Goal: Task Accomplishment & Management: Manage account settings

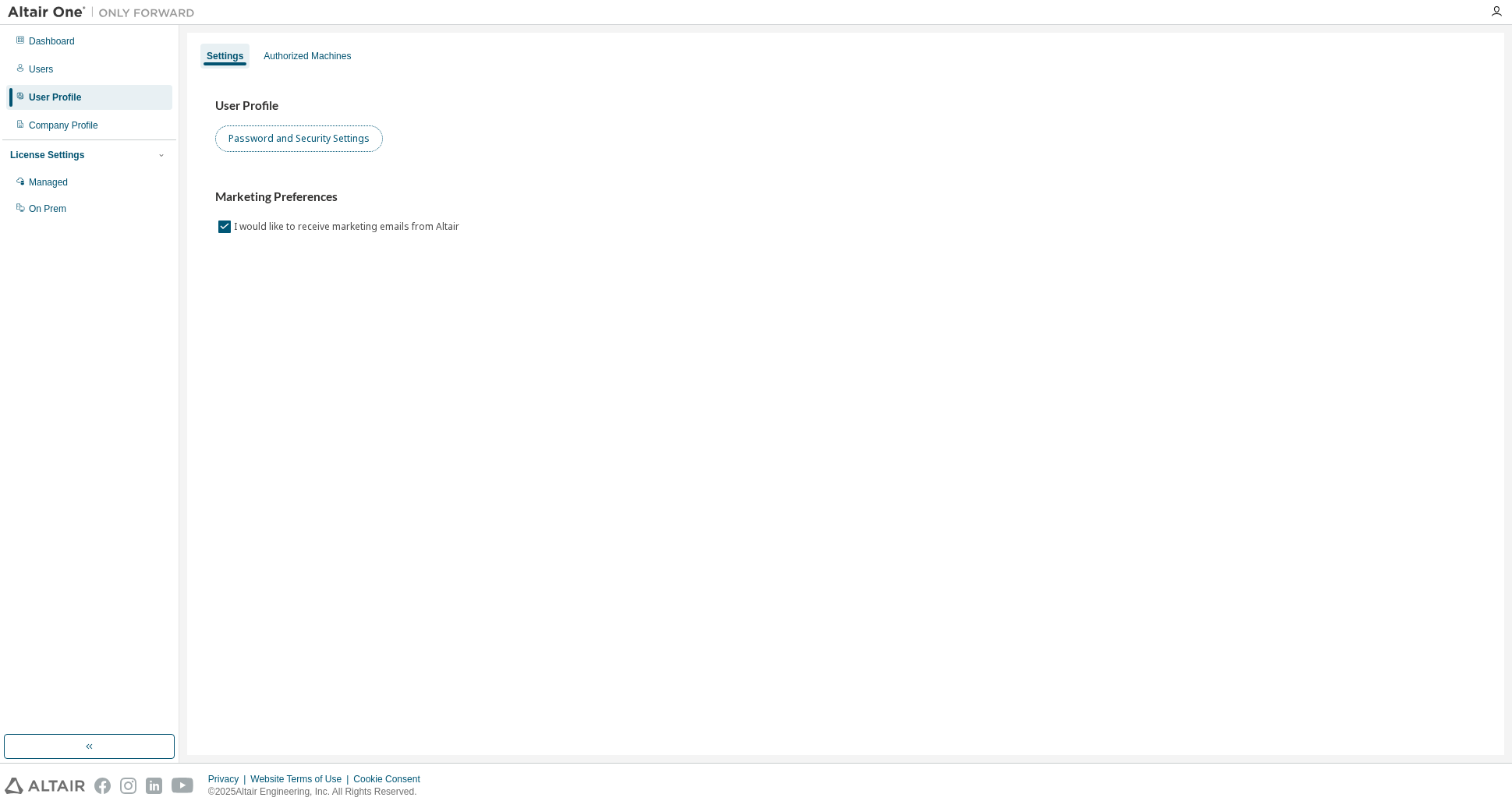
click at [283, 140] on button "Password and Security Settings" at bounding box center [299, 139] width 168 height 26
click at [38, 34] on div "Dashboard" at bounding box center [90, 41] width 166 height 25
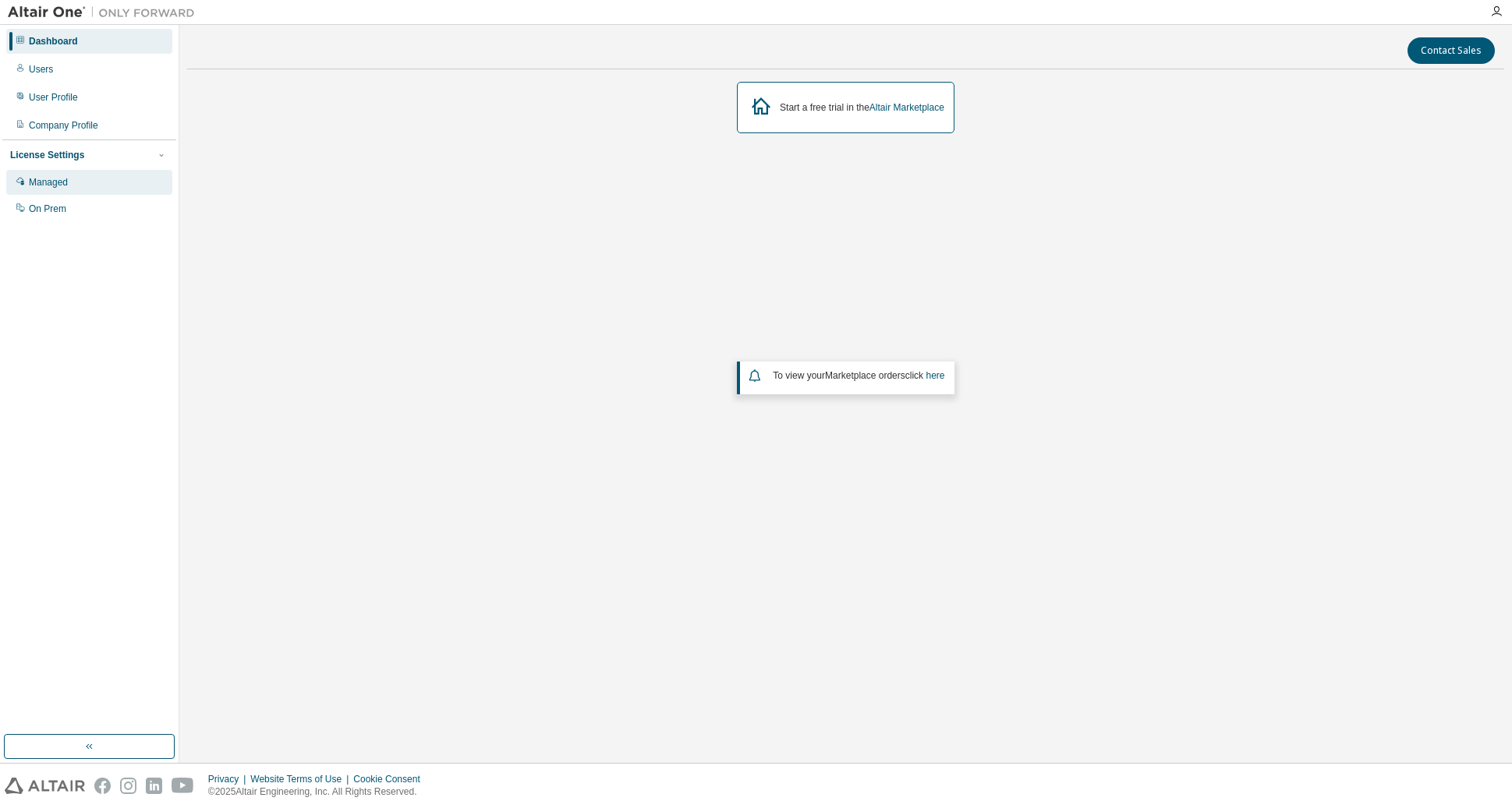
click at [58, 186] on div "Managed" at bounding box center [48, 182] width 39 height 12
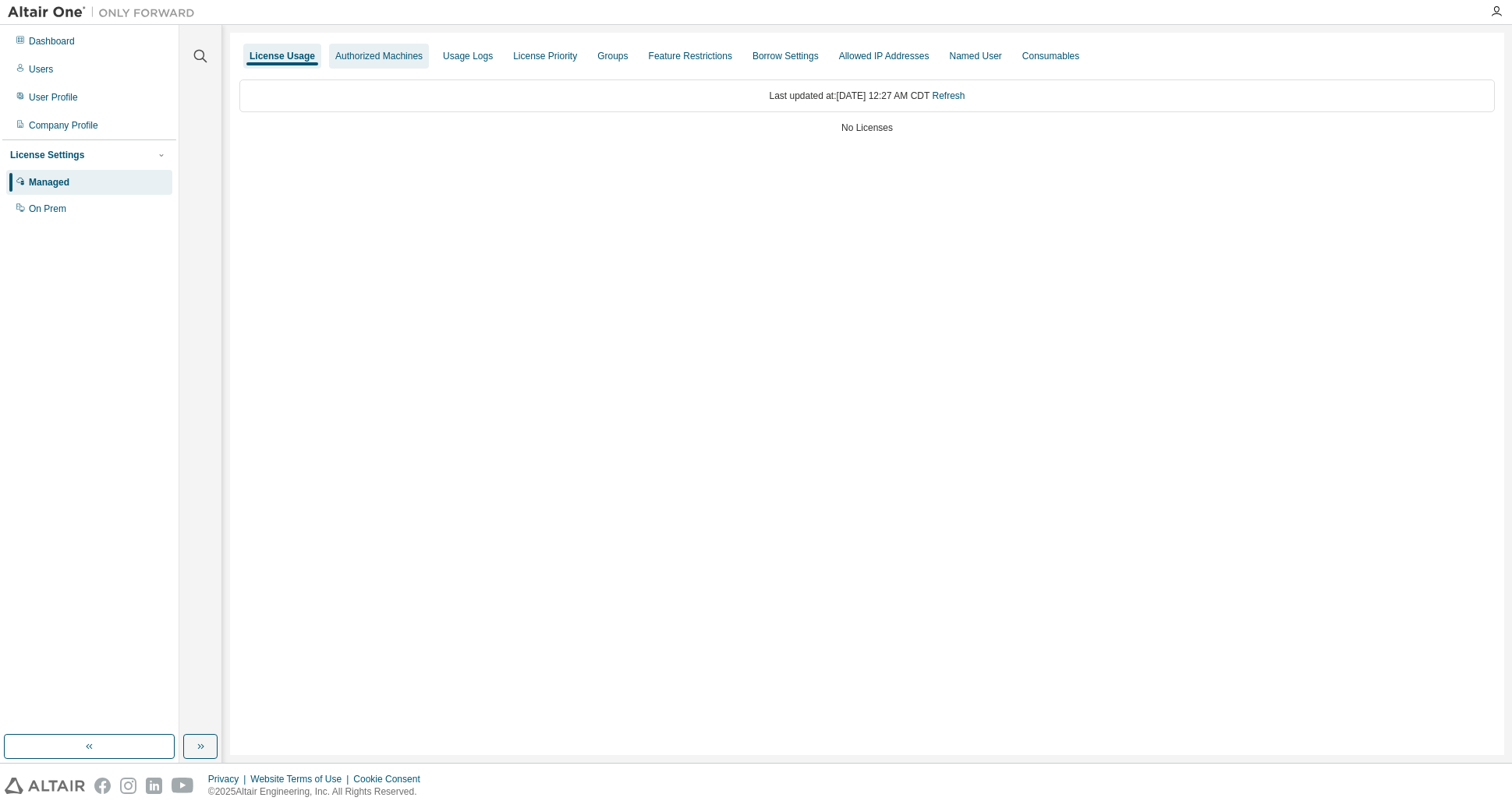
click at [362, 53] on div "Authorized Machines" at bounding box center [379, 56] width 87 height 12
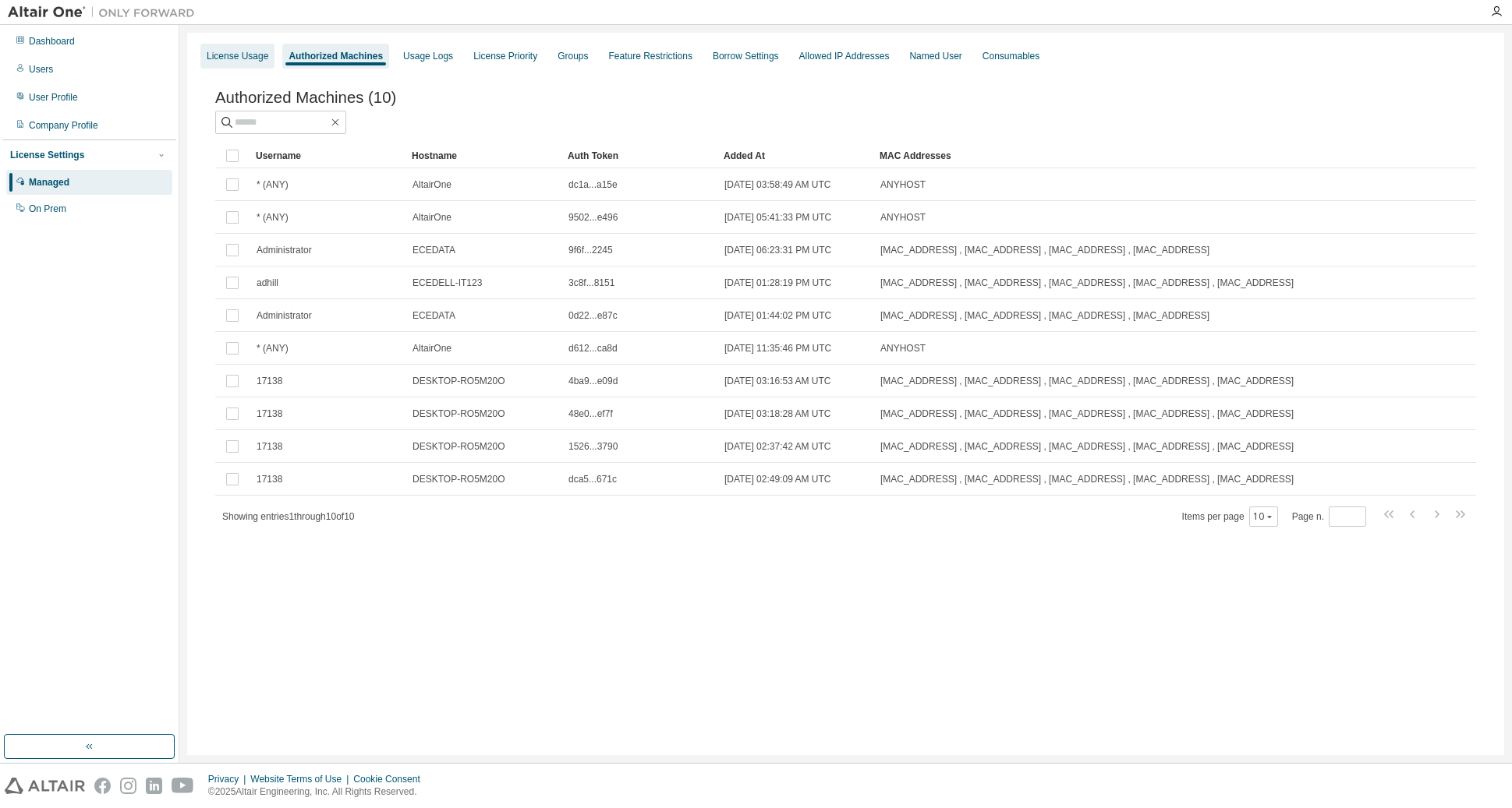
click at [241, 54] on div "License Usage" at bounding box center [237, 56] width 62 height 12
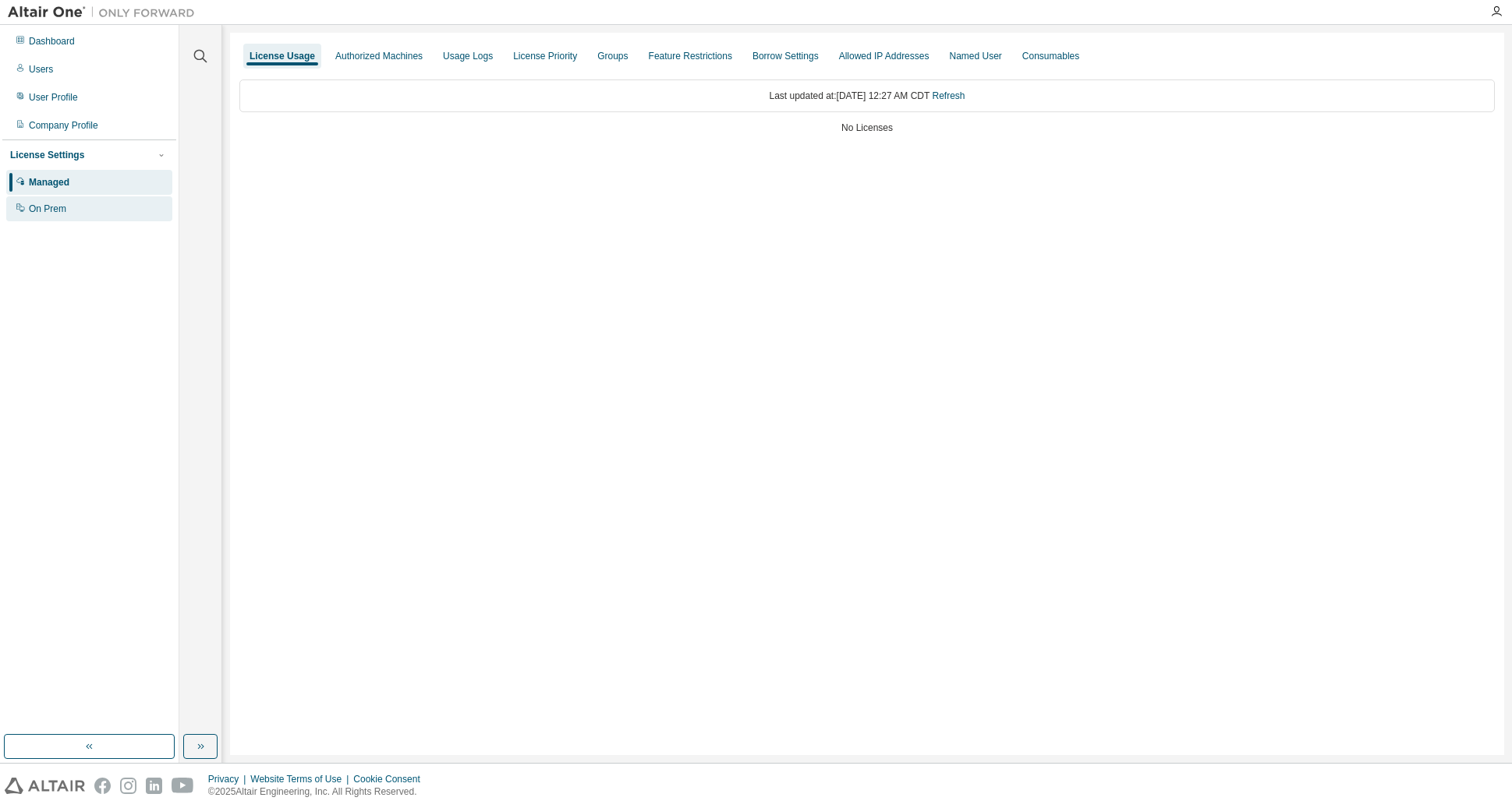
click at [38, 212] on div "On Prem" at bounding box center [48, 209] width 38 height 12
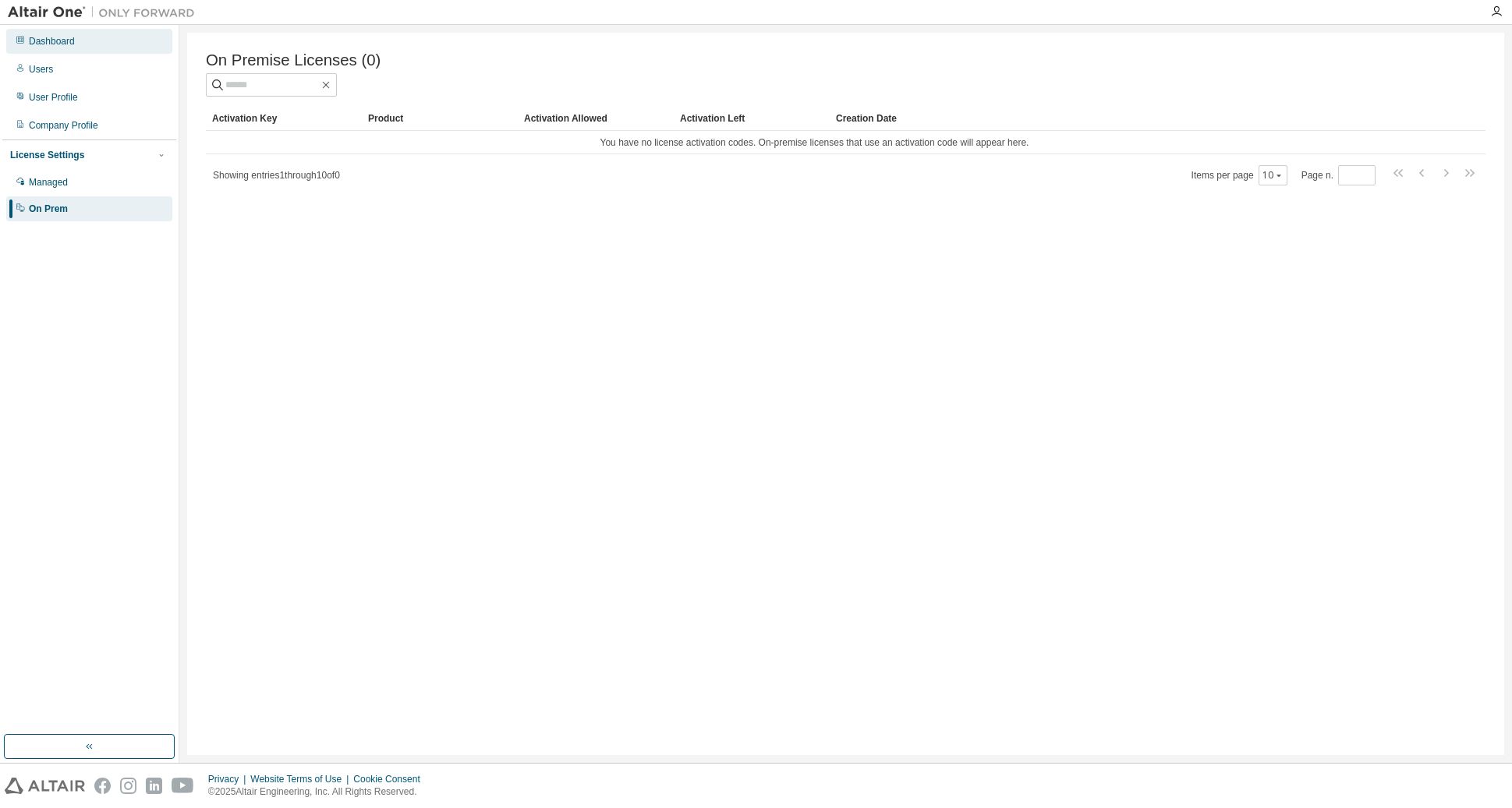
click at [39, 39] on div "Dashboard" at bounding box center [52, 41] width 46 height 12
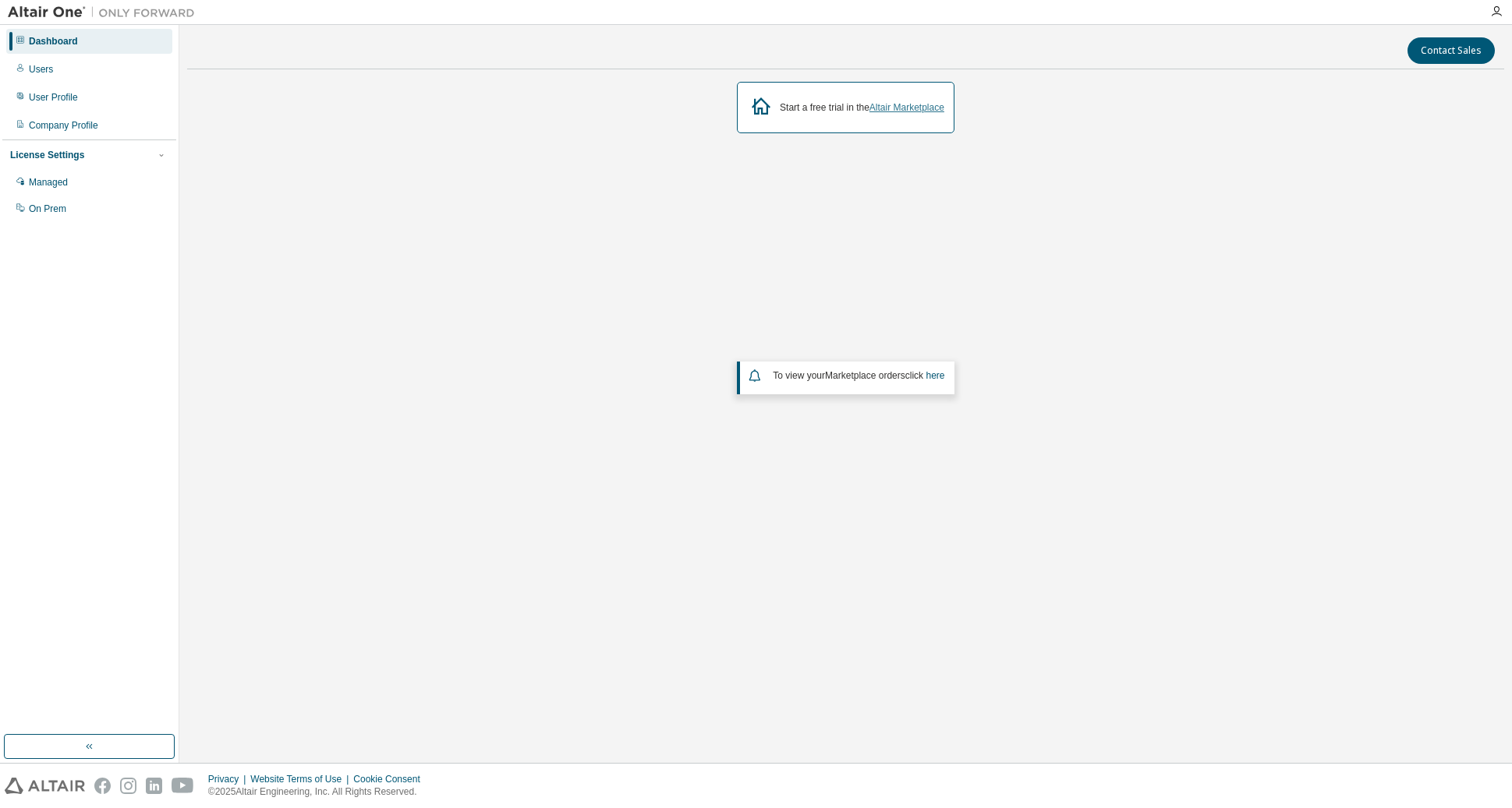
click at [898, 104] on link "Altair Marketplace" at bounding box center [906, 107] width 75 height 11
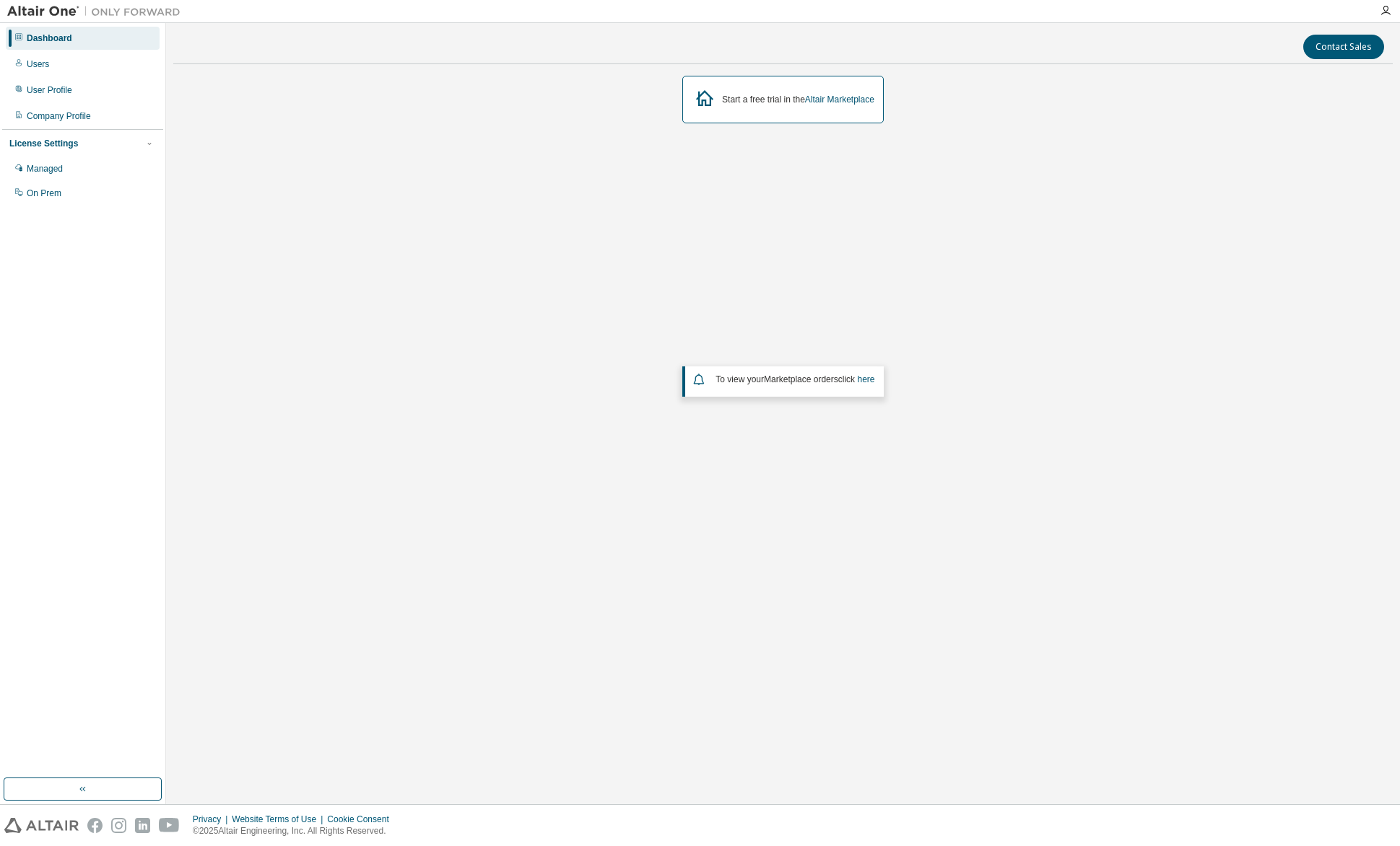
click at [1061, 711] on div "Contact Sales Start a free trial in the Altair Marketplace To view your Marketp…" at bounding box center [783, 413] width 1219 height 767
click at [37, 88] on div "User Profile" at bounding box center [49, 90] width 46 height 11
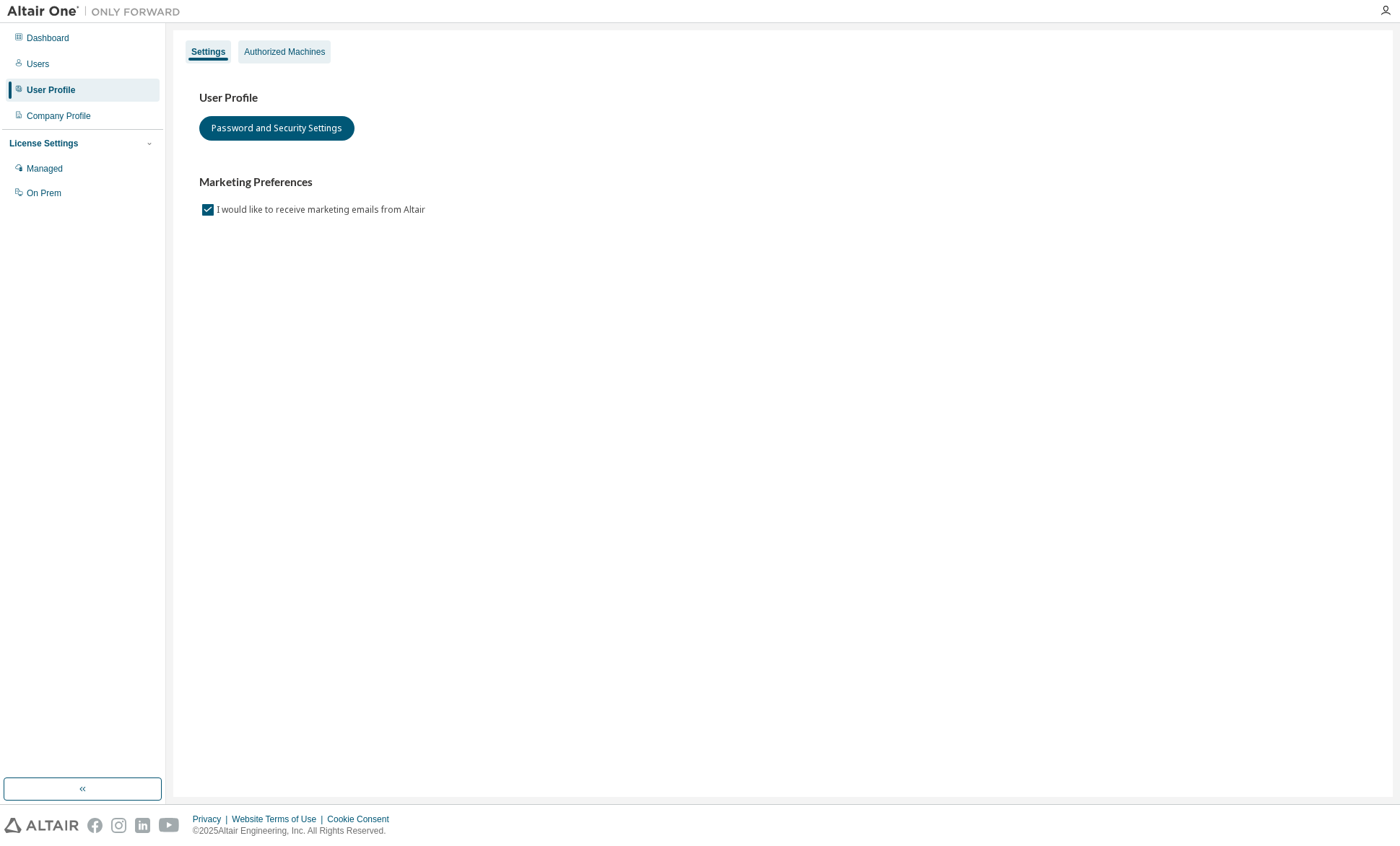
click at [275, 51] on div "Authorized Machines" at bounding box center [284, 52] width 81 height 11
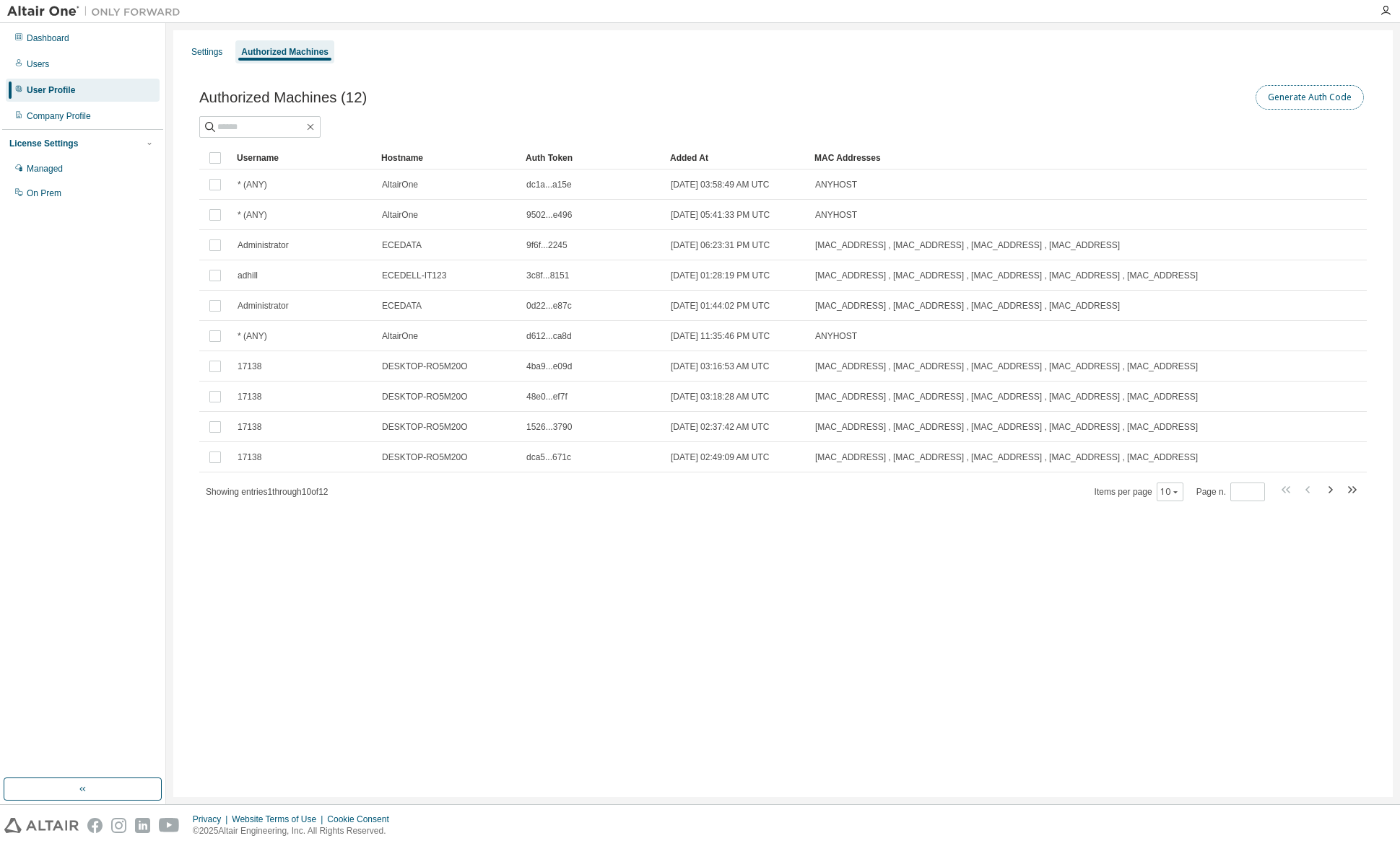
click at [1292, 100] on button "Generate Auth Code" at bounding box center [1310, 97] width 108 height 24
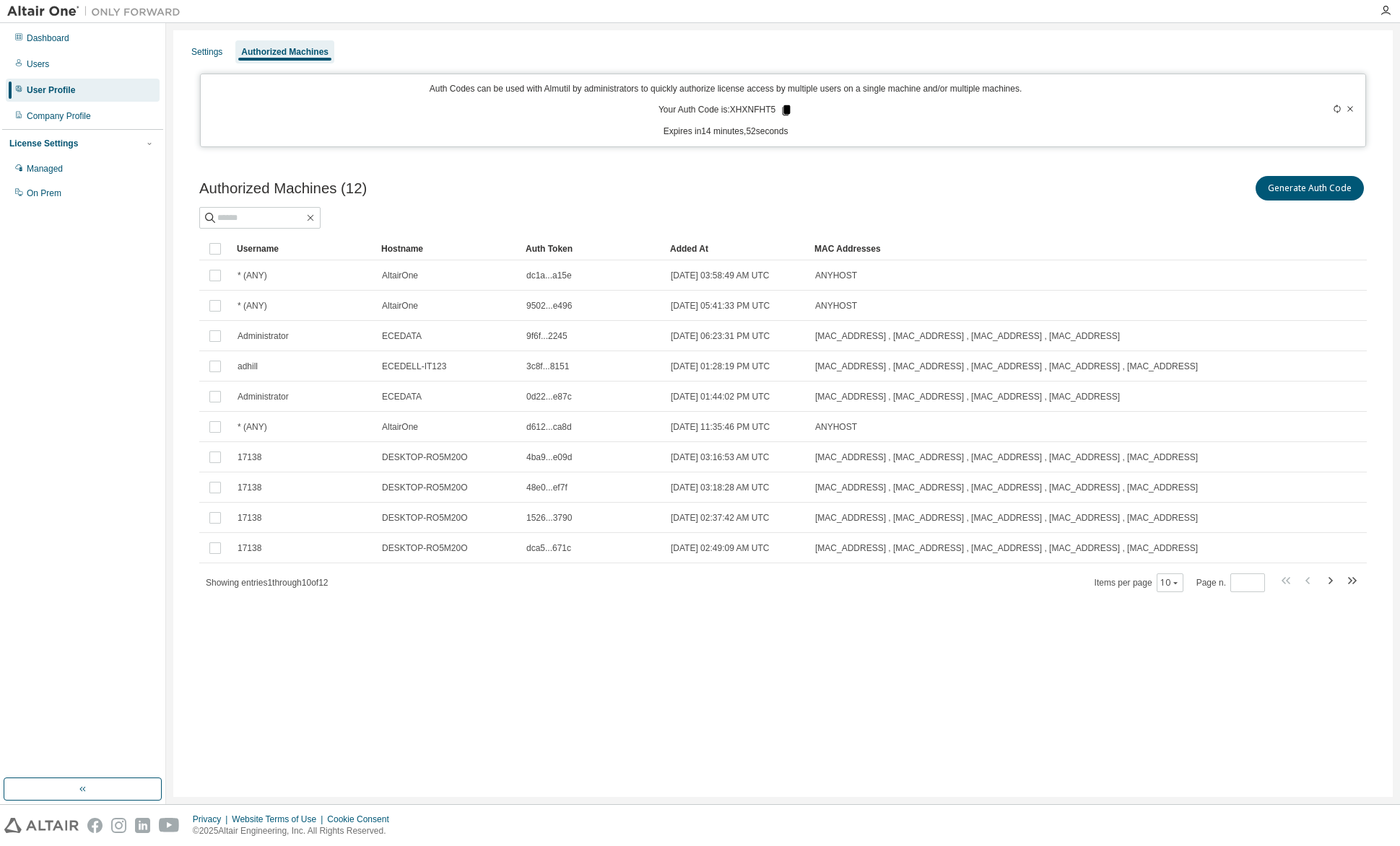
click at [787, 110] on icon at bounding box center [786, 110] width 8 height 10
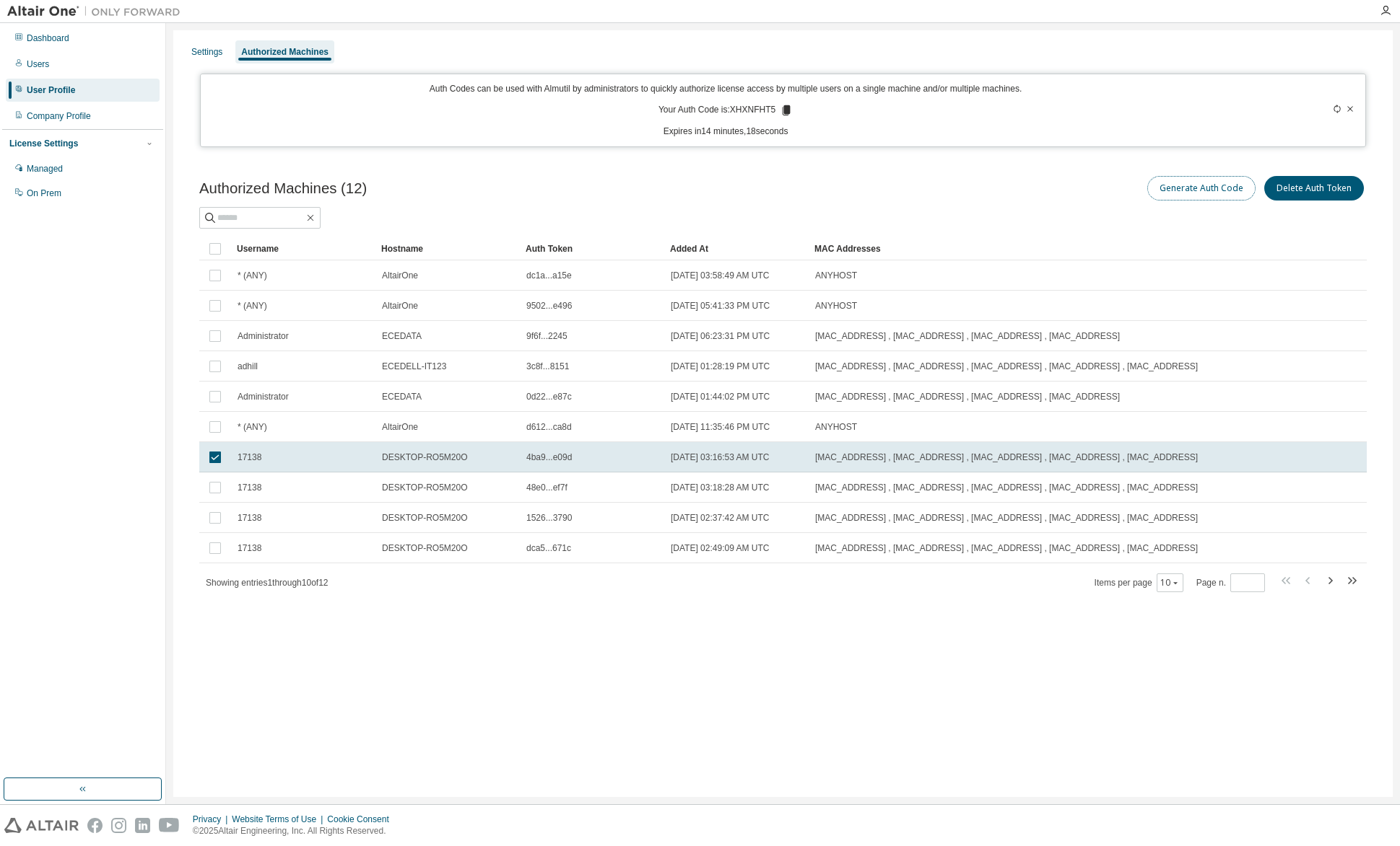
click at [1209, 188] on button "Generate Auth Code" at bounding box center [1201, 189] width 108 height 24
click at [1196, 186] on button "Generate Auth Code" at bounding box center [1201, 189] width 108 height 24
drag, startPoint x: 776, startPoint y: 103, endPoint x: 746, endPoint y: 107, distance: 30.3
click at [746, 107] on div "Auth Codes can be used with Almutil by administrators to quickly authorize lice…" at bounding box center [725, 110] width 1032 height 55
click at [783, 110] on icon at bounding box center [786, 110] width 13 height 13
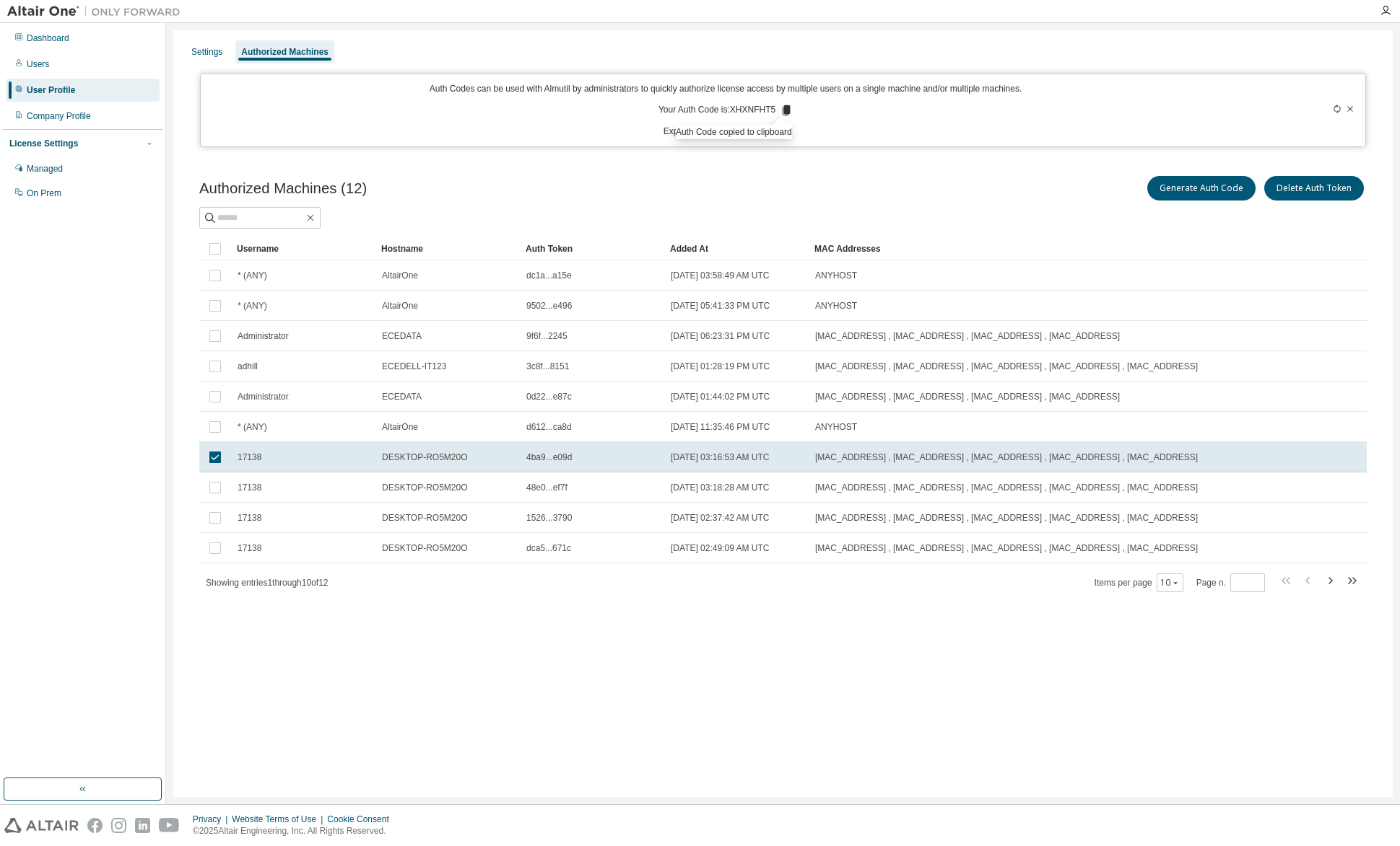
click at [675, 776] on div "Settings Authorized Machines Auth Codes can be used with Almutil by administrat…" at bounding box center [783, 413] width 1219 height 767
click at [37, 166] on div "Managed" at bounding box center [44, 169] width 36 height 11
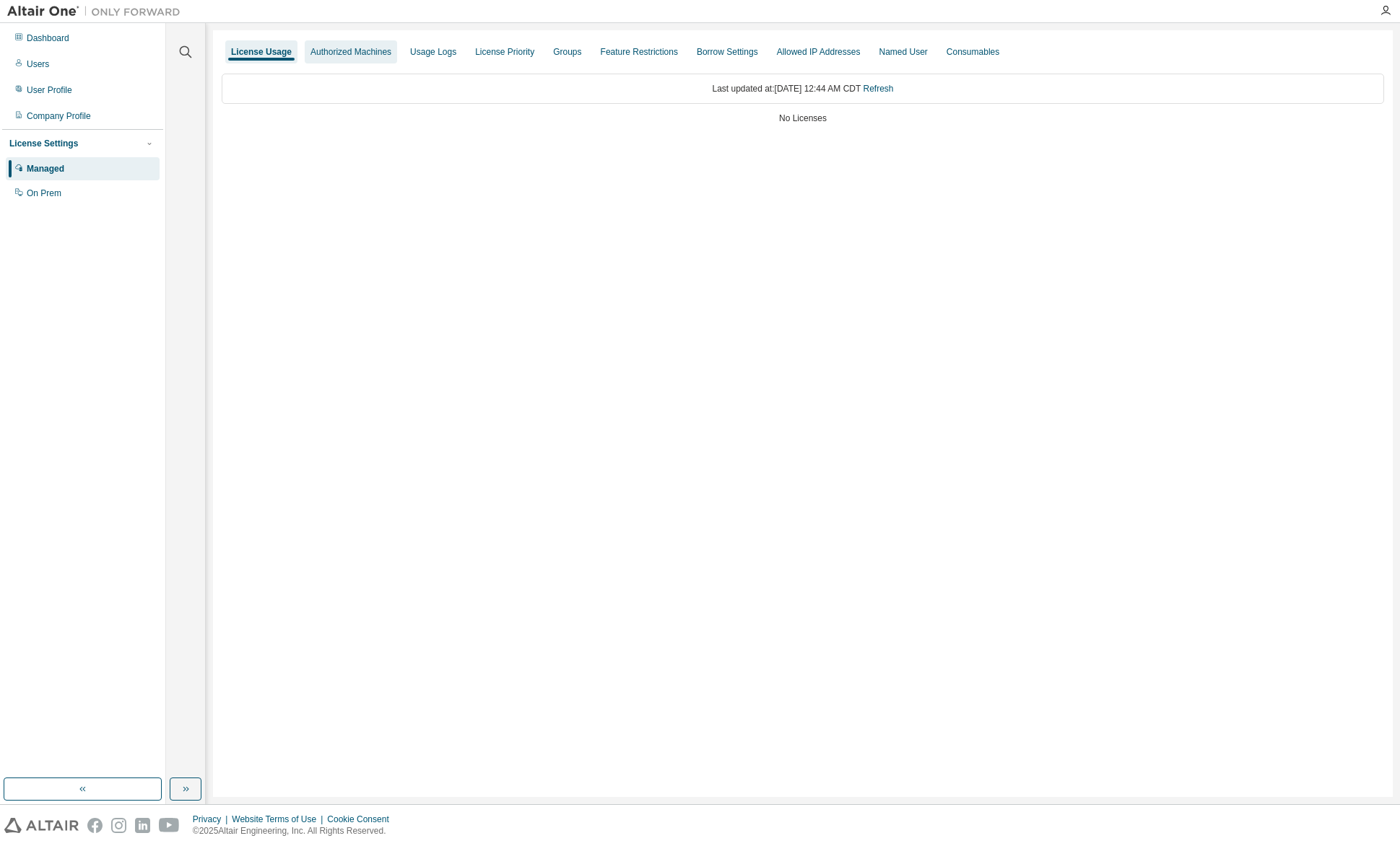
click at [340, 52] on div "Authorized Machines" at bounding box center [351, 52] width 81 height 11
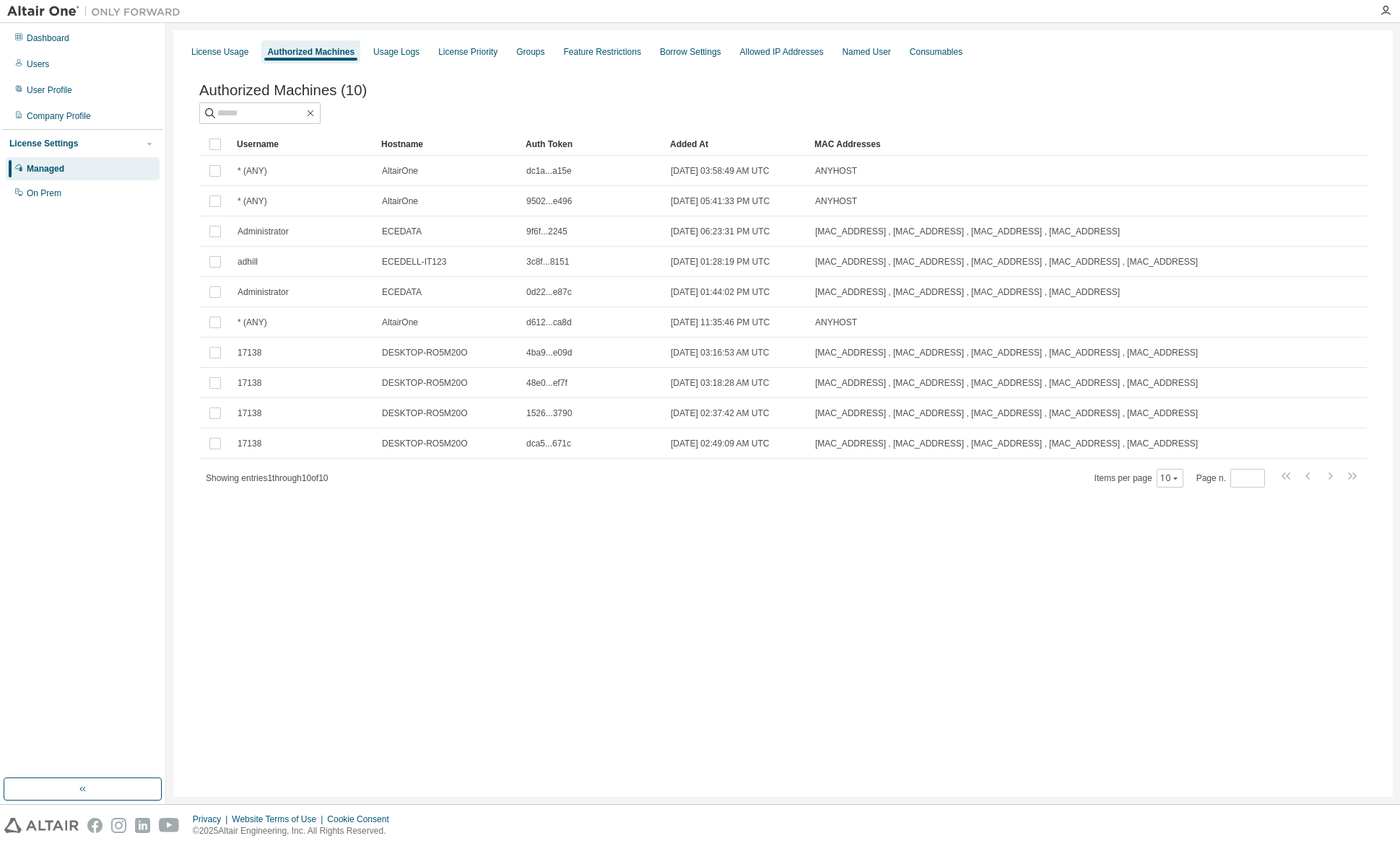
click at [610, 711] on div "License Usage Authorized Machines Usage Logs License Priority Groups Feature Re…" at bounding box center [783, 413] width 1219 height 767
click at [234, 50] on div "License Usage" at bounding box center [220, 52] width 57 height 11
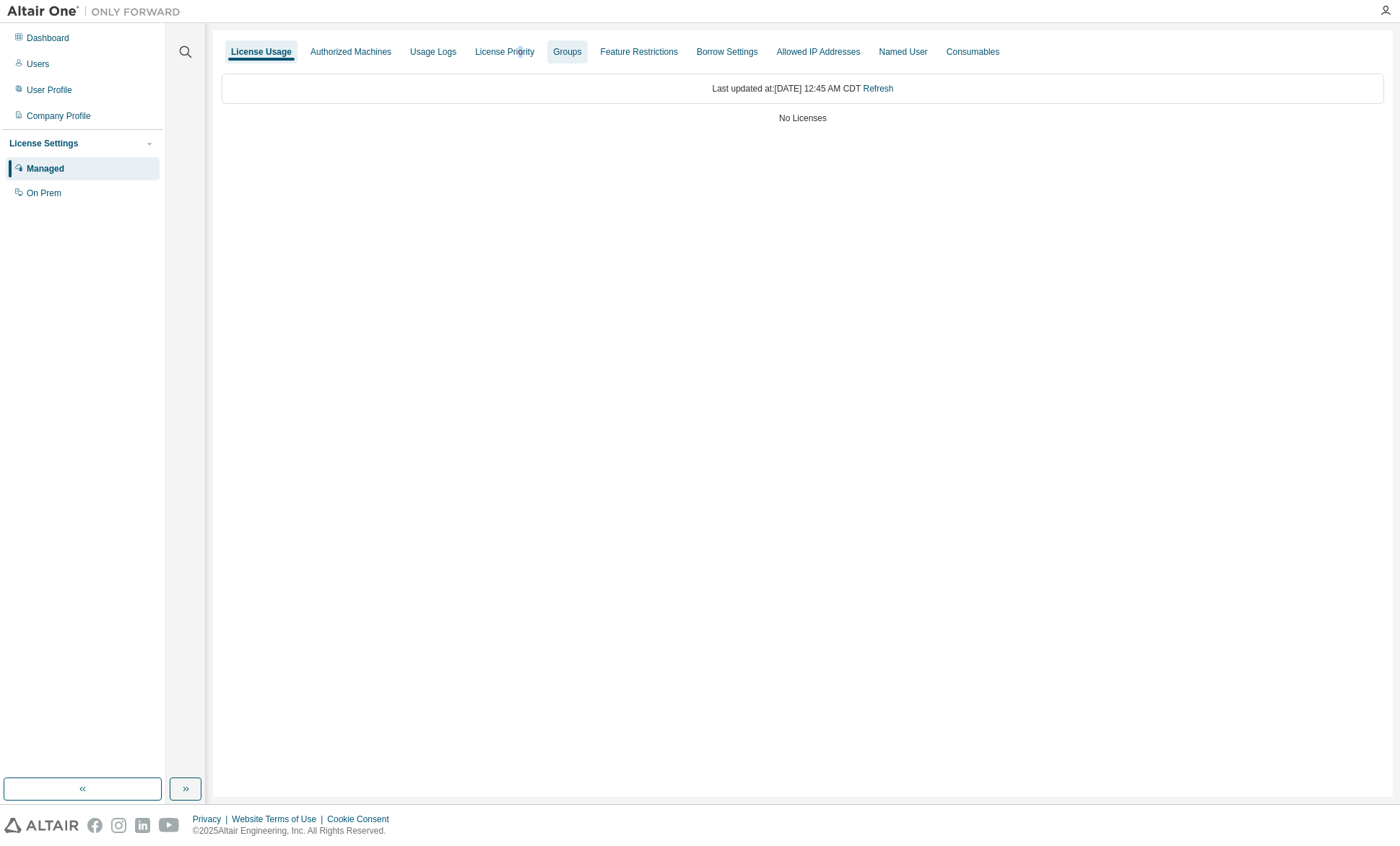
click at [512, 50] on div "License Priority" at bounding box center [505, 52] width 59 height 11
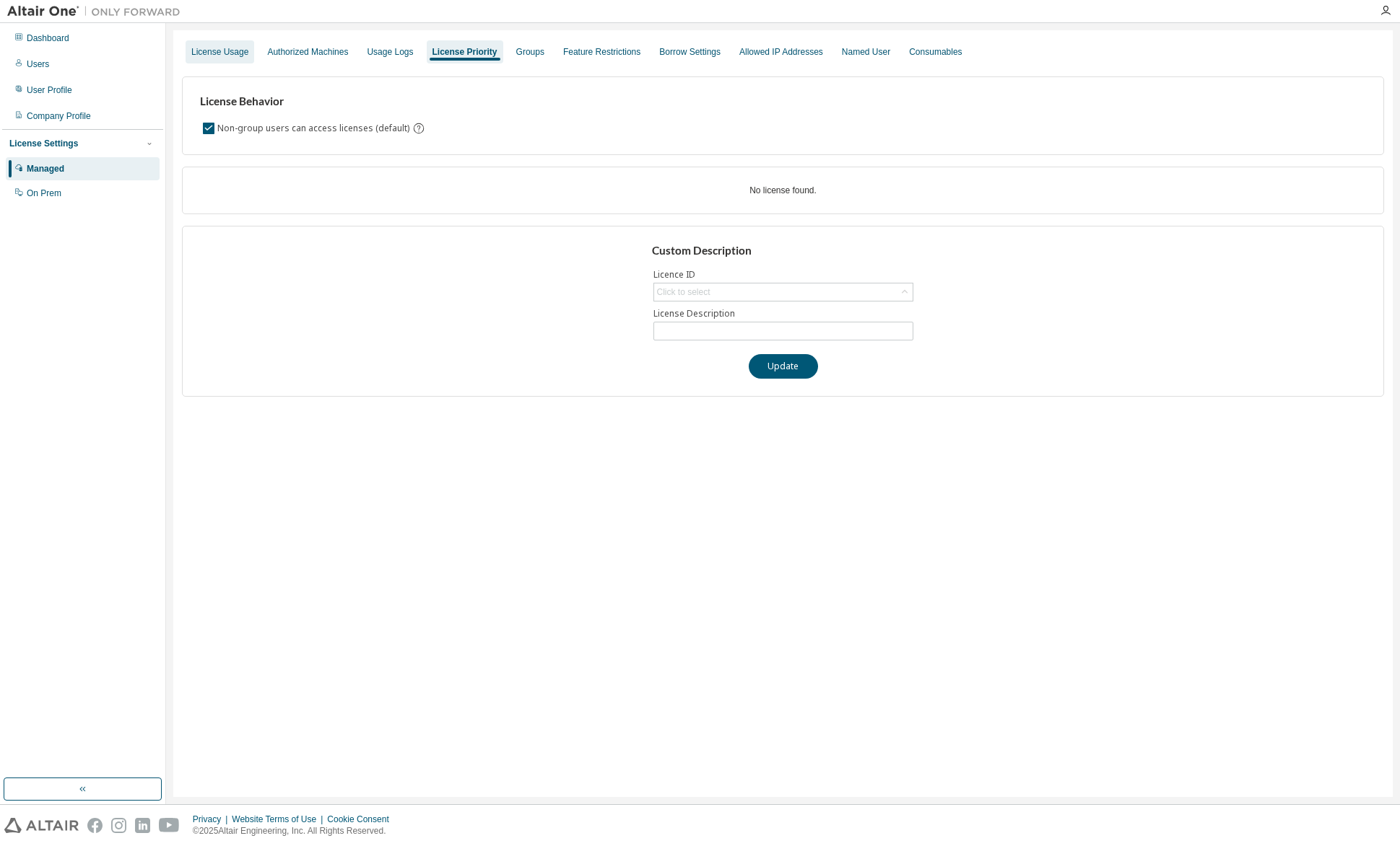
click at [236, 52] on div "License Usage" at bounding box center [220, 52] width 57 height 11
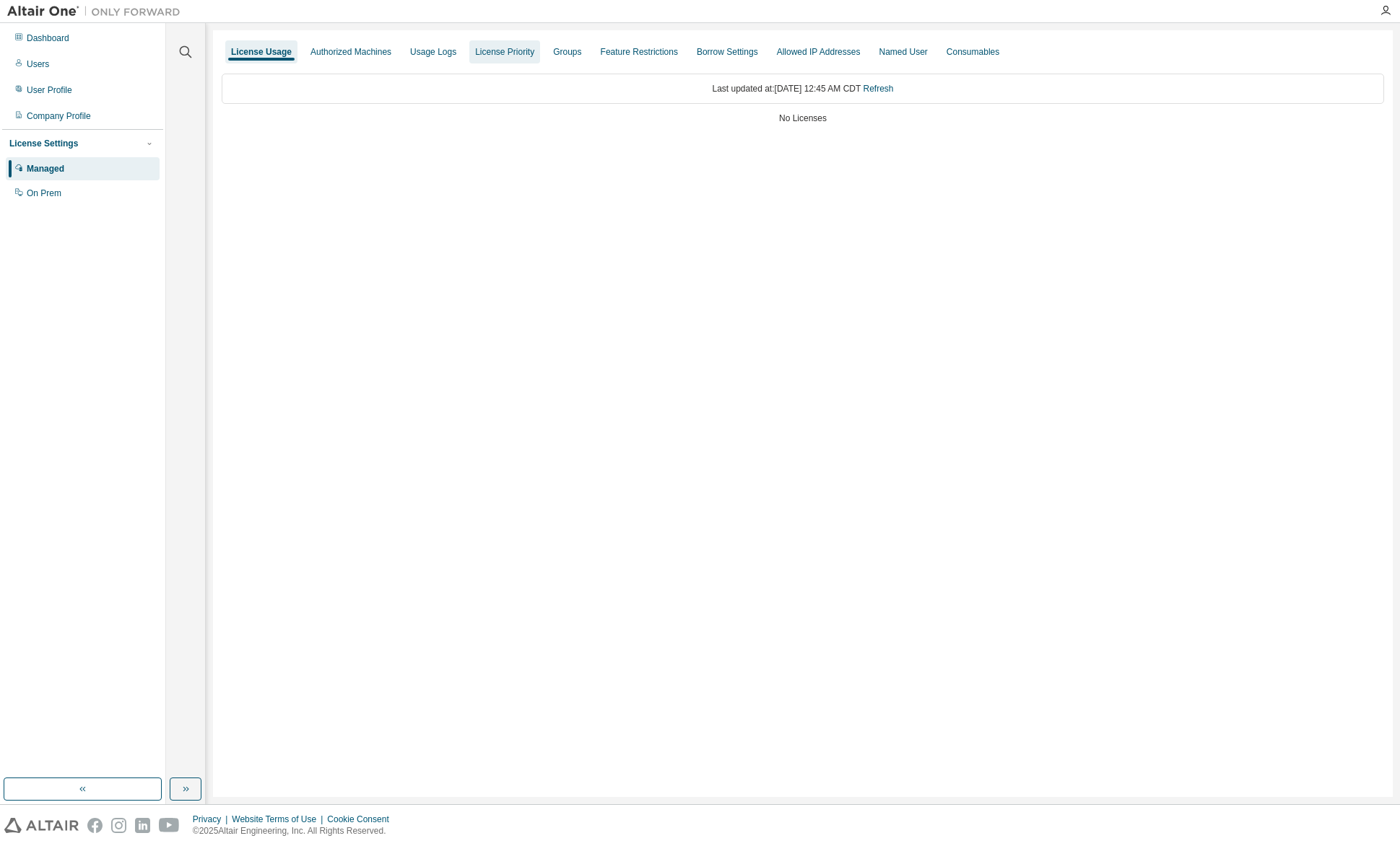
click at [491, 55] on div "License Priority" at bounding box center [505, 52] width 59 height 11
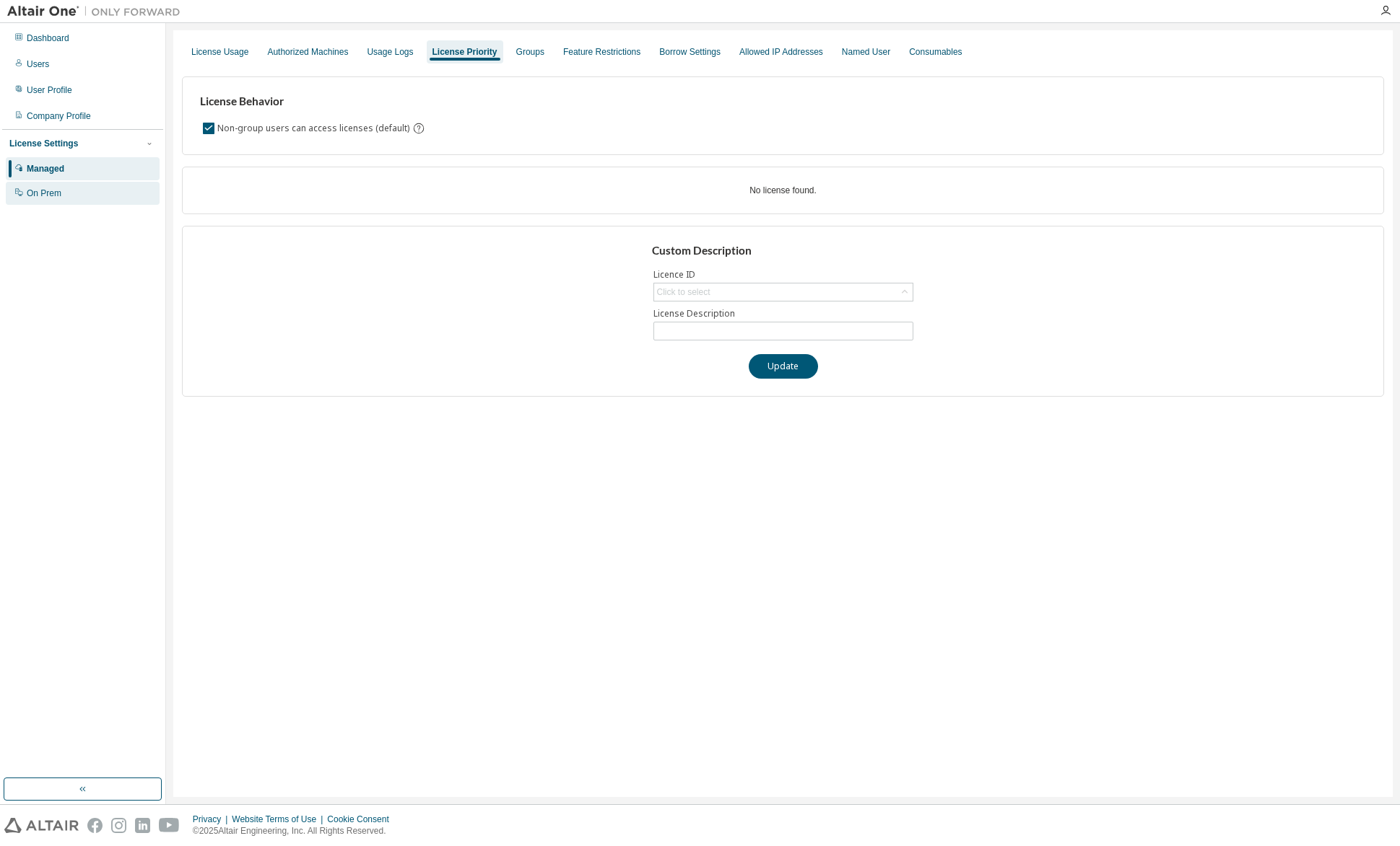
click at [37, 195] on div "On Prem" at bounding box center [44, 193] width 35 height 11
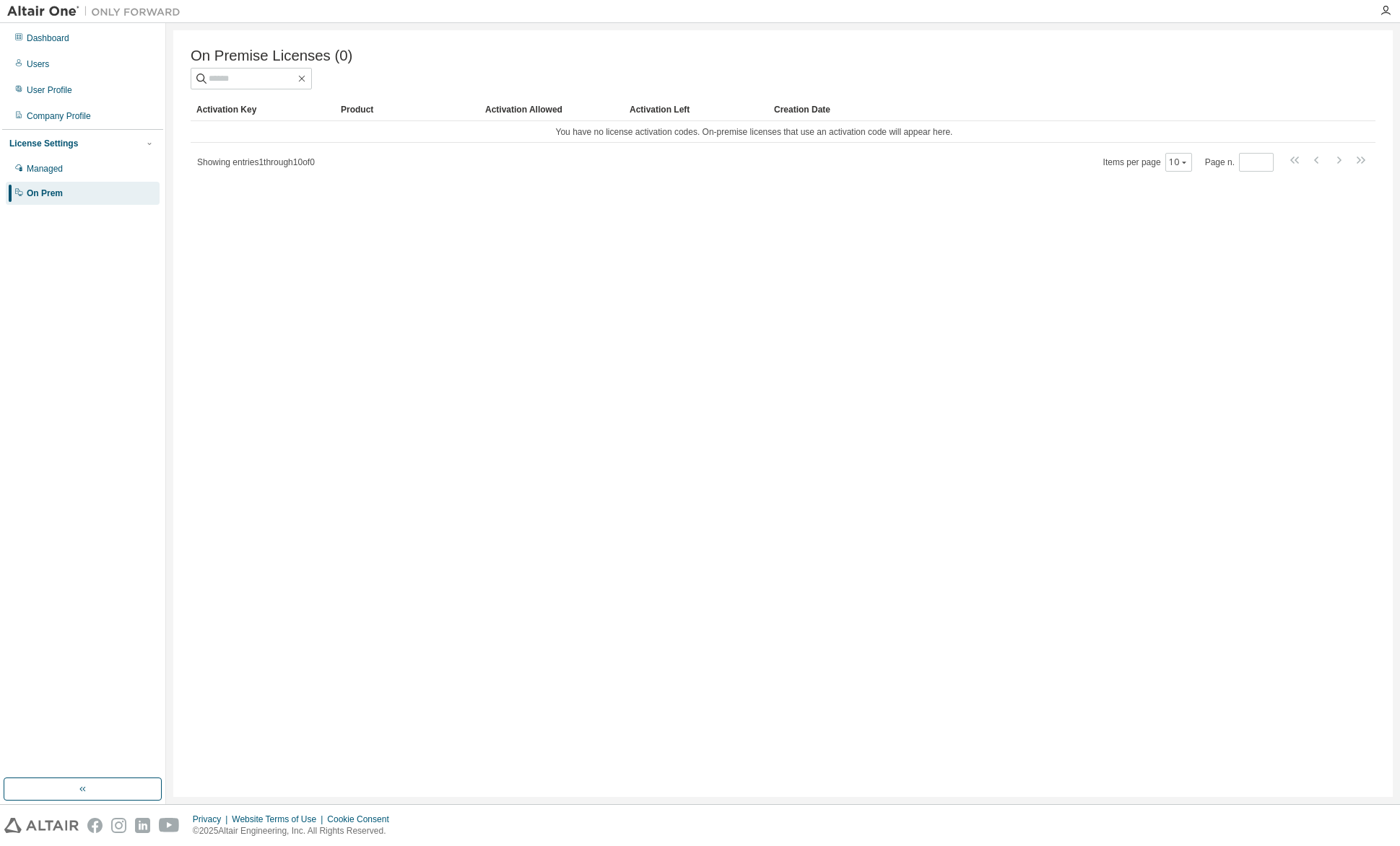
click at [650, 735] on div "On Premise Licenses (0) Clear Load Save Save As Field Operator Value Select fil…" at bounding box center [783, 413] width 1219 height 767
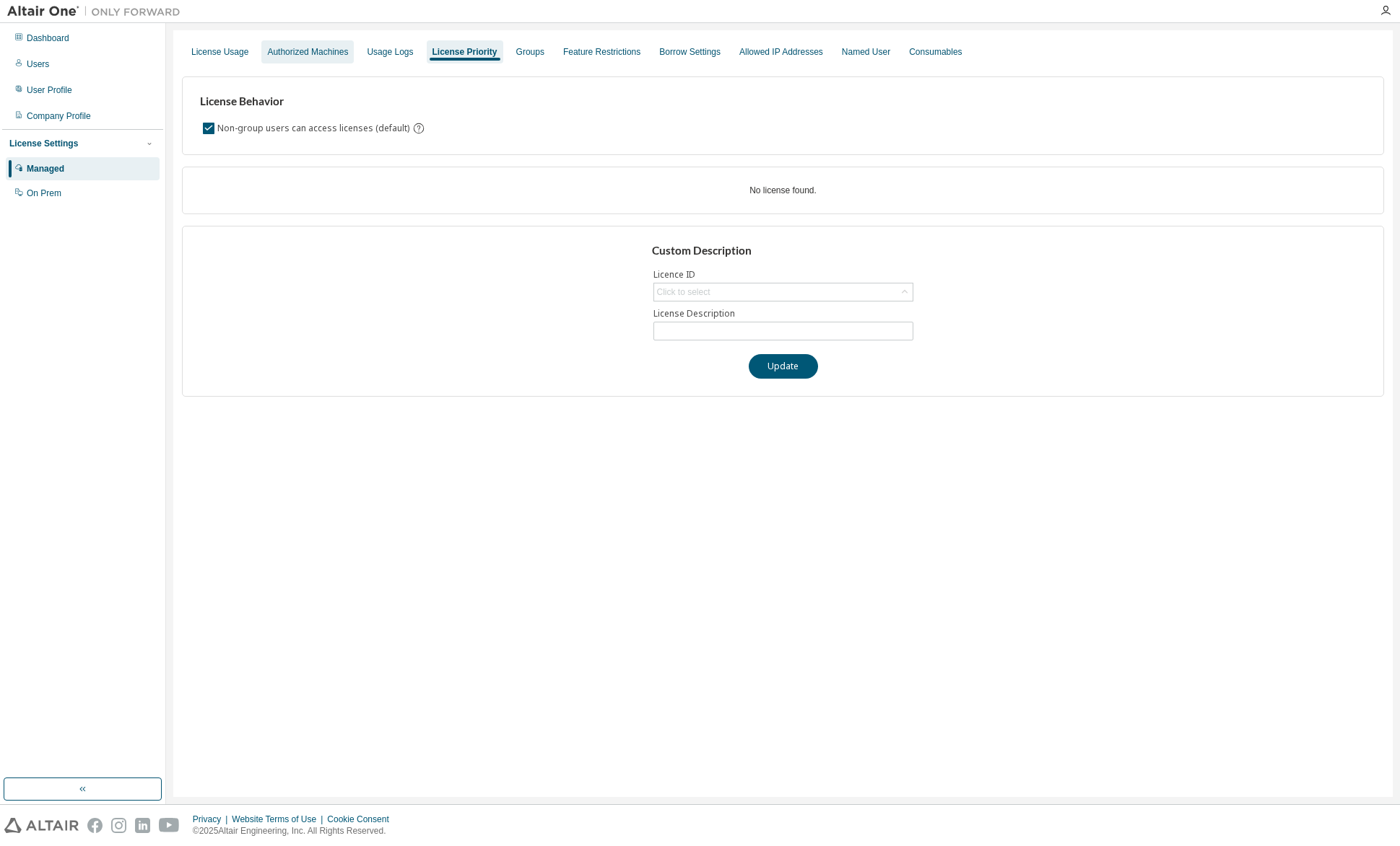
click at [290, 53] on div "Authorized Machines" at bounding box center [307, 52] width 81 height 11
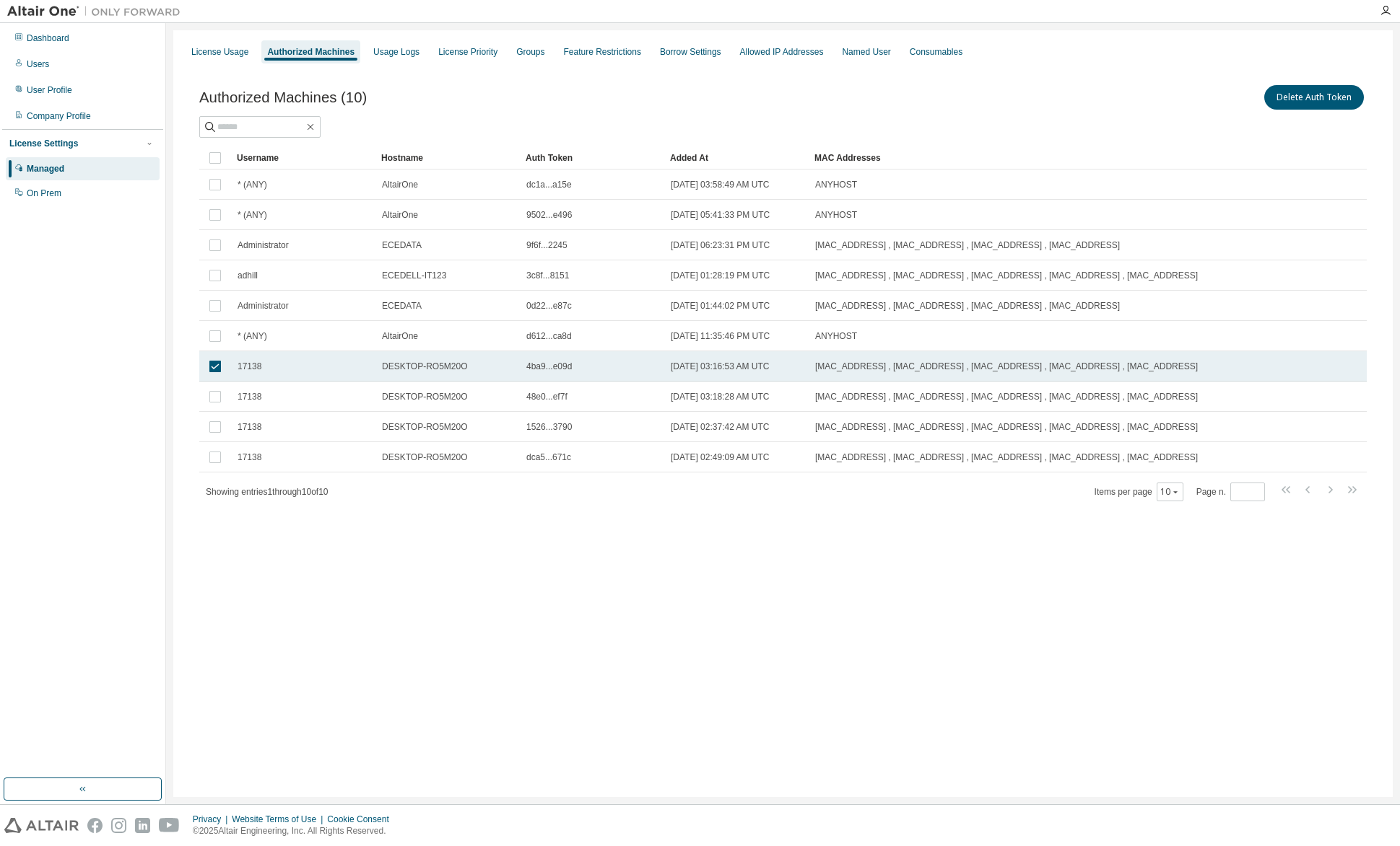
click at [562, 364] on span "4ba9...e09d" at bounding box center [549, 366] width 46 height 11
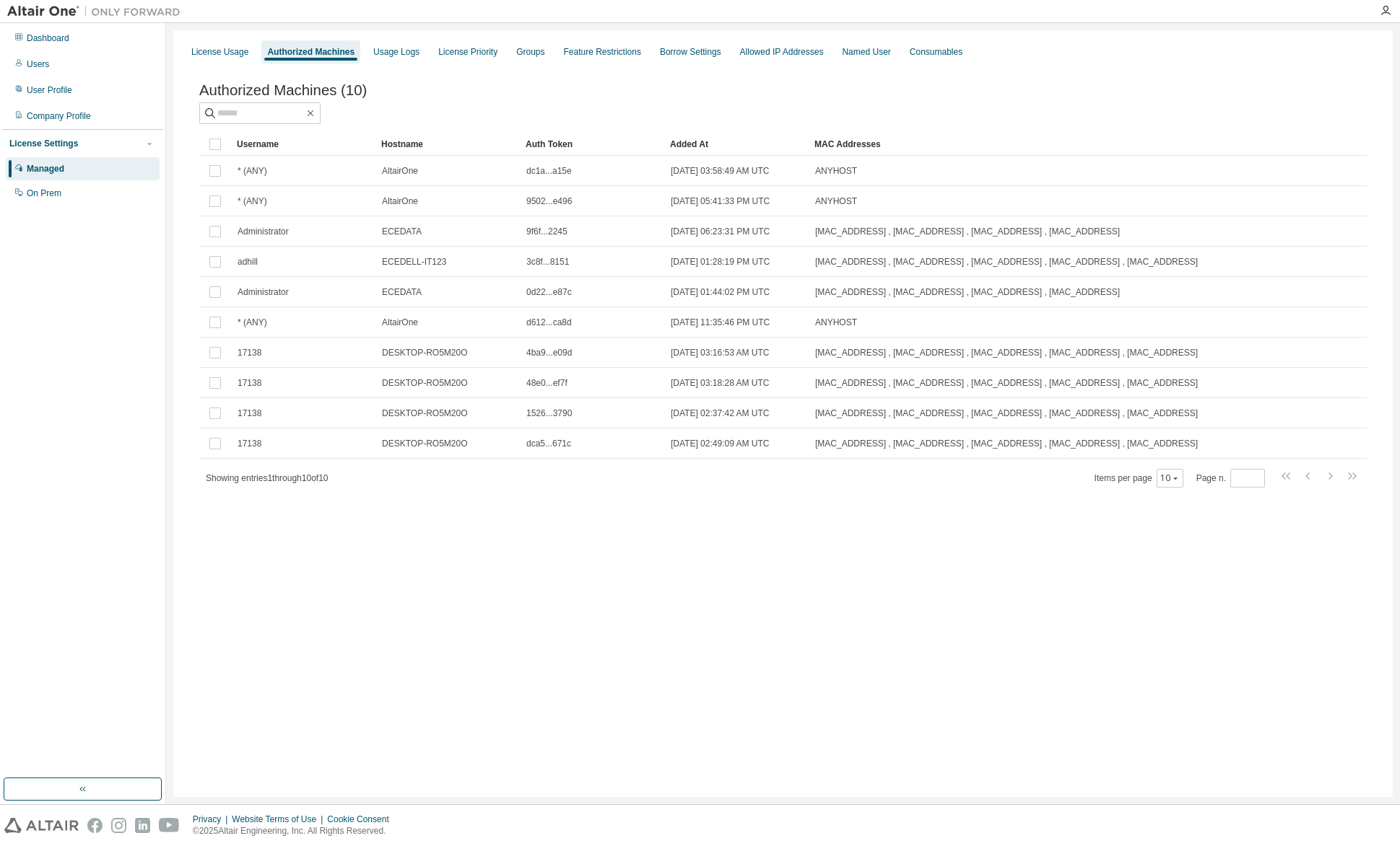
click at [562, 364] on td "4ba9...e09d" at bounding box center [592, 353] width 144 height 30
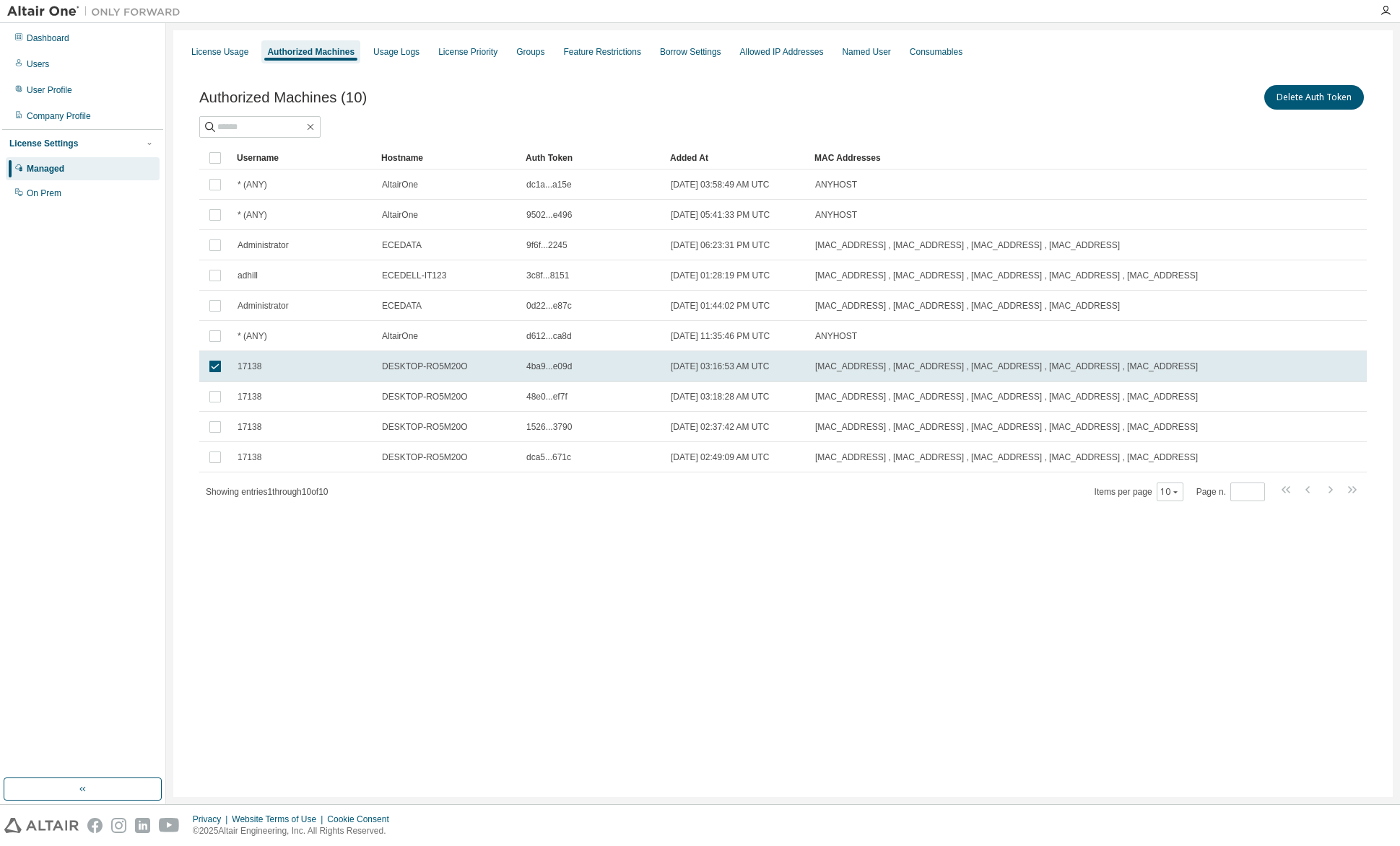
click at [562, 364] on span "4ba9...e09d" at bounding box center [549, 366] width 46 height 11
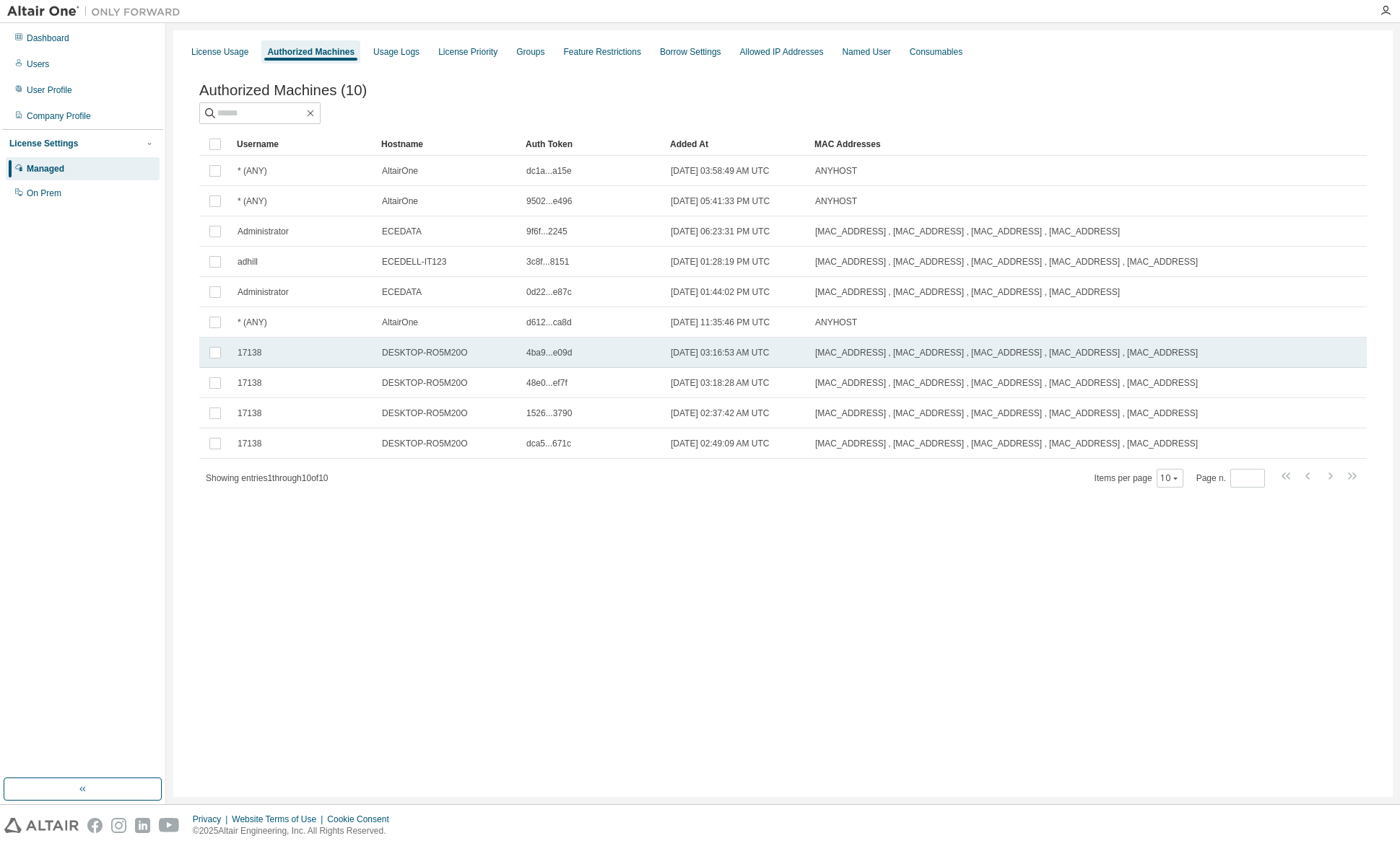
click at [562, 363] on td "4ba9...e09d" at bounding box center [592, 353] width 144 height 30
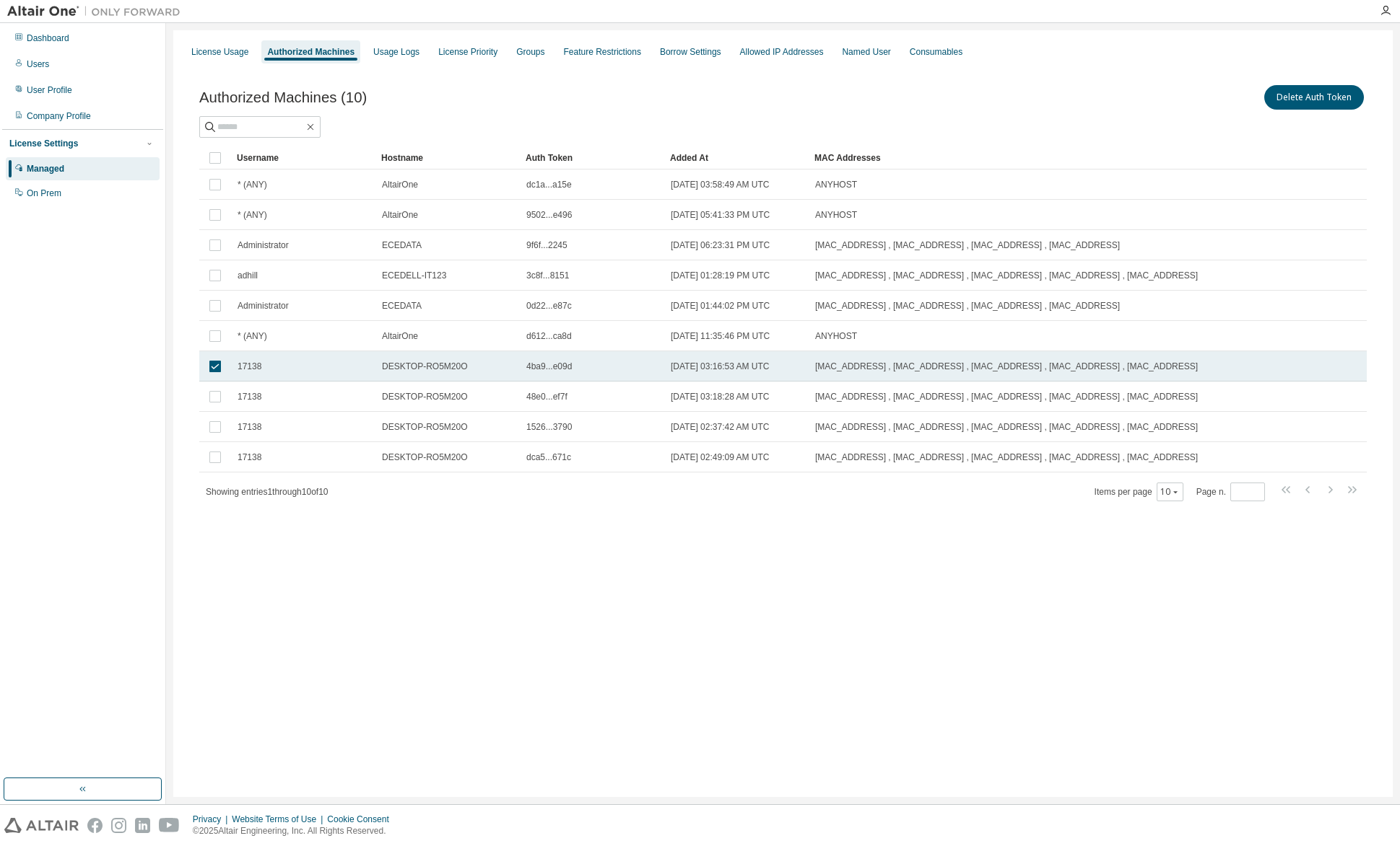
drag, startPoint x: 560, startPoint y: 362, endPoint x: 548, endPoint y: 369, distance: 13.9
click at [548, 369] on span "4ba9...e09d" at bounding box center [549, 366] width 46 height 11
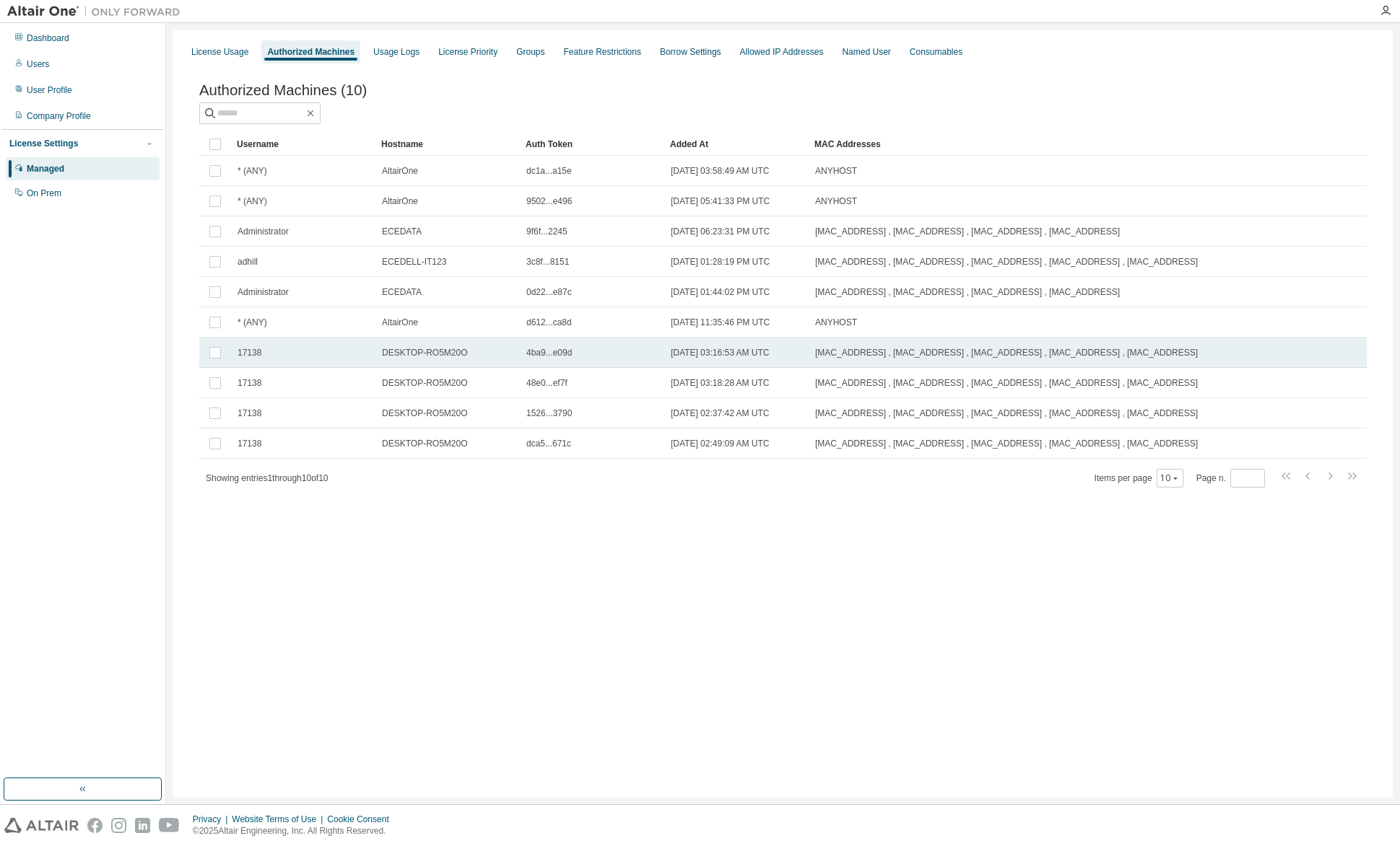
click at [551, 359] on span "4ba9...e09d" at bounding box center [549, 353] width 46 height 11
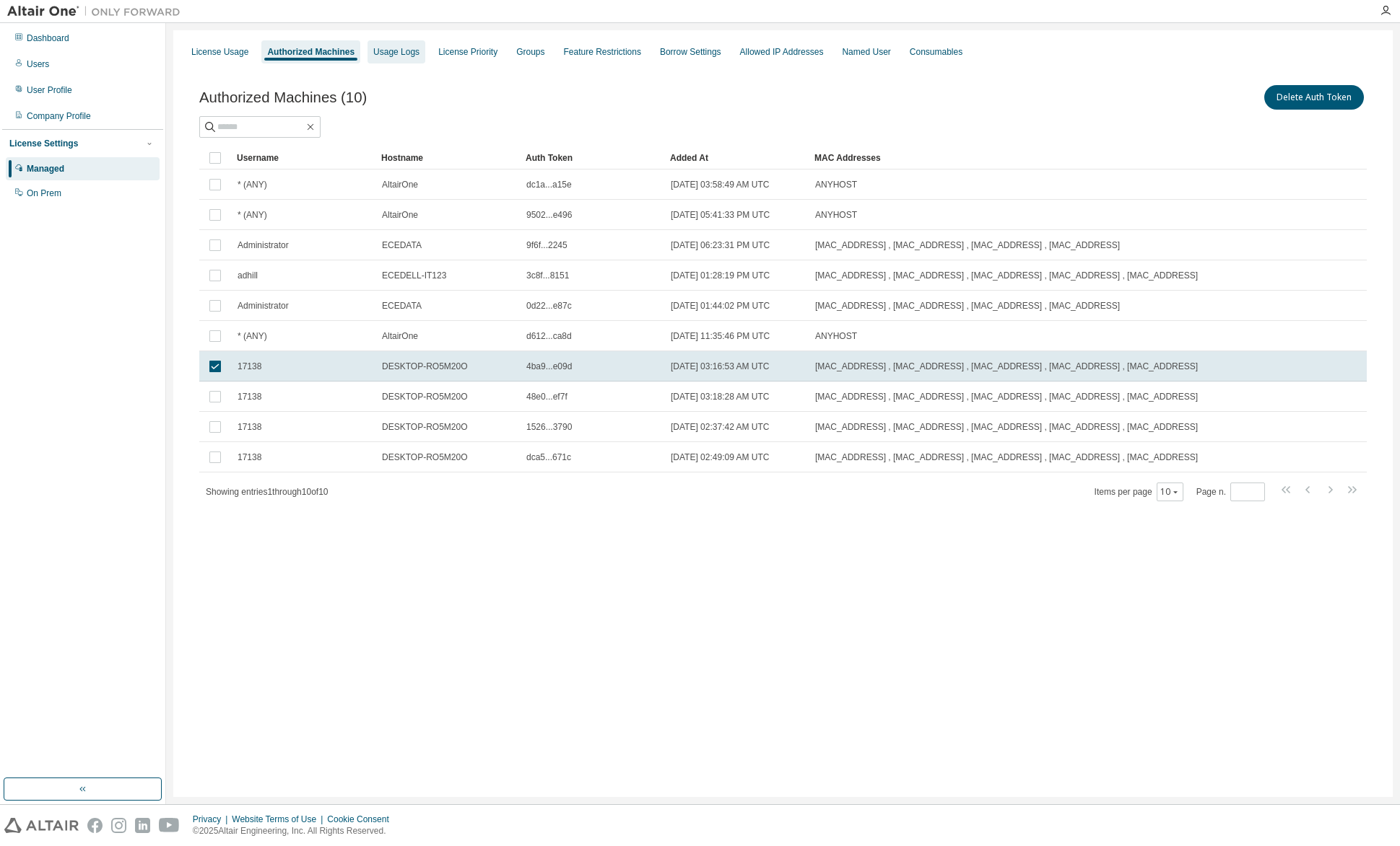
click at [379, 52] on div "Usage Logs" at bounding box center [396, 52] width 46 height 11
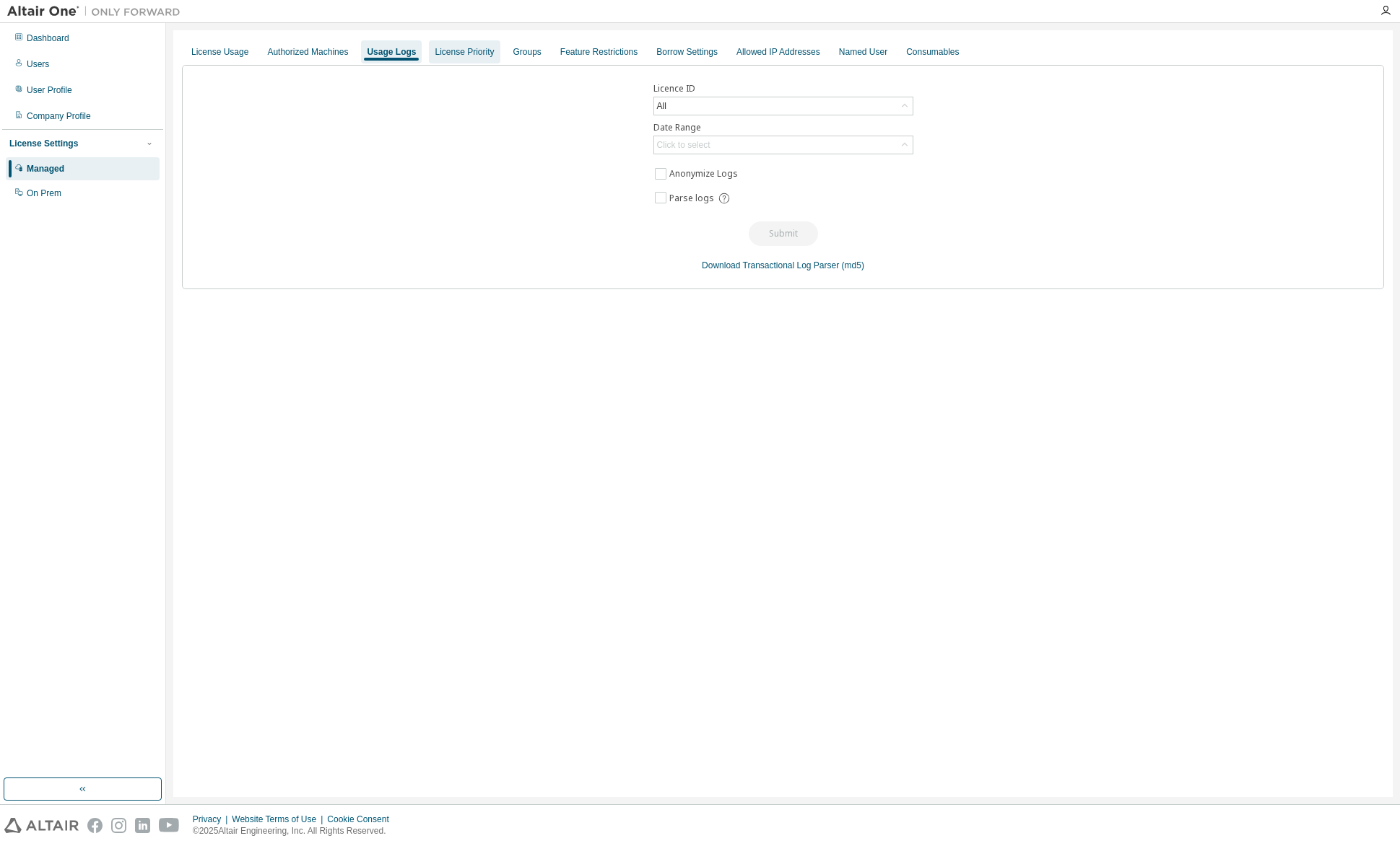
click at [443, 53] on div "License Priority" at bounding box center [464, 52] width 59 height 11
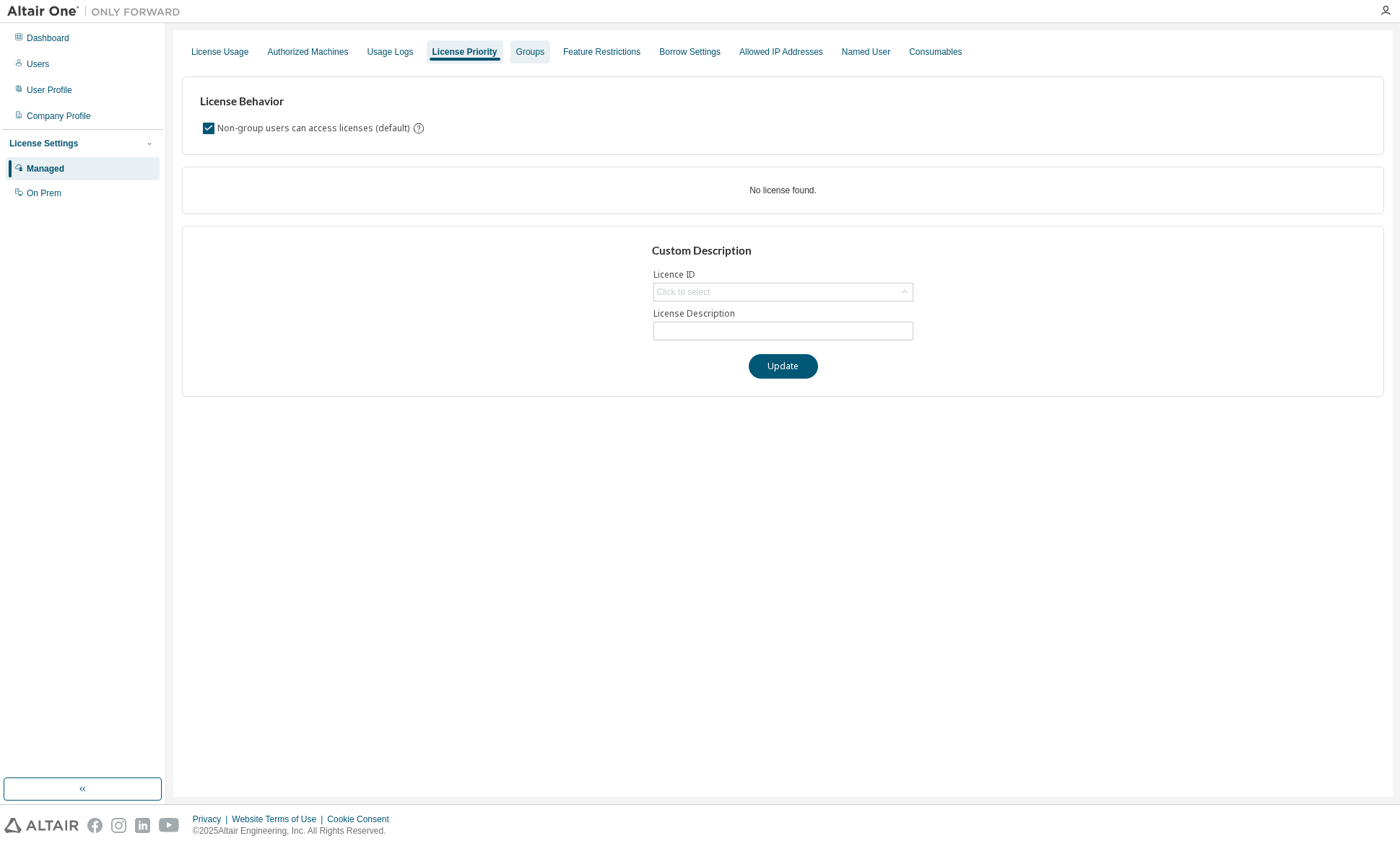
click at [525, 52] on div "Groups" at bounding box center [530, 52] width 28 height 11
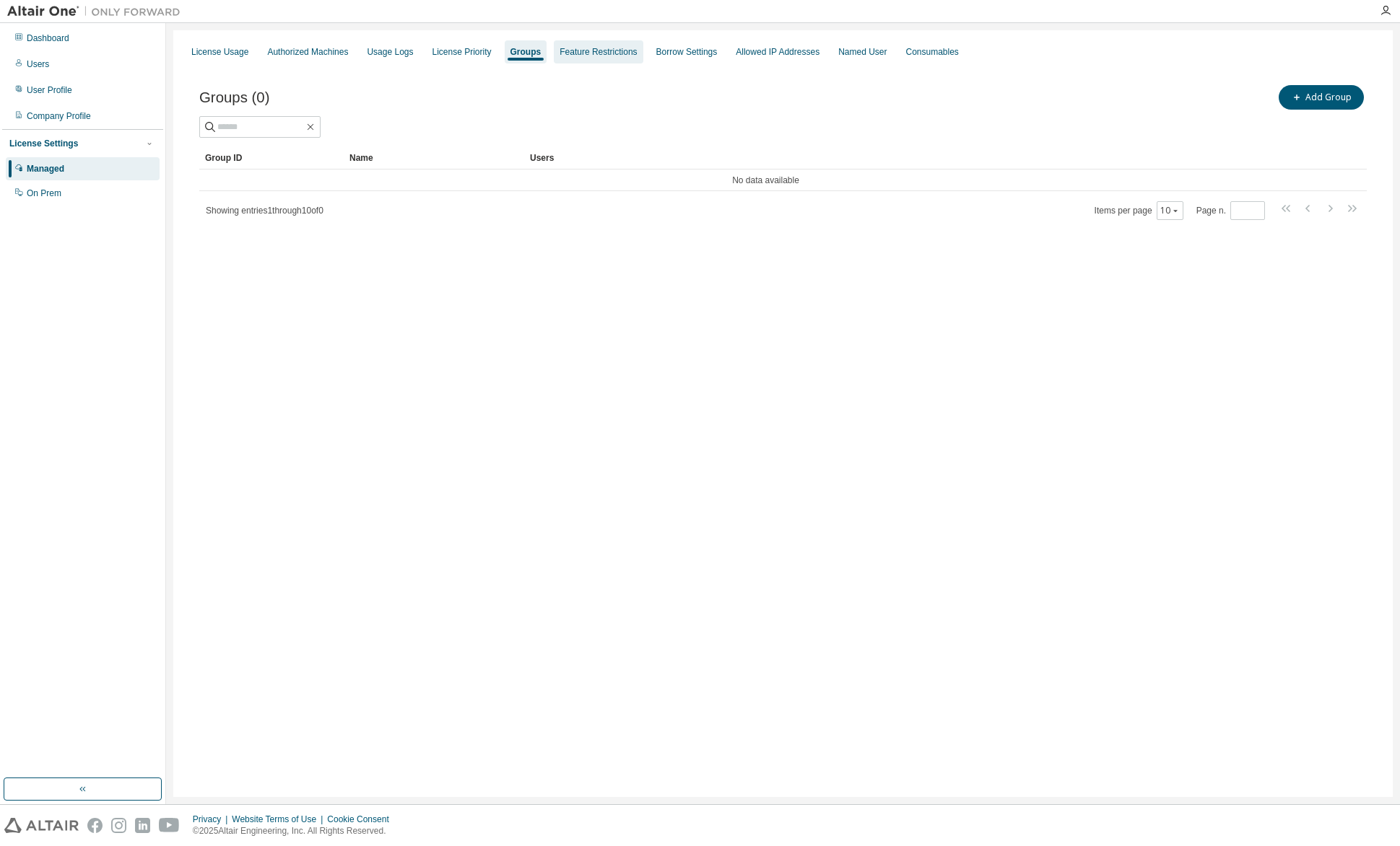
click at [574, 54] on div "Feature Restrictions" at bounding box center [598, 52] width 78 height 11
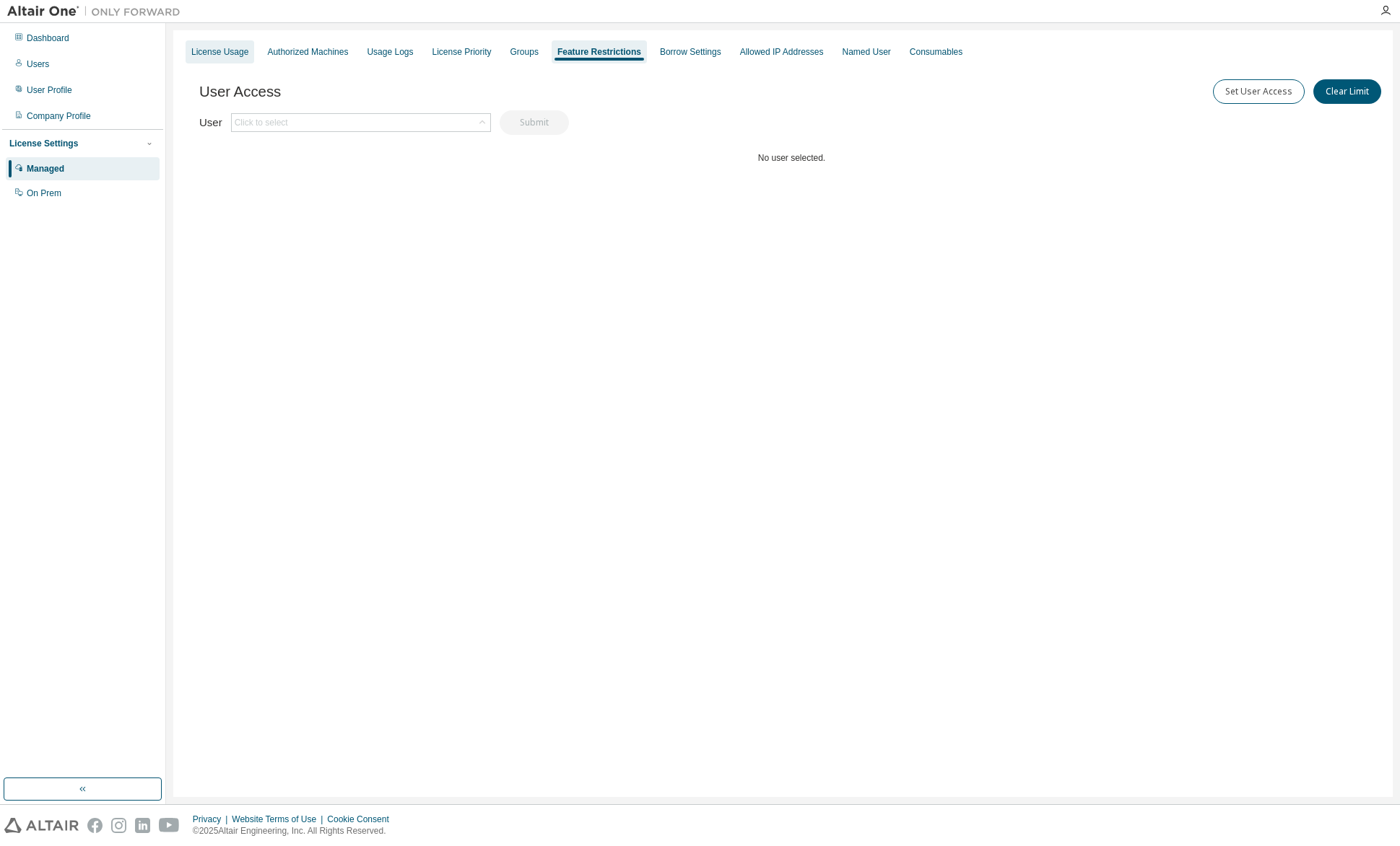
click at [223, 53] on div "License Usage" at bounding box center [220, 52] width 57 height 11
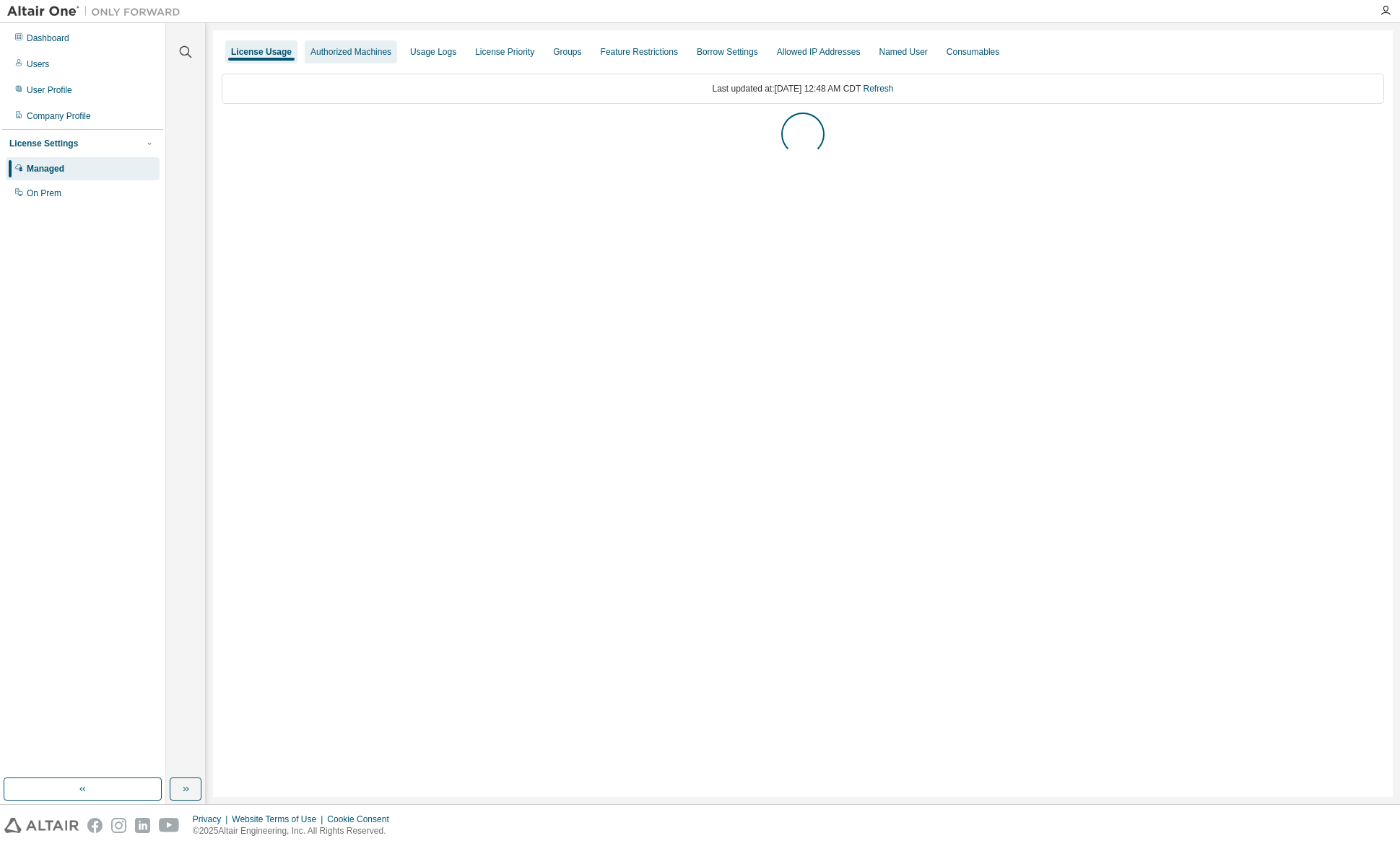
click at [347, 55] on div "Authorized Machines" at bounding box center [351, 52] width 81 height 11
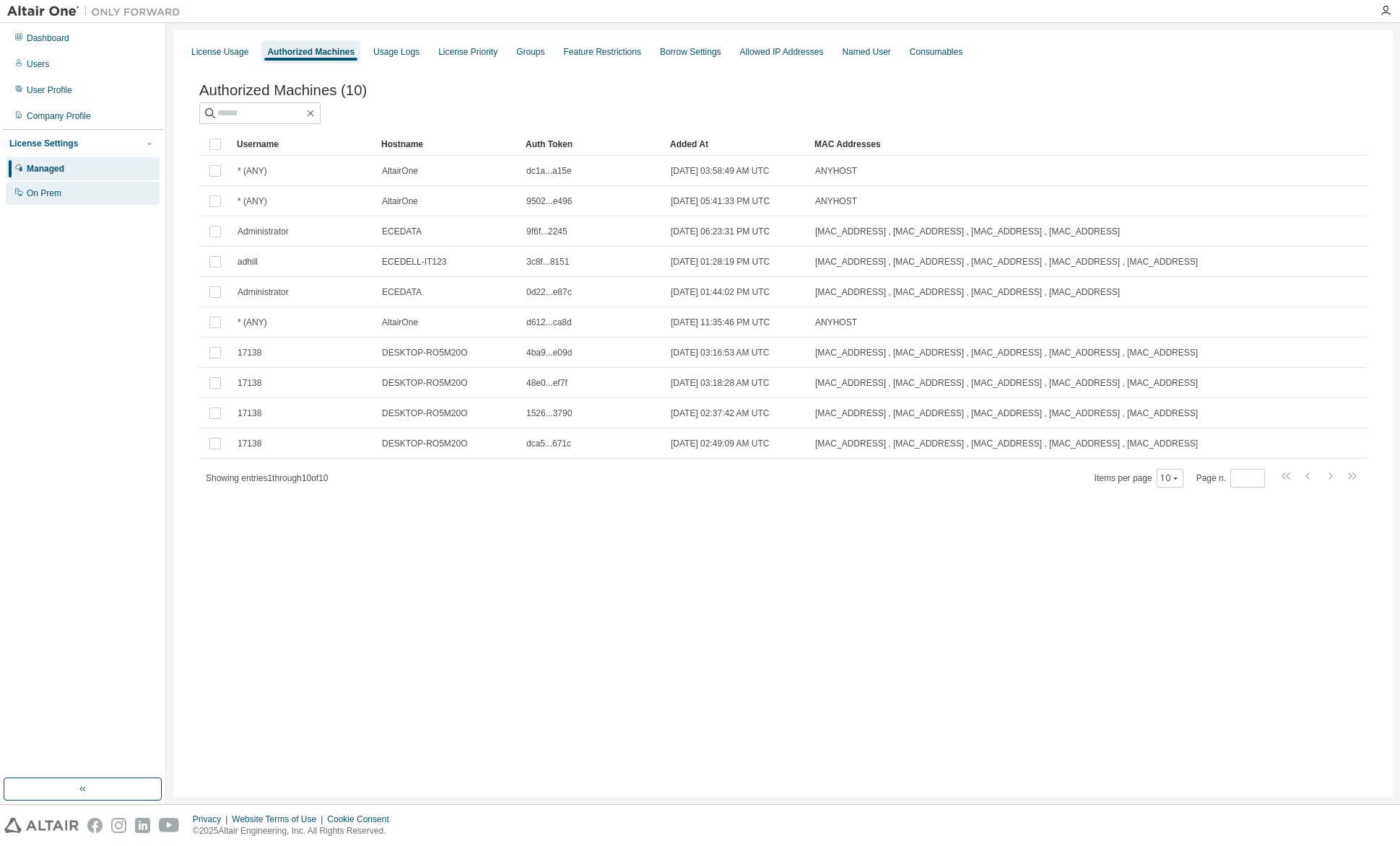
click at [43, 190] on div "On Prem" at bounding box center [44, 193] width 35 height 11
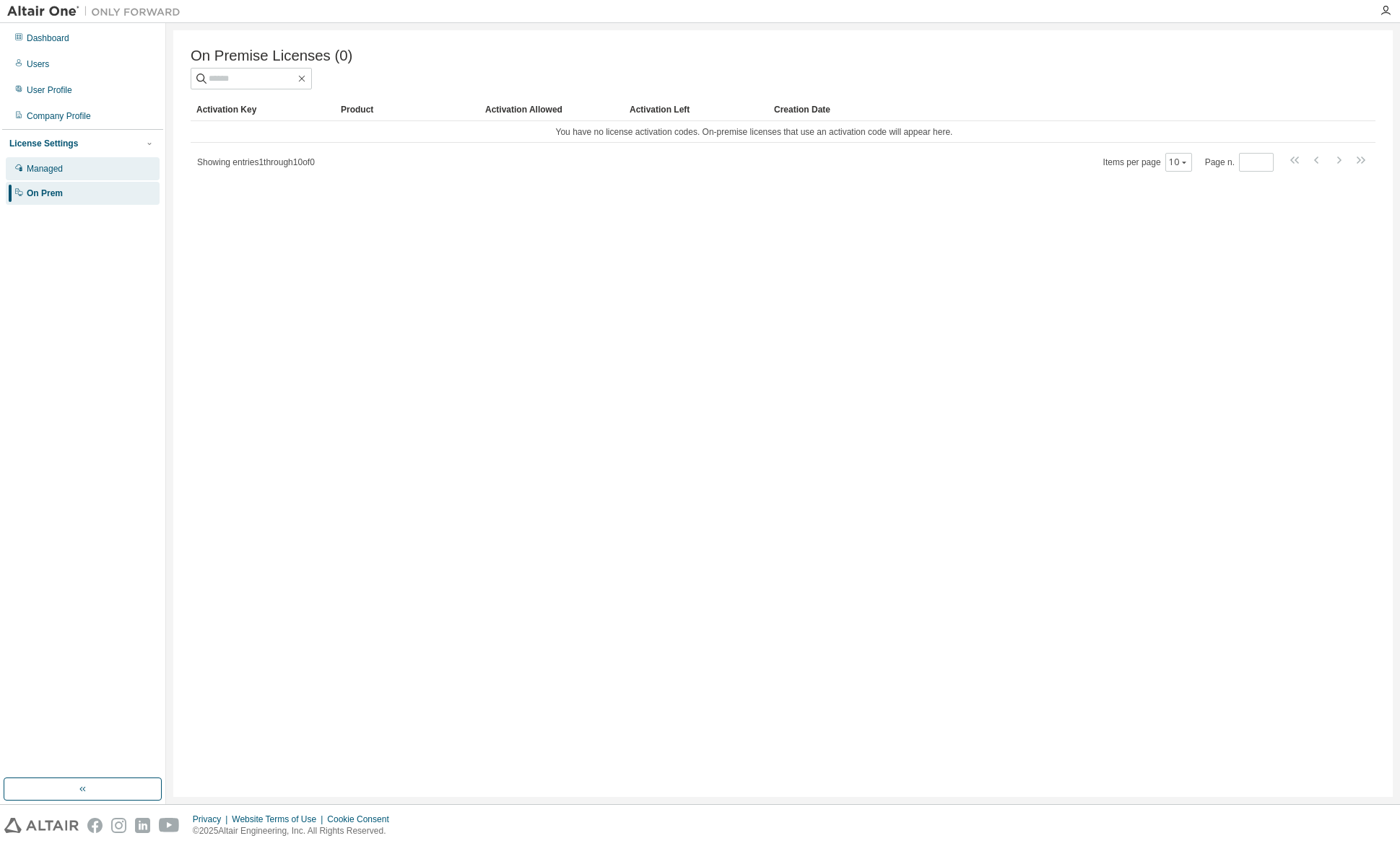
click at [58, 163] on div "Managed" at bounding box center [44, 169] width 36 height 11
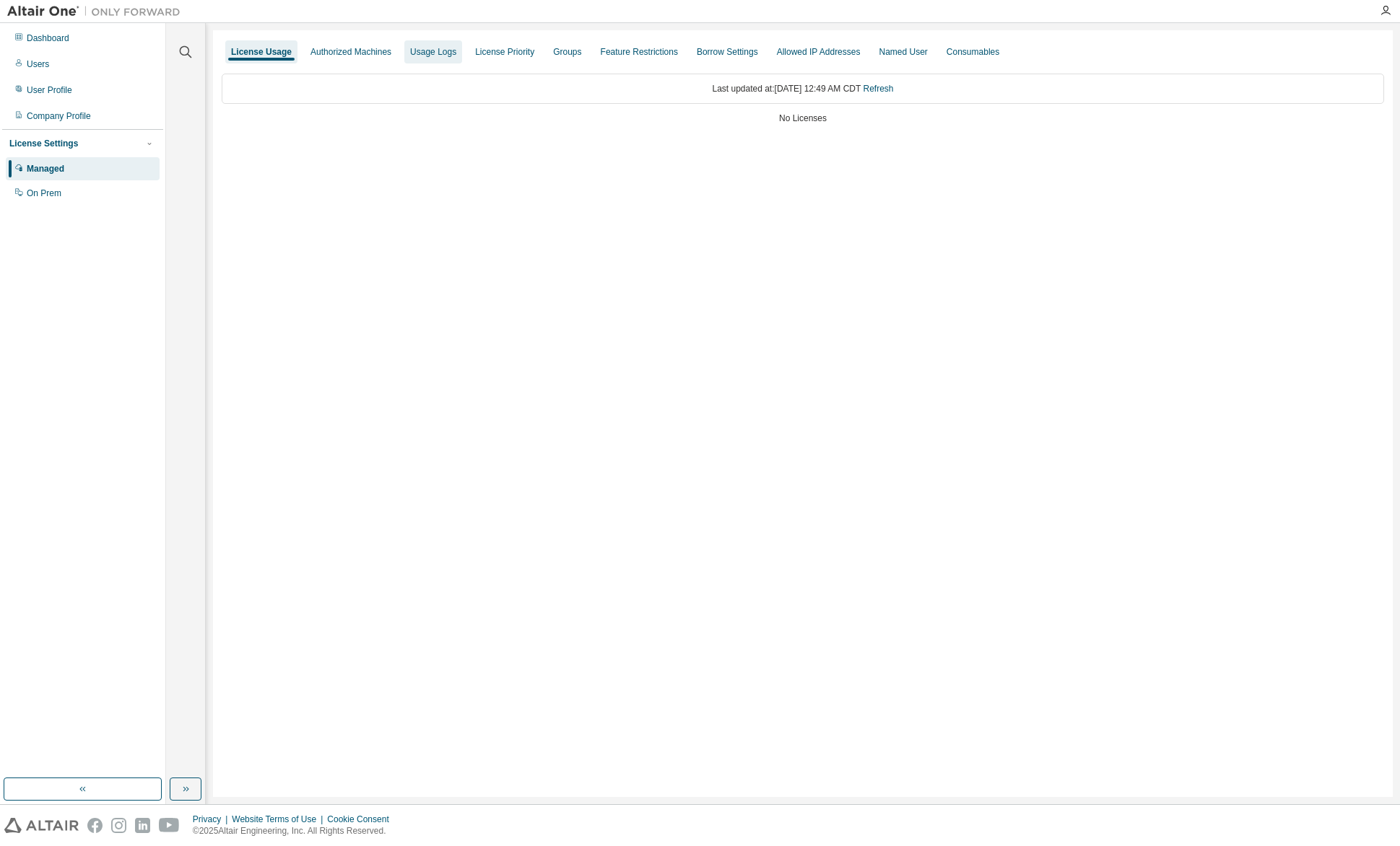
click at [370, 53] on div "Authorized Machines" at bounding box center [351, 52] width 81 height 11
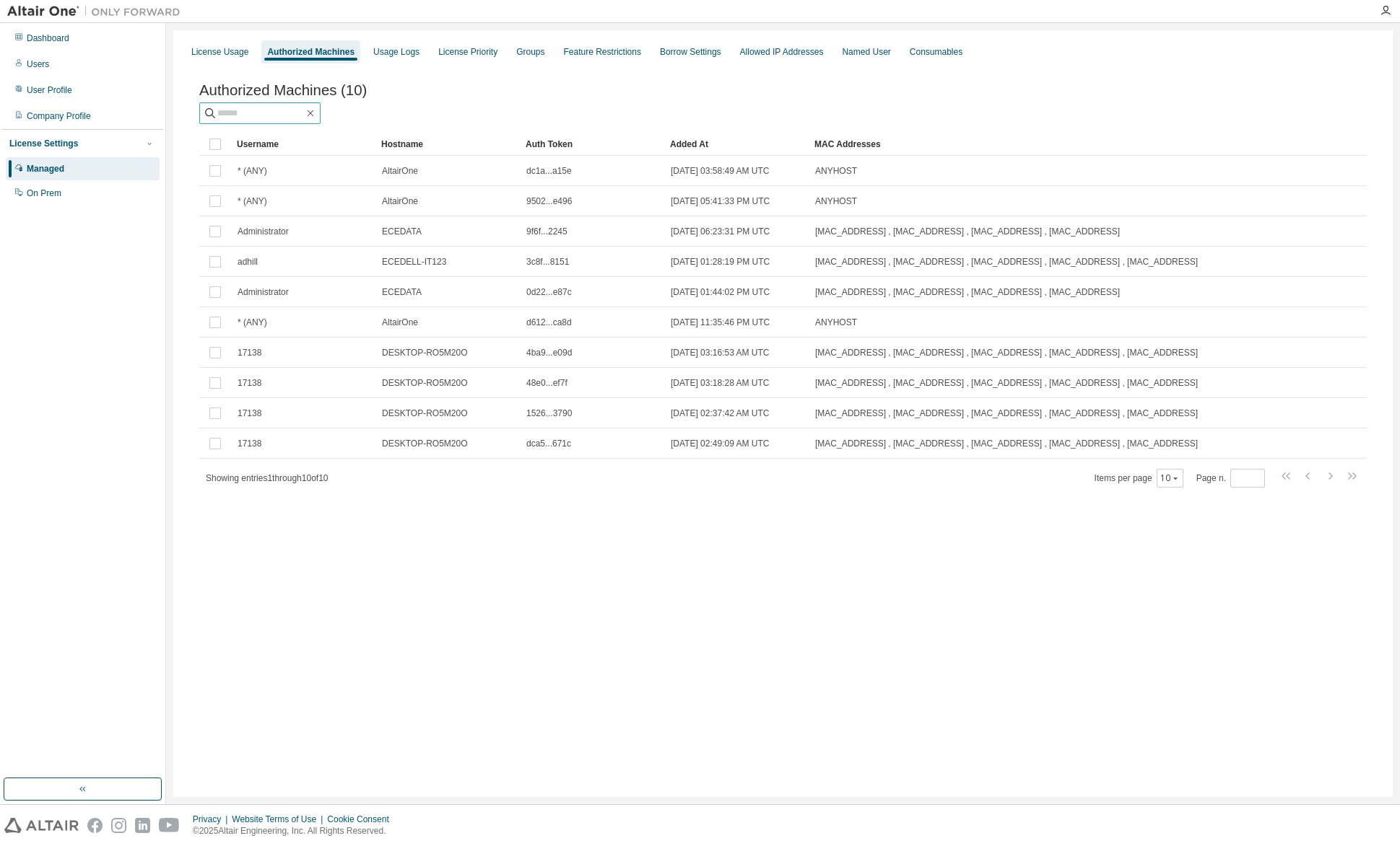
click at [282, 119] on input "text" at bounding box center [261, 113] width 87 height 14
type input "*****"
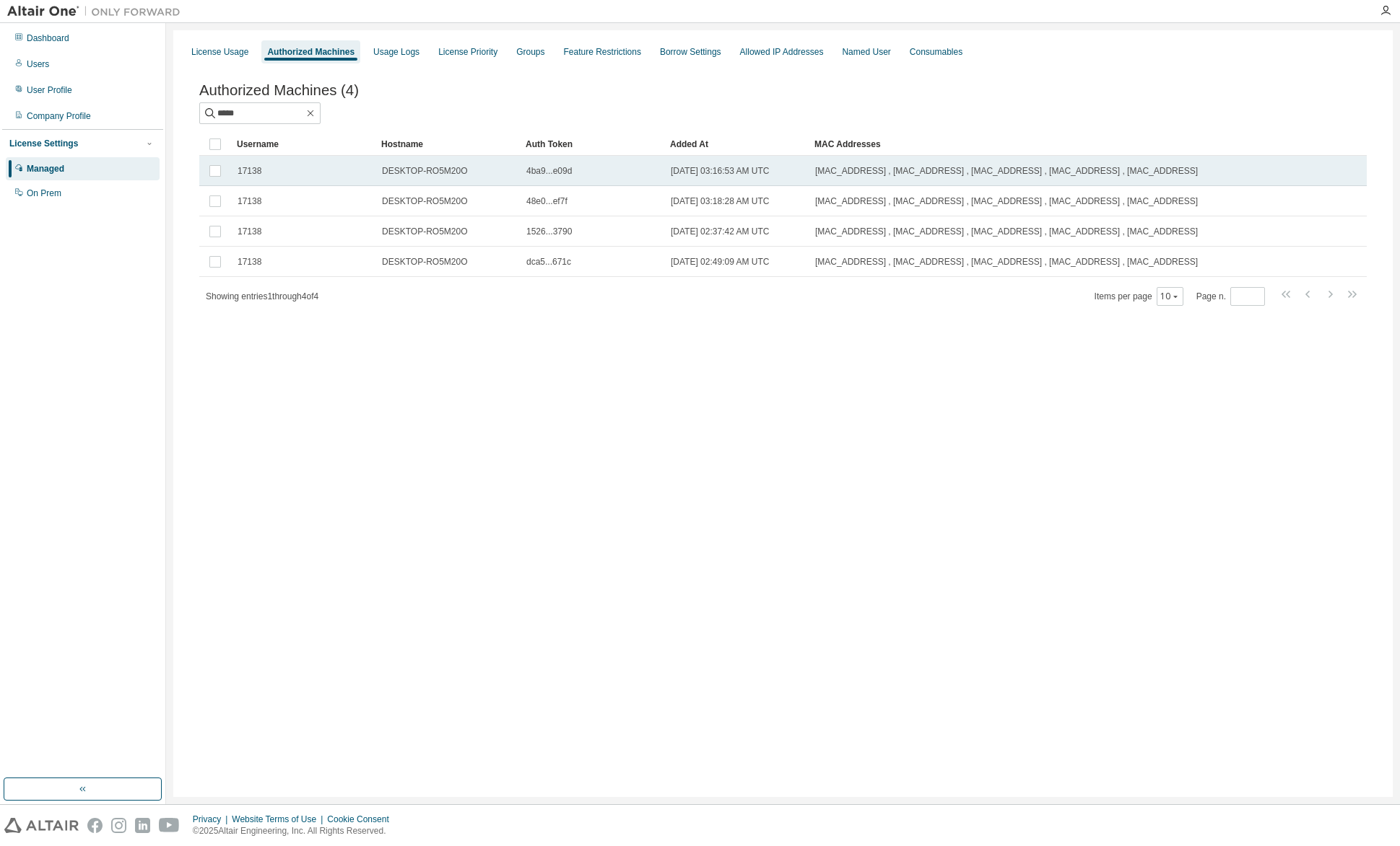
click at [543, 169] on span "4ba9...e09d" at bounding box center [549, 170] width 46 height 11
click at [543, 170] on table "Username Hostname Auth Token Added At MAC Addresses 17138 DESKTOP-RO5M20O 4ba9.…" at bounding box center [783, 205] width 1167 height 144
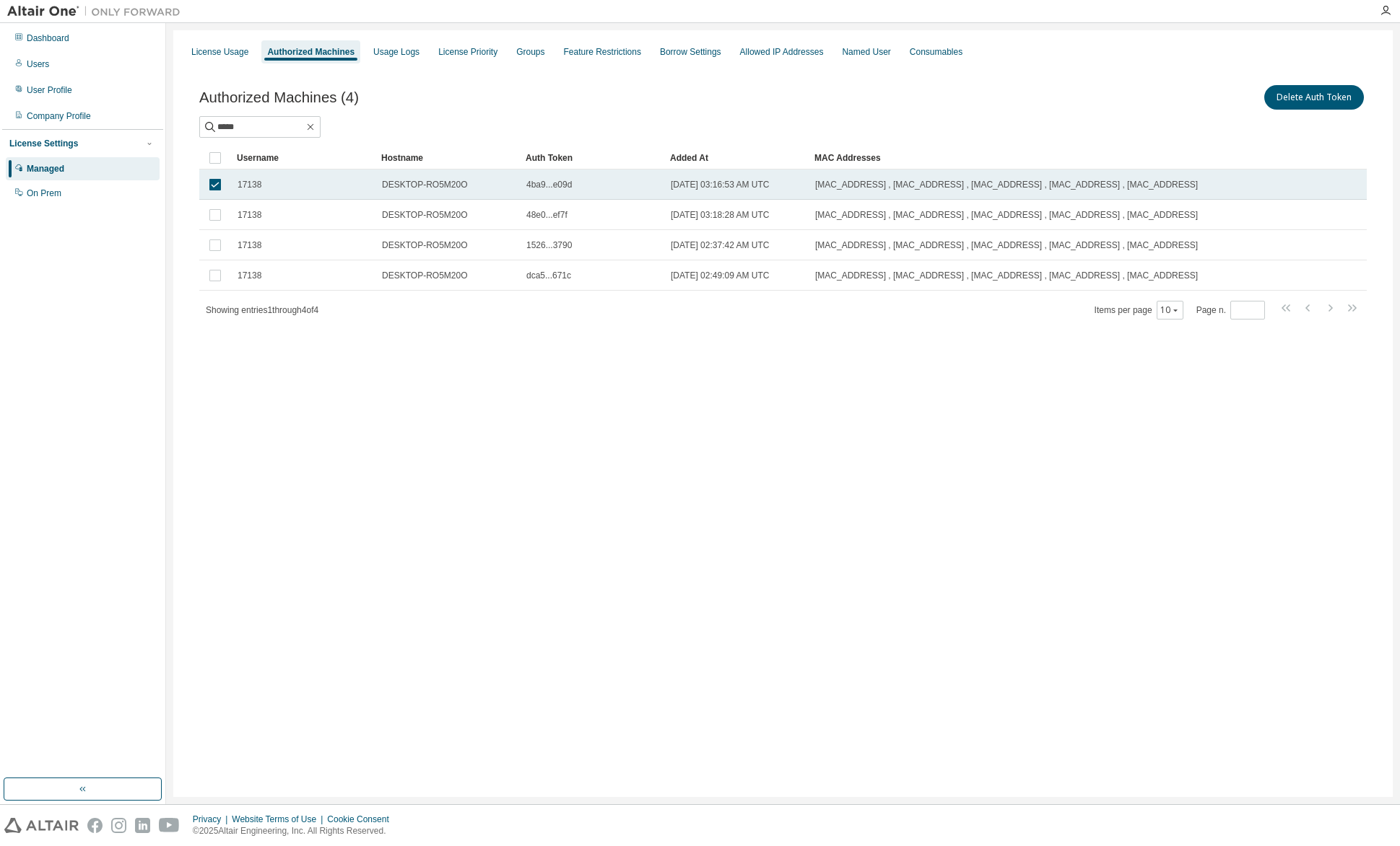
click at [553, 187] on span "4ba9...e09d" at bounding box center [549, 184] width 46 height 11
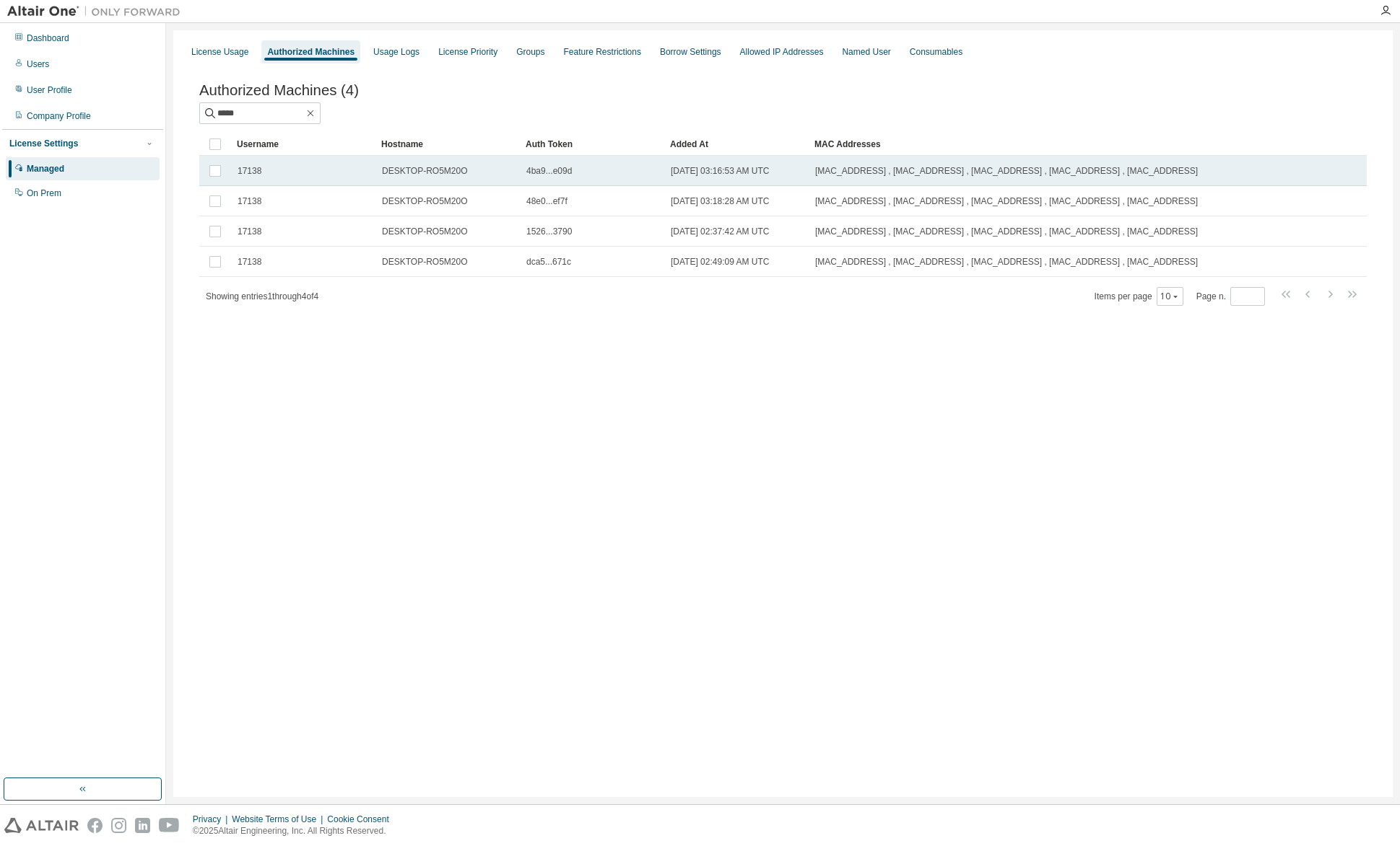
click at [556, 186] on td "4ba9...e09d" at bounding box center [592, 171] width 144 height 30
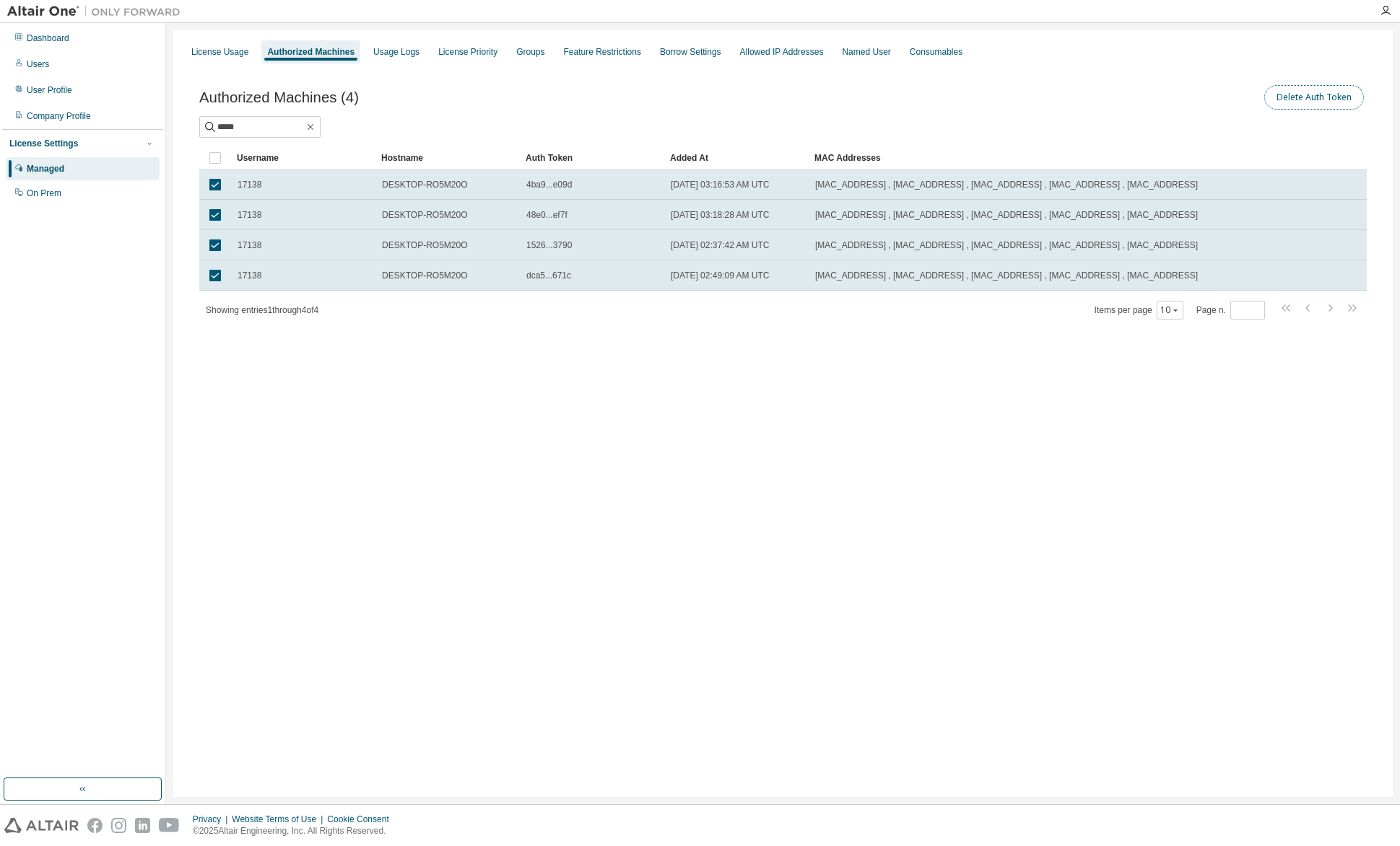
click at [1304, 100] on button "Delete Auth Token" at bounding box center [1313, 97] width 100 height 24
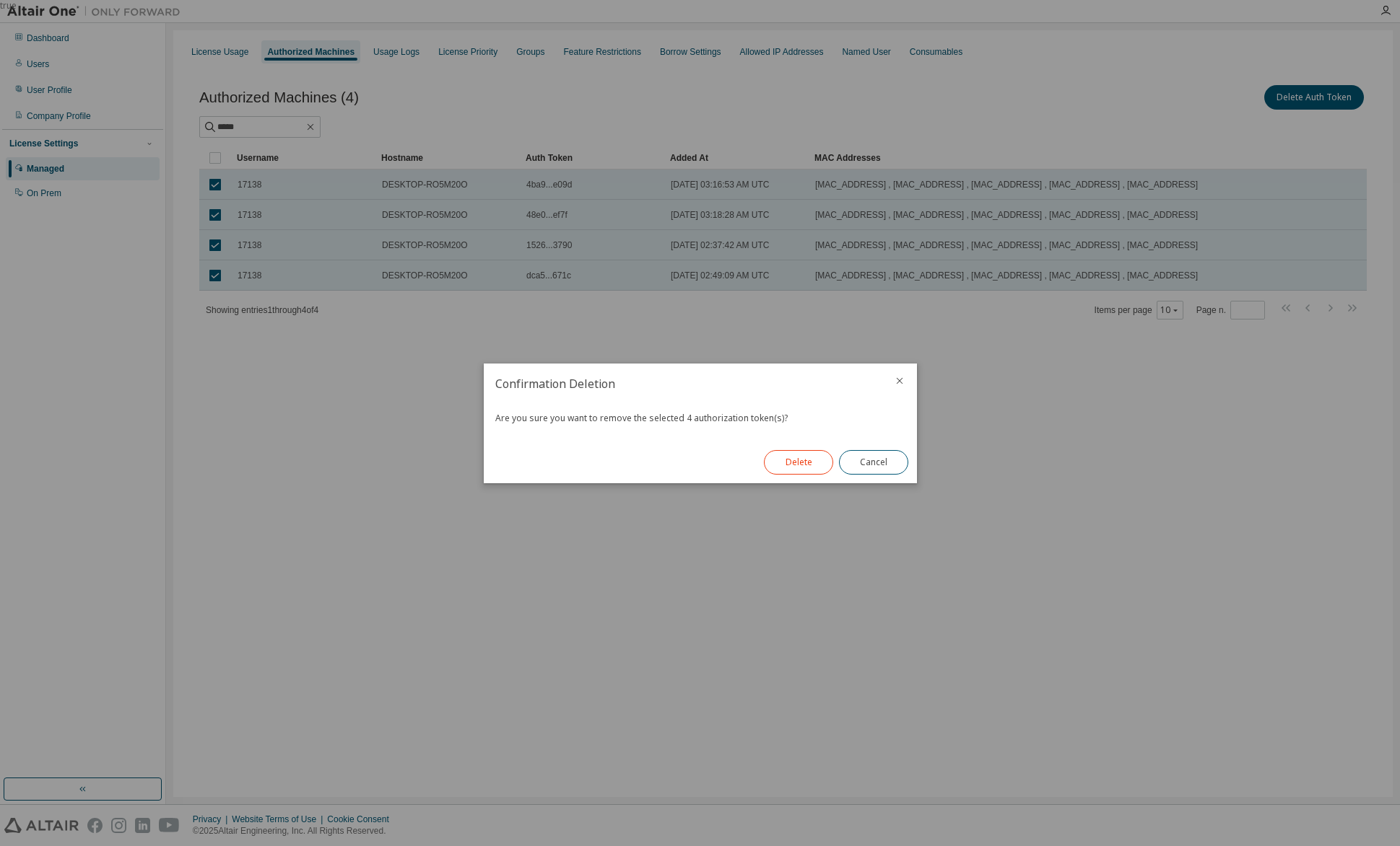
click at [796, 460] on button "Delete" at bounding box center [798, 462] width 69 height 24
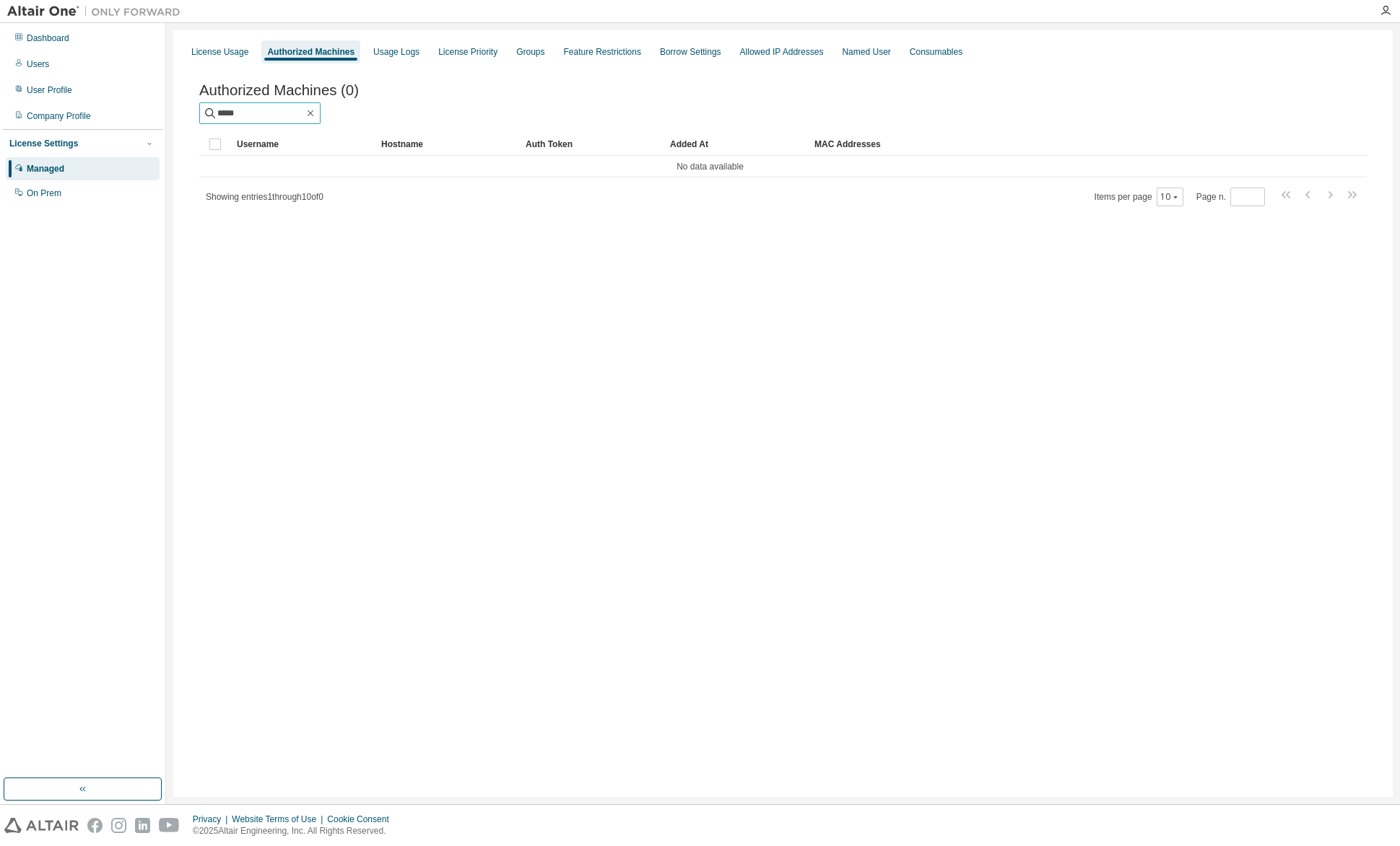
click at [320, 108] on span "*****" at bounding box center [259, 113] width 121 height 21
click at [316, 119] on icon "button" at bounding box center [310, 112] width 11 height 11
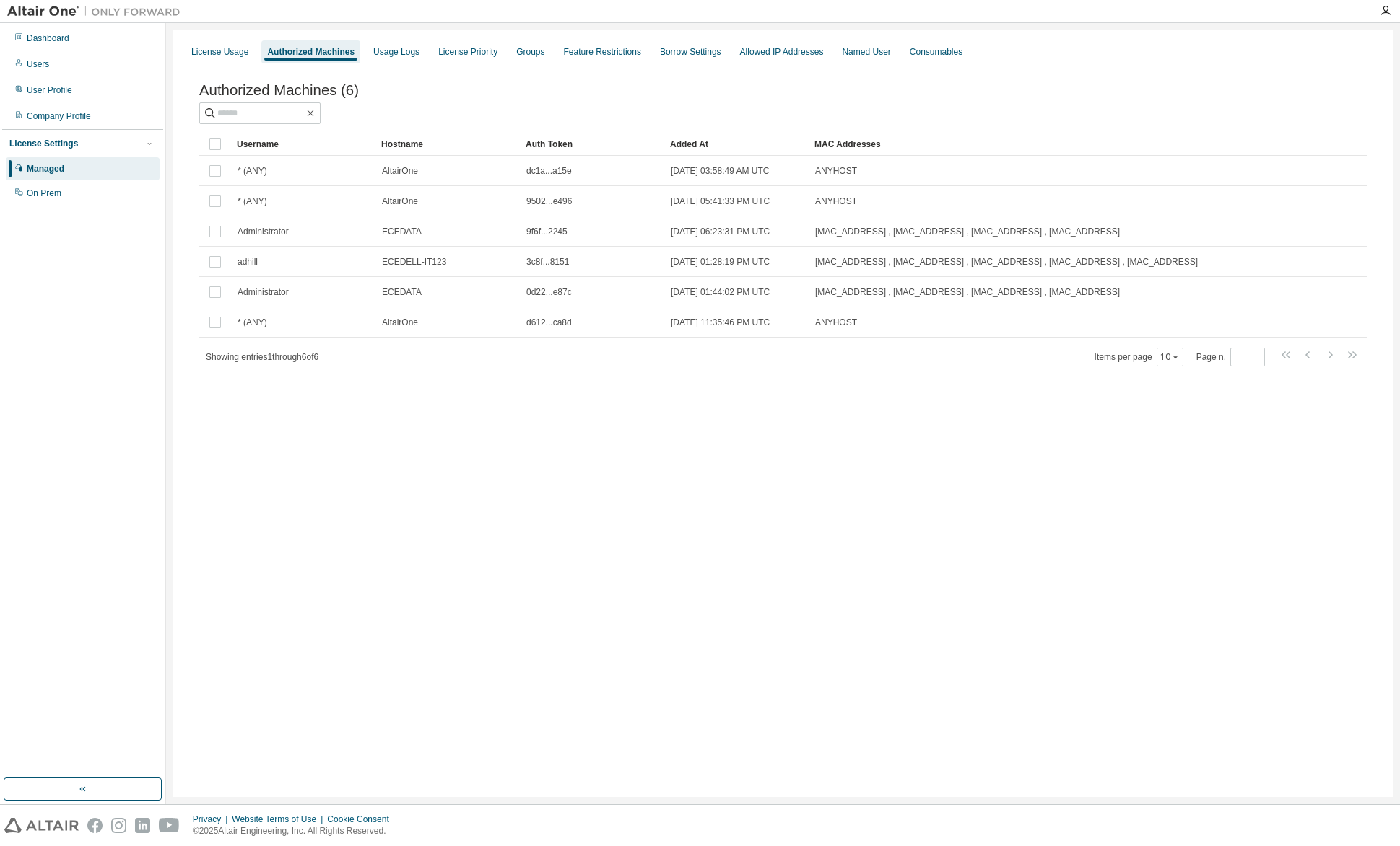
click at [751, 429] on div "License Usage Authorized Machines Usage Logs License Priority Groups Feature Re…" at bounding box center [783, 413] width 1219 height 767
click at [1216, 108] on div at bounding box center [783, 113] width 1167 height 21
click at [57, 192] on div "On Prem" at bounding box center [44, 193] width 35 height 11
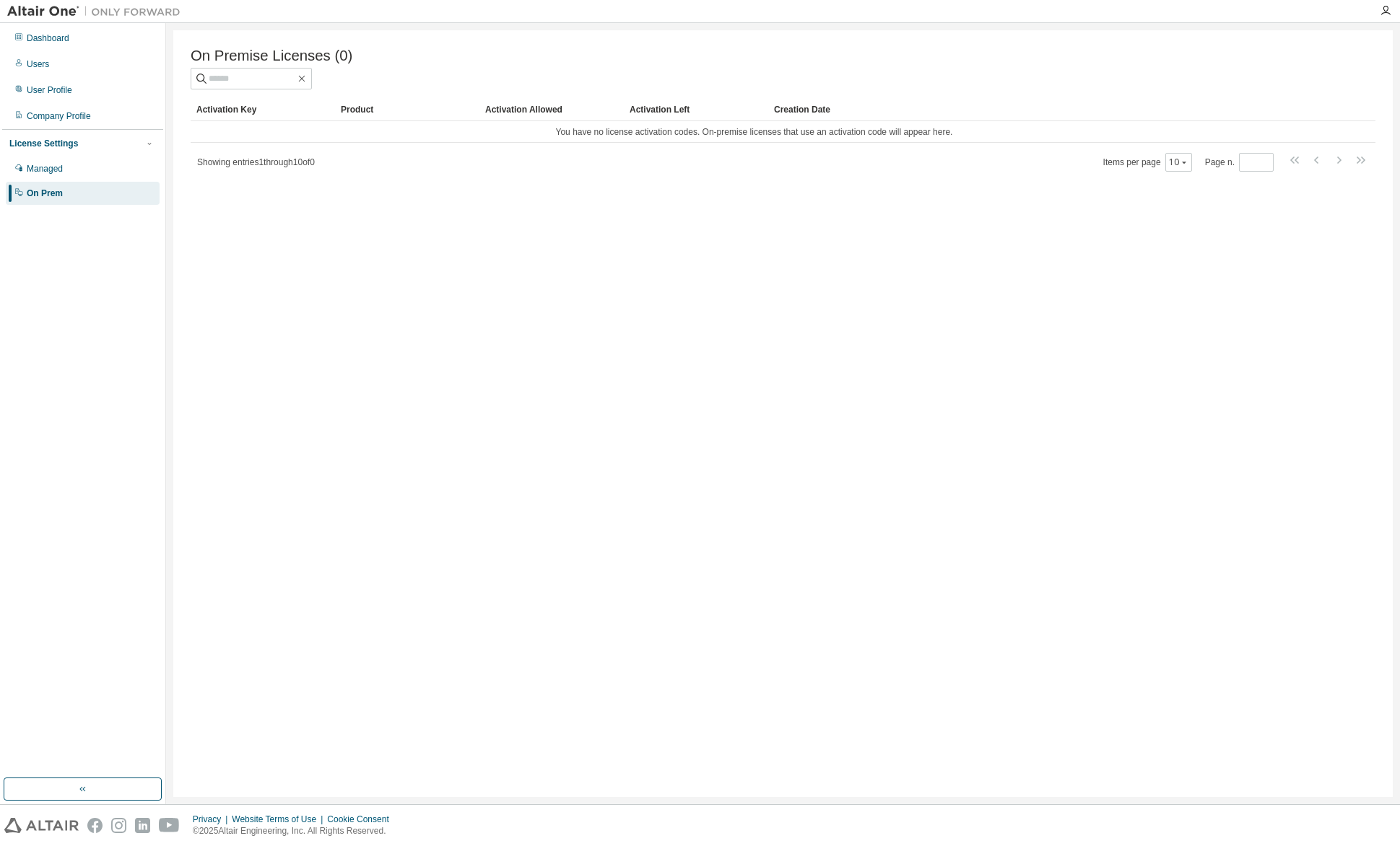
click at [456, 198] on div "On Premise Licenses (0) Clear Load Save Save As Field Operator Value Select fil…" at bounding box center [783, 413] width 1219 height 767
click at [40, 166] on div "Managed" at bounding box center [44, 169] width 36 height 11
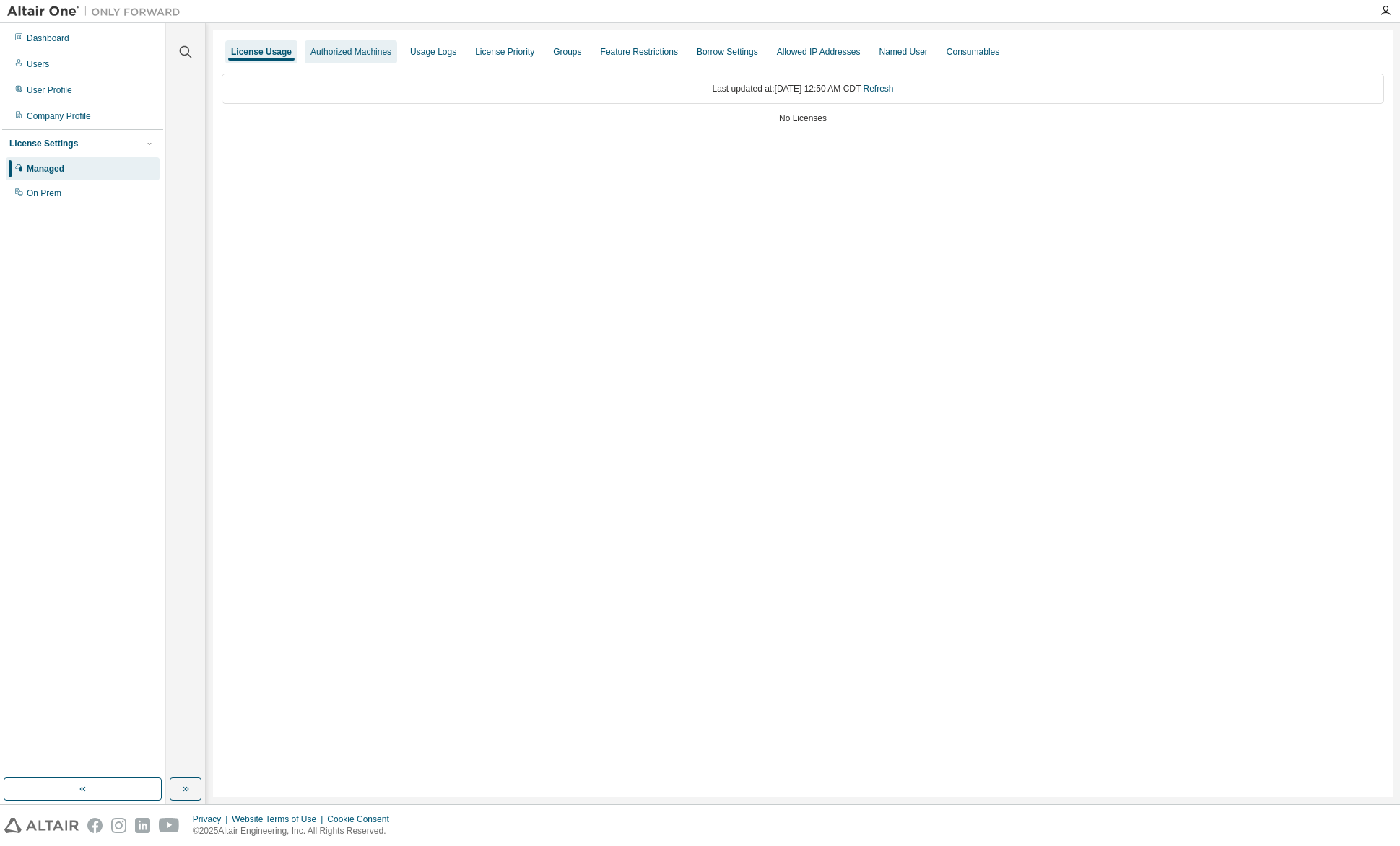
click at [341, 50] on div "Authorized Machines" at bounding box center [351, 52] width 81 height 11
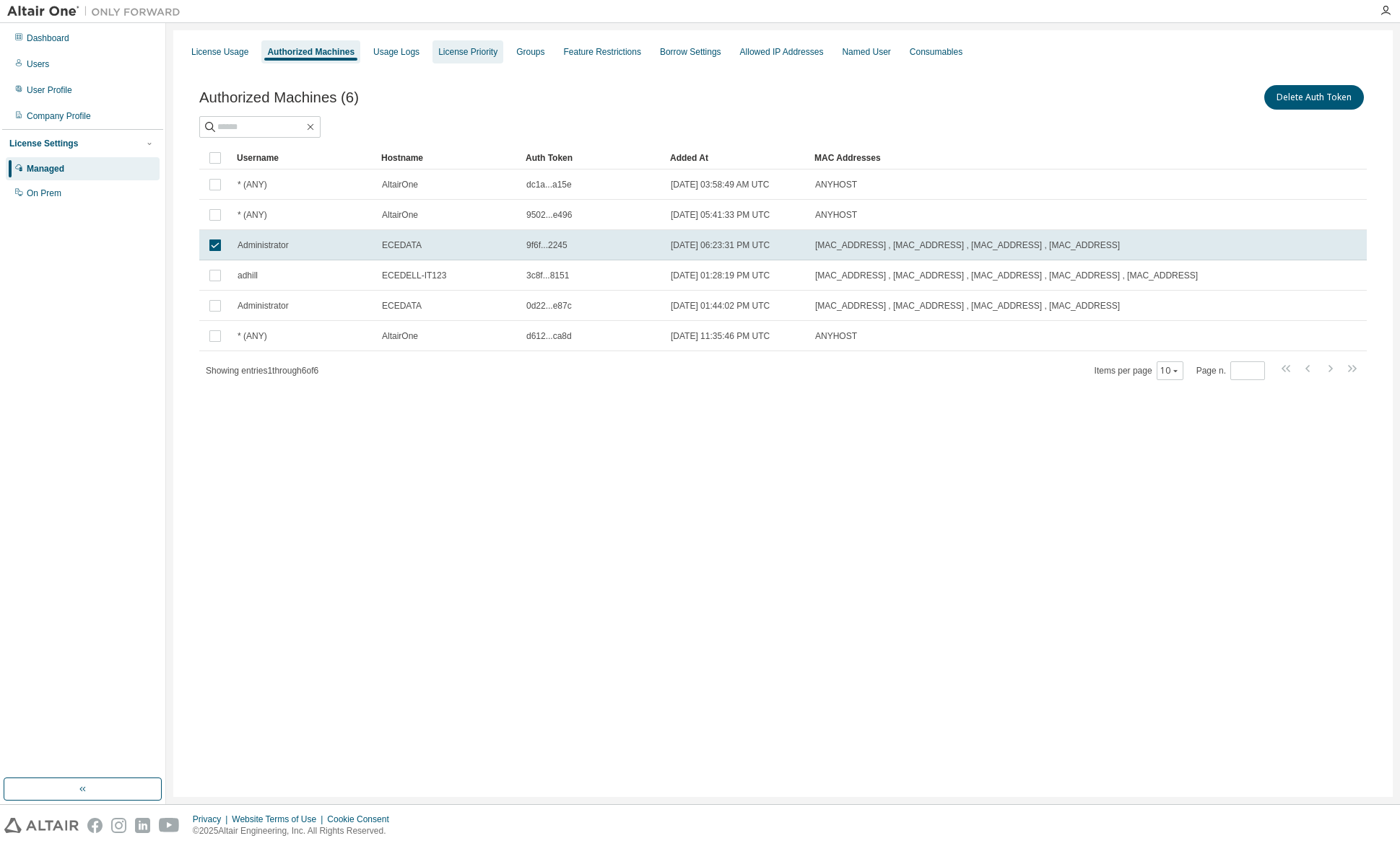
click at [458, 55] on div "License Priority" at bounding box center [468, 52] width 59 height 11
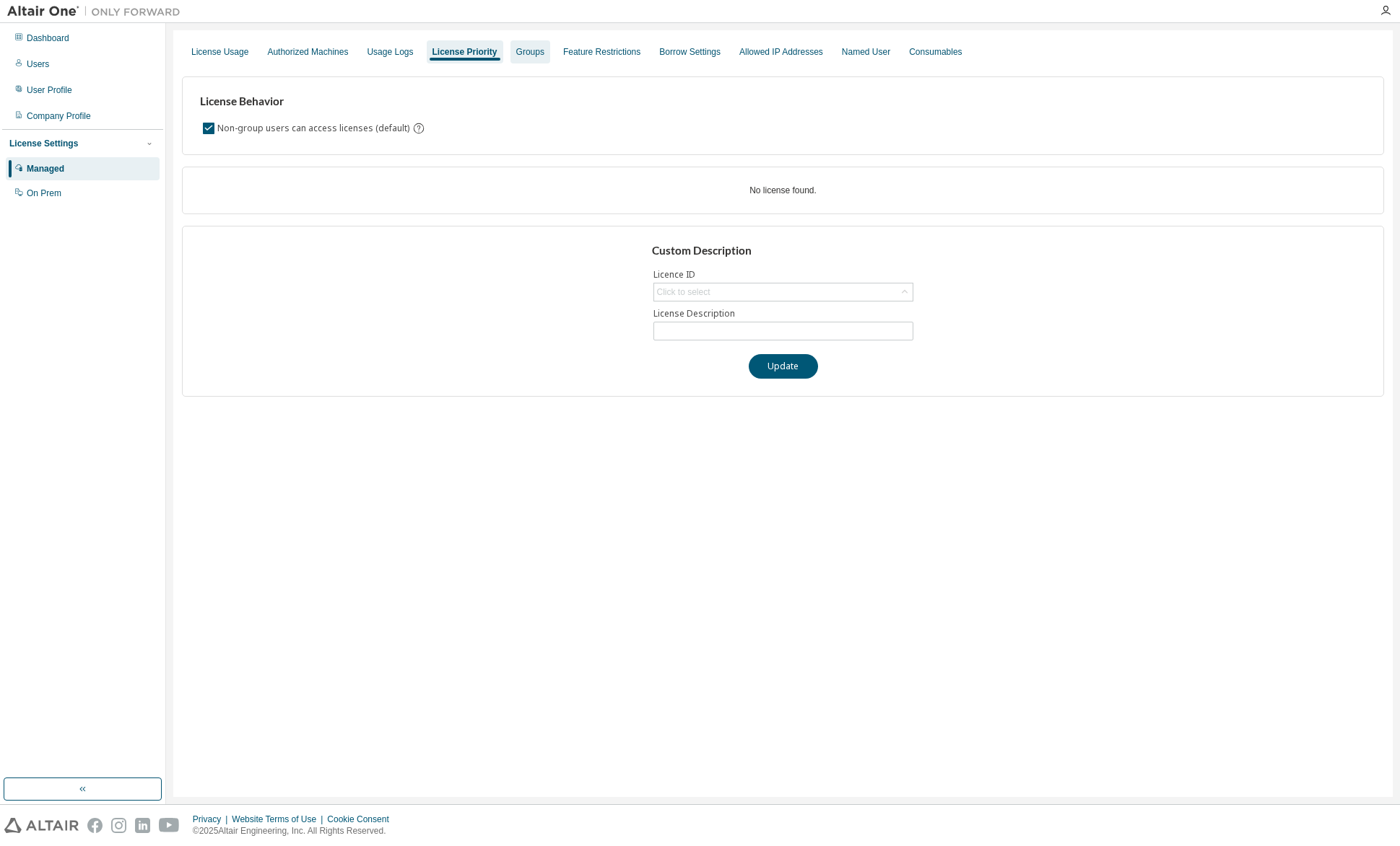
click at [525, 49] on div "Groups" at bounding box center [530, 52] width 28 height 11
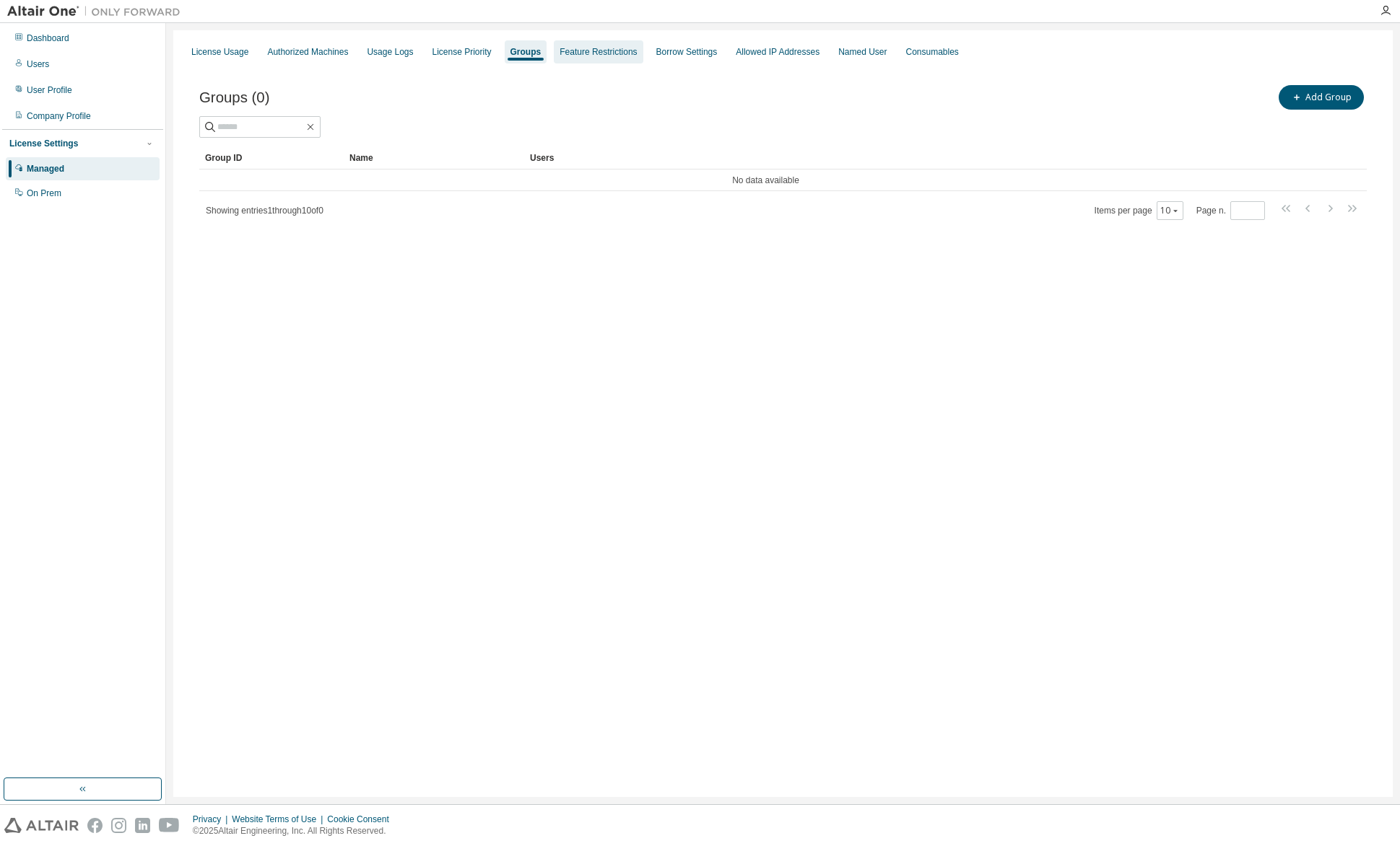
click at [577, 52] on div "Feature Restrictions" at bounding box center [598, 52] width 78 height 11
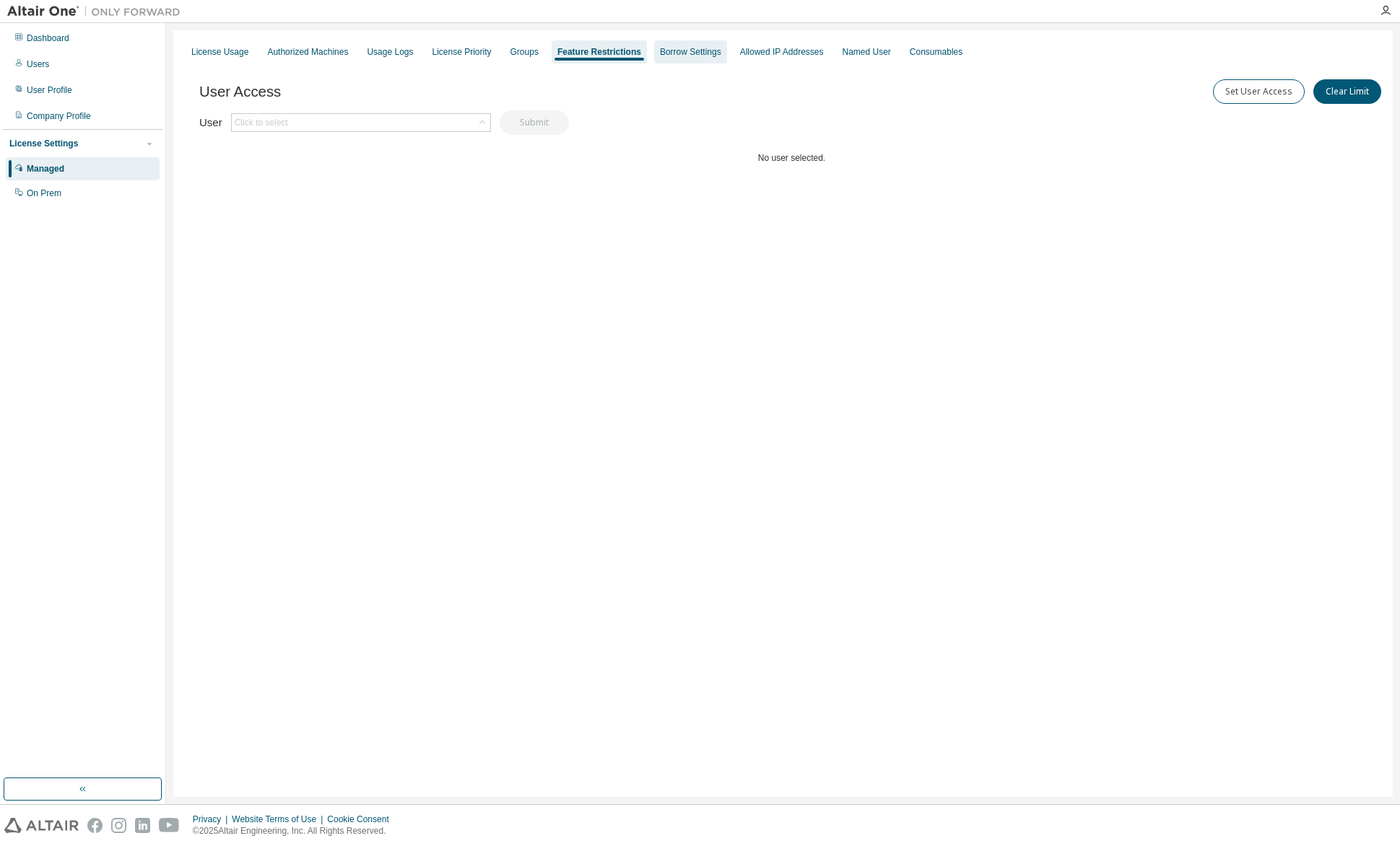
click at [666, 46] on div "Borrow Settings" at bounding box center [690, 52] width 73 height 23
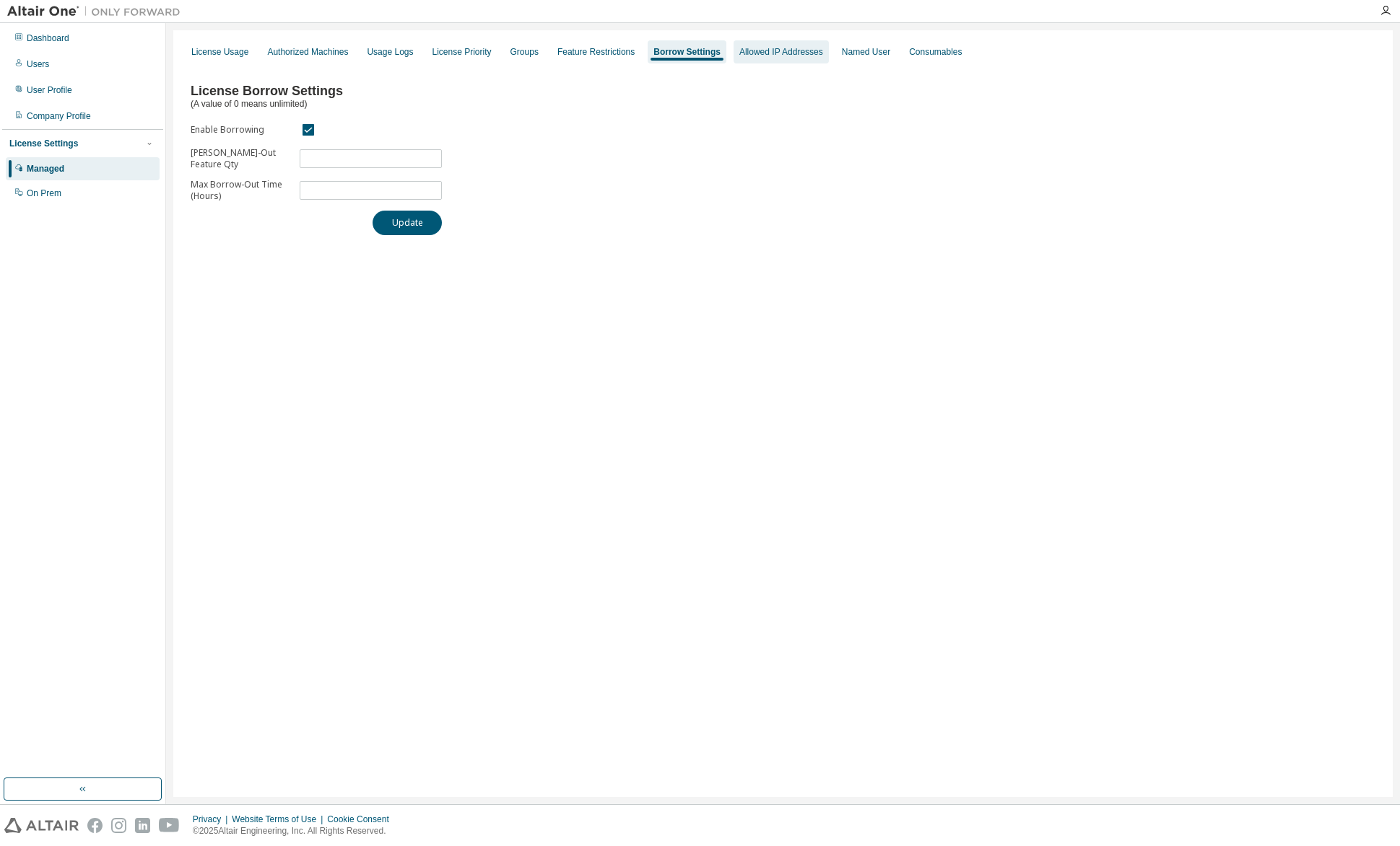
click at [773, 54] on div "Allowed IP Addresses" at bounding box center [781, 52] width 84 height 11
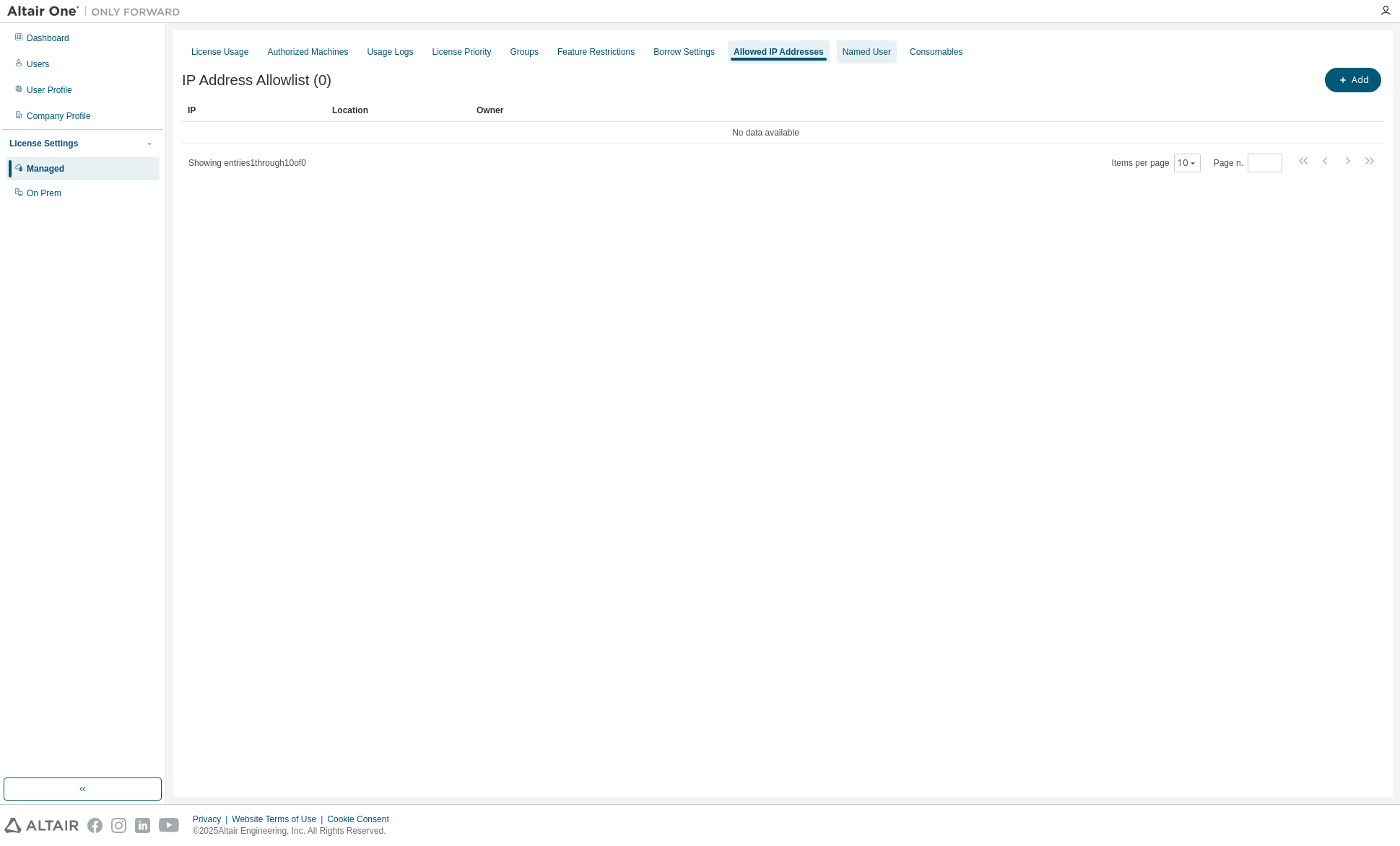
click at [845, 49] on div "Named User" at bounding box center [867, 52] width 49 height 11
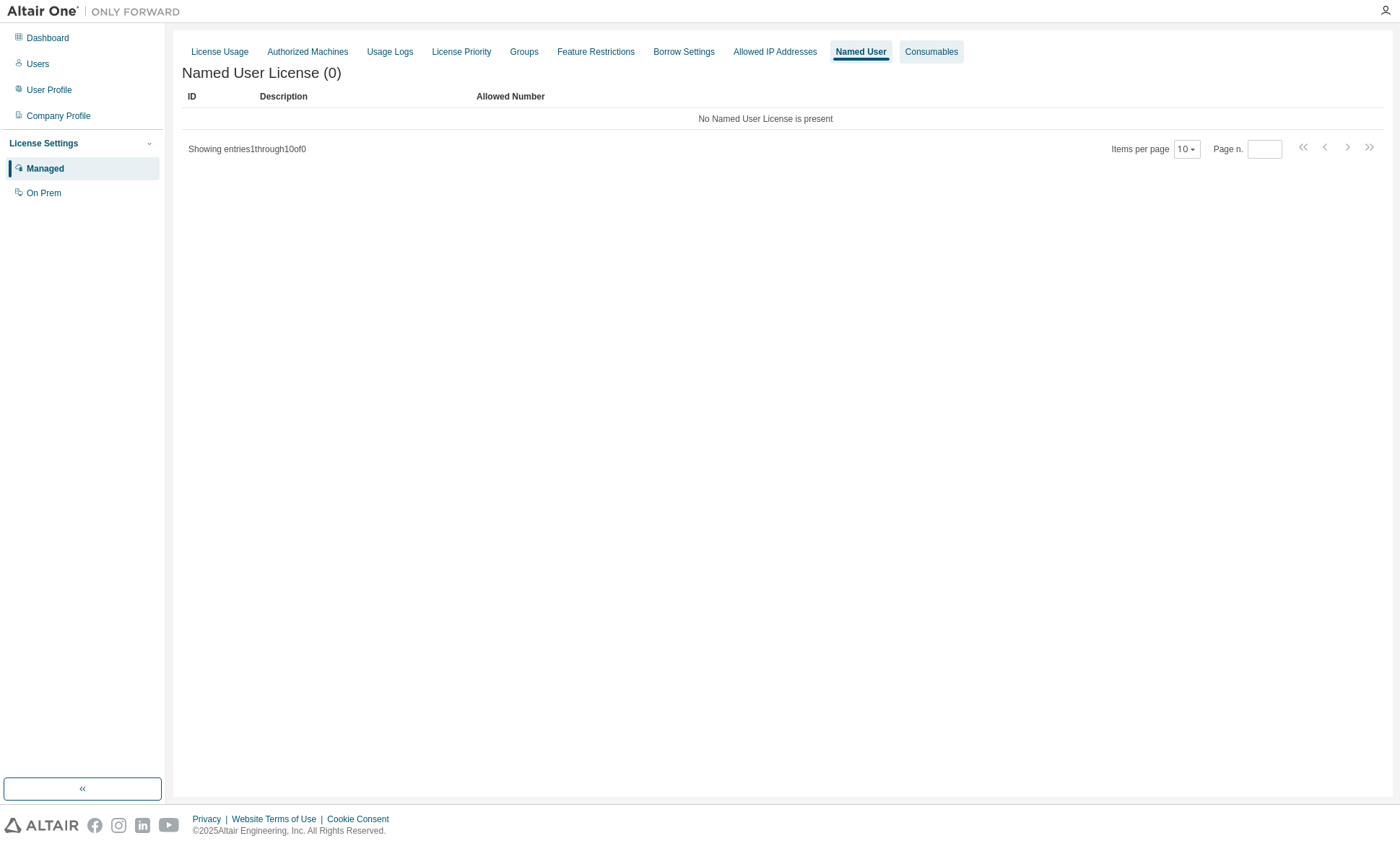
click at [944, 43] on div "Consumables" at bounding box center [932, 52] width 64 height 23
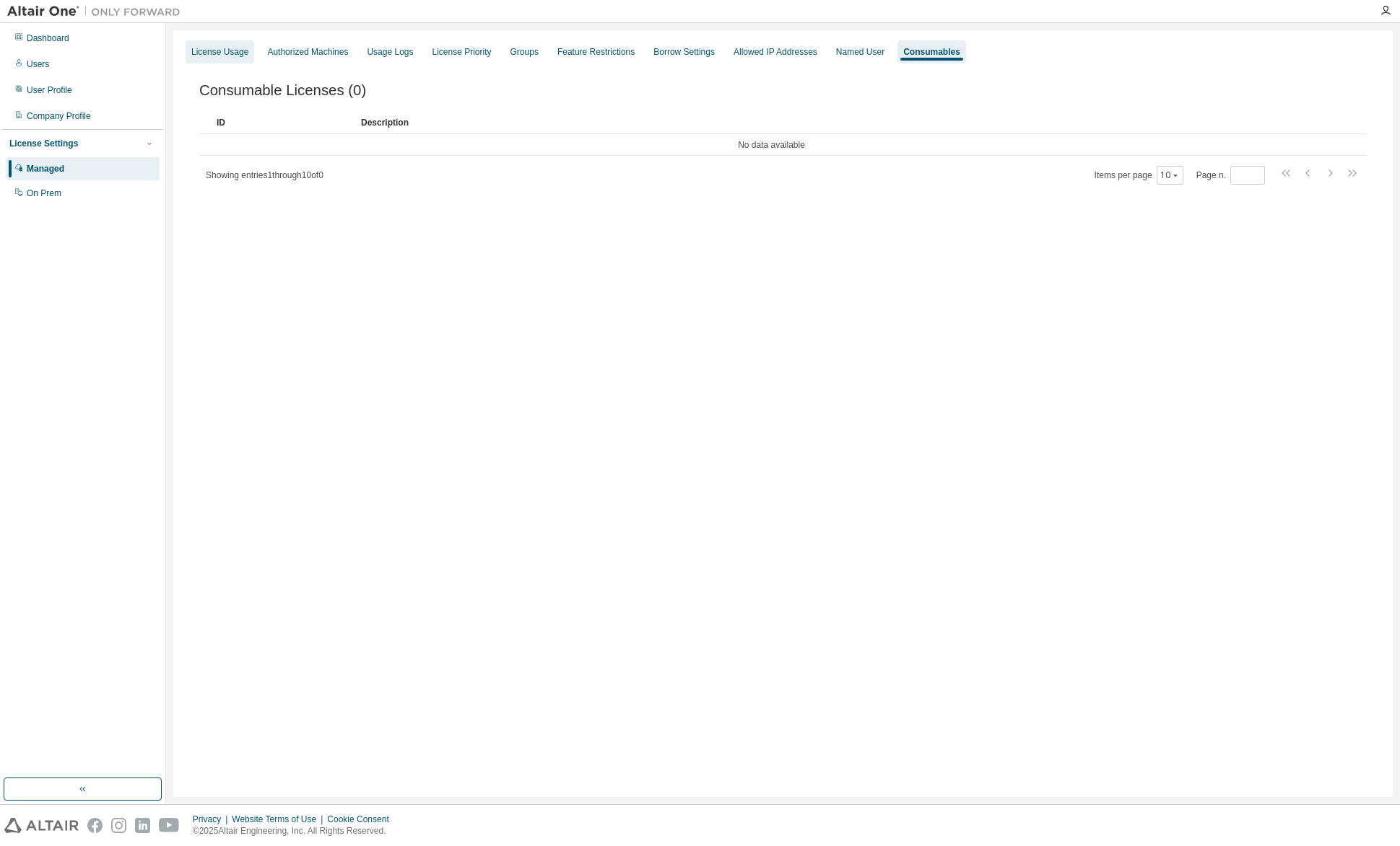
click at [225, 51] on div "License Usage" at bounding box center [220, 52] width 57 height 11
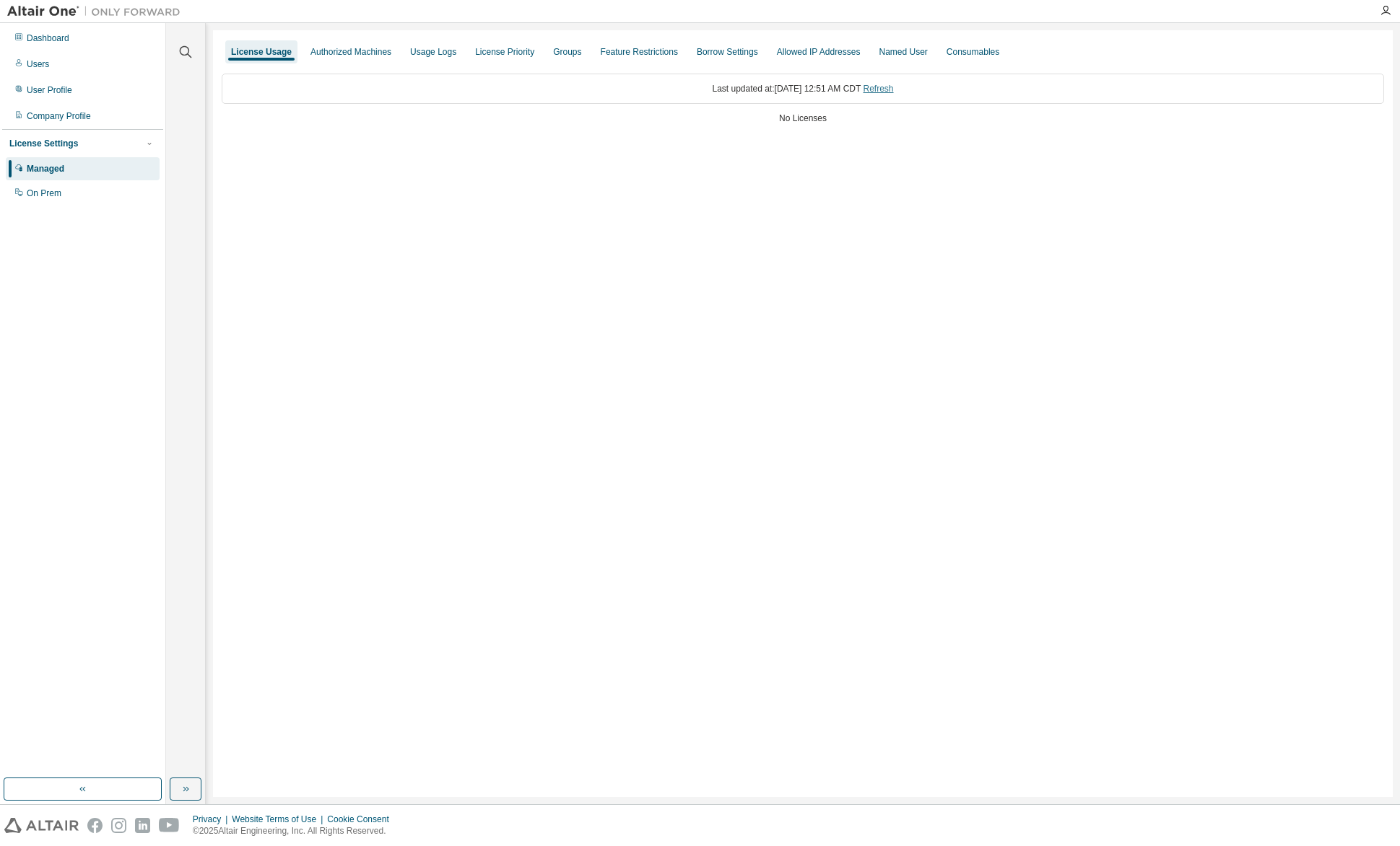
click at [890, 90] on link "Refresh" at bounding box center [878, 88] width 30 height 10
click at [357, 51] on div "Authorized Machines" at bounding box center [351, 52] width 81 height 11
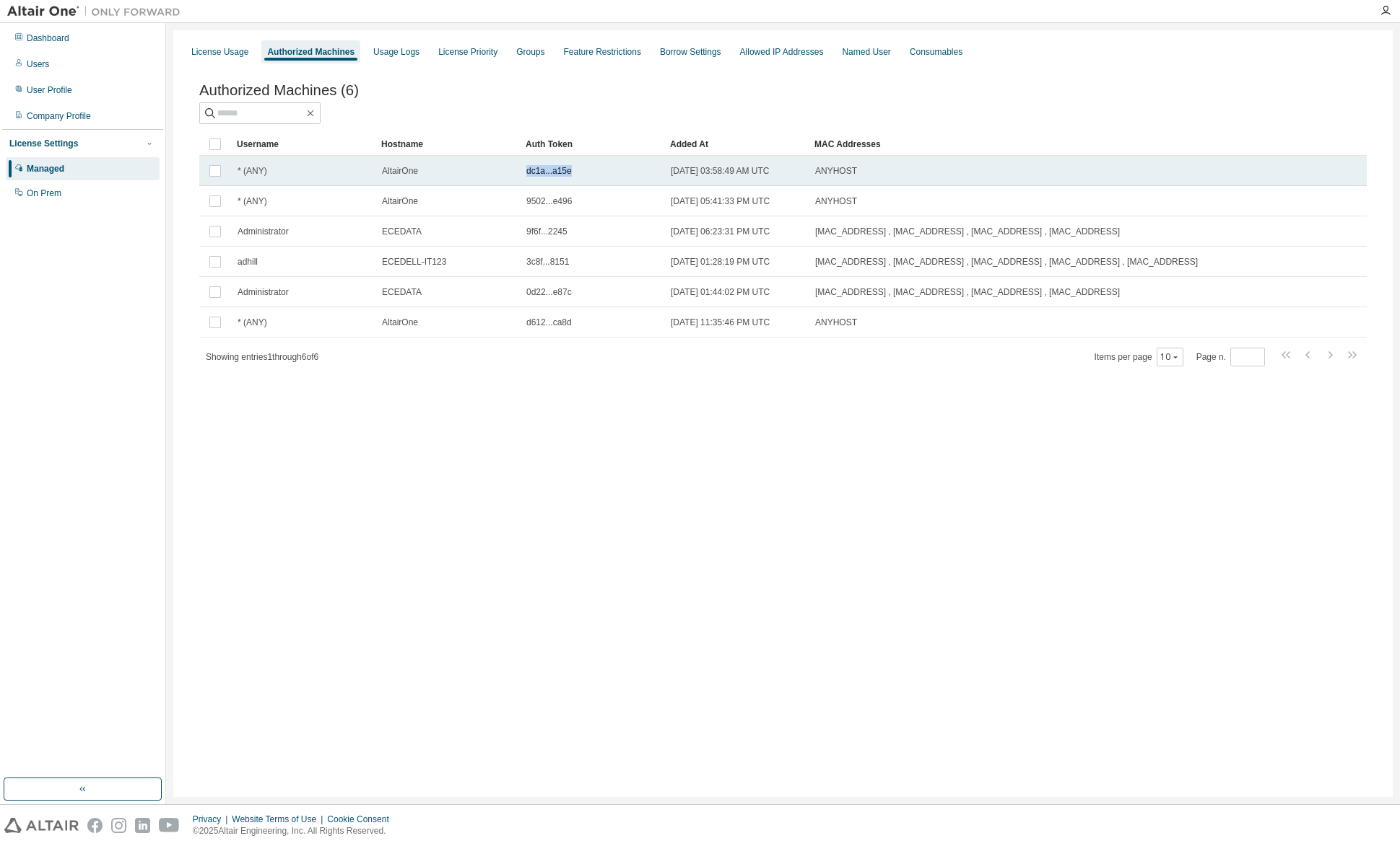
drag, startPoint x: 523, startPoint y: 174, endPoint x: 587, endPoint y: 177, distance: 64.1
click at [587, 177] on td "dc1a...a15e" at bounding box center [592, 171] width 144 height 30
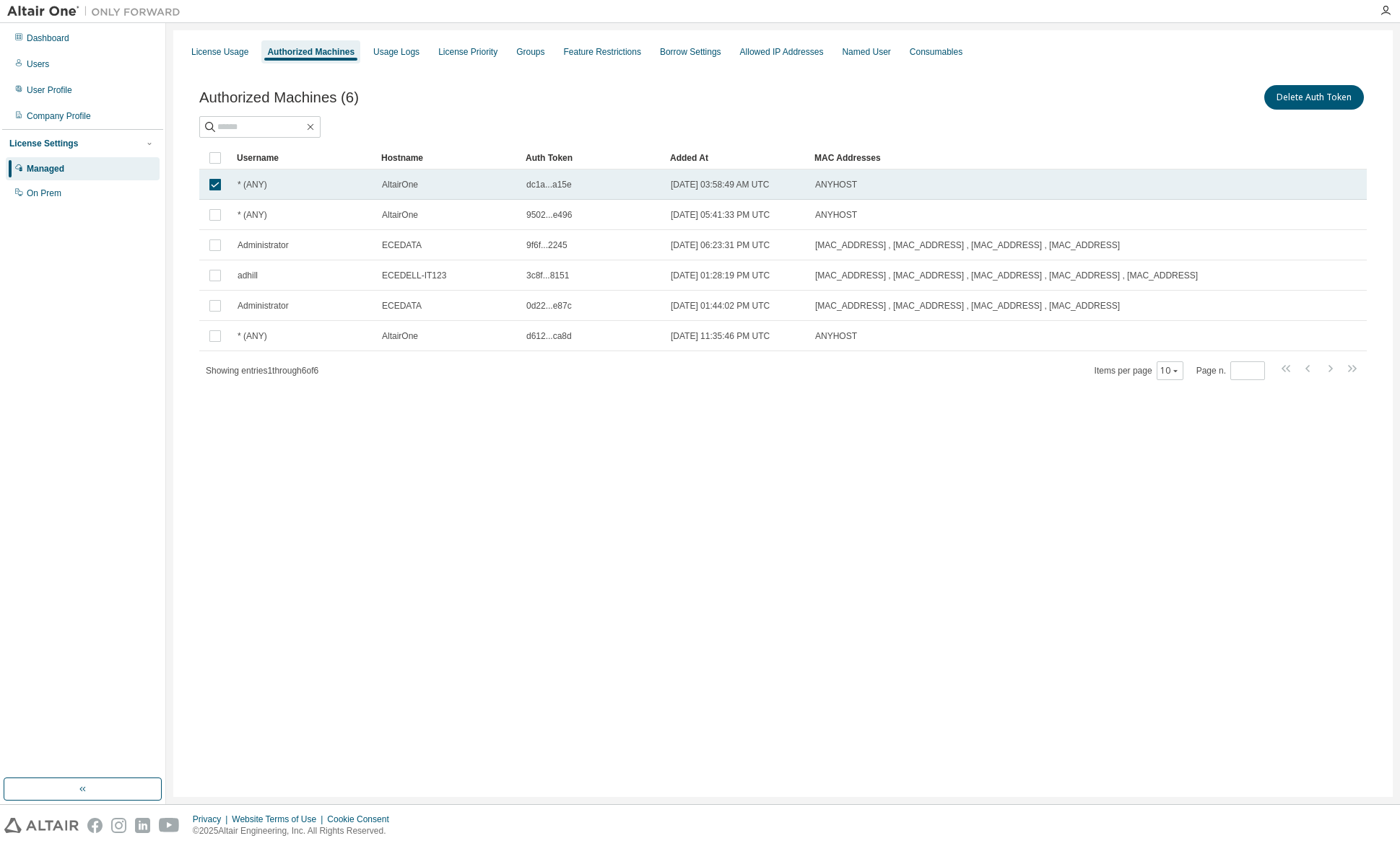
click at [546, 179] on span "dc1a...a15e" at bounding box center [549, 184] width 46 height 11
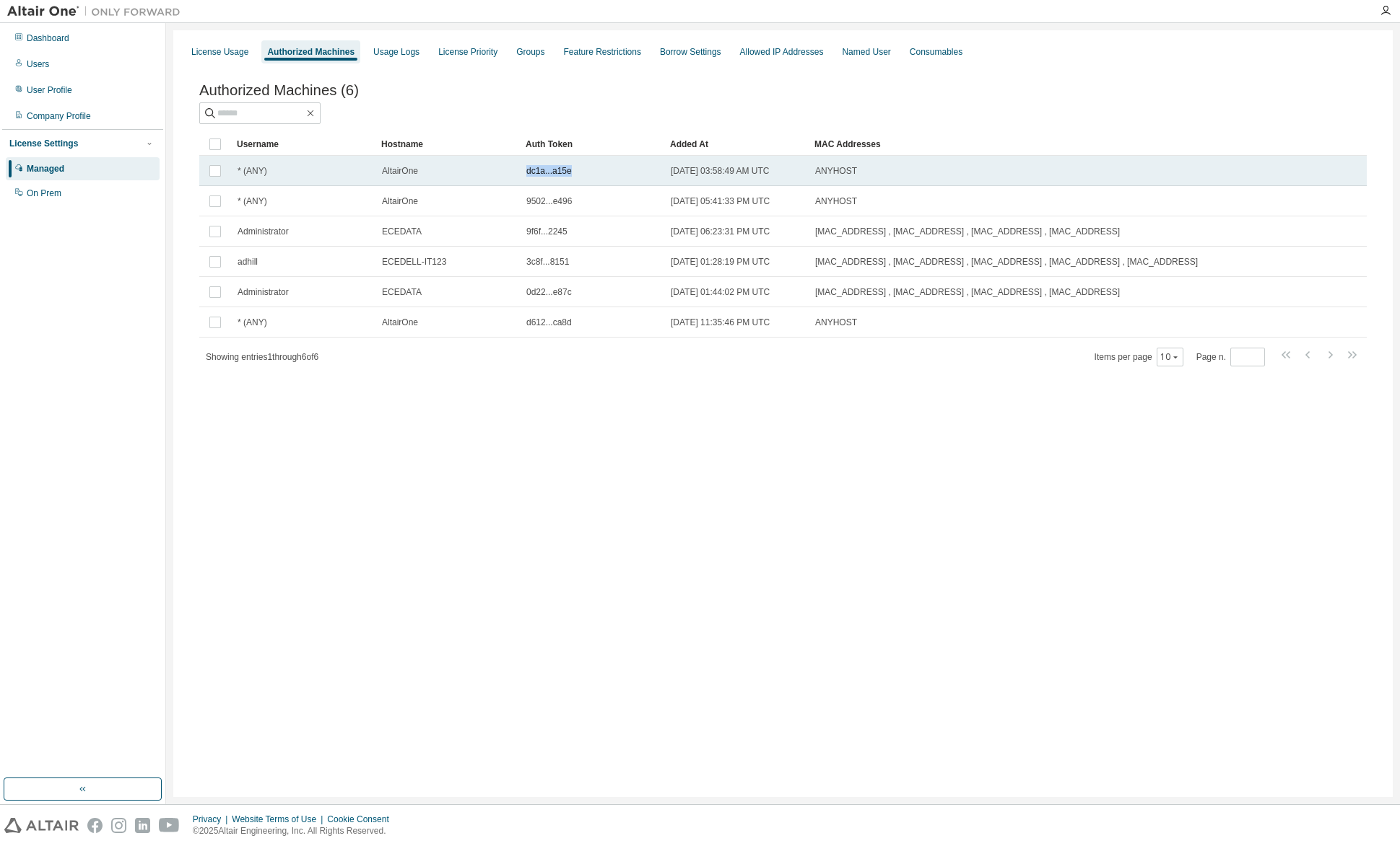
drag, startPoint x: 527, startPoint y: 173, endPoint x: 583, endPoint y: 169, distance: 56.1
click at [583, 169] on div "dc1a...a15e" at bounding box center [592, 170] width 132 height 11
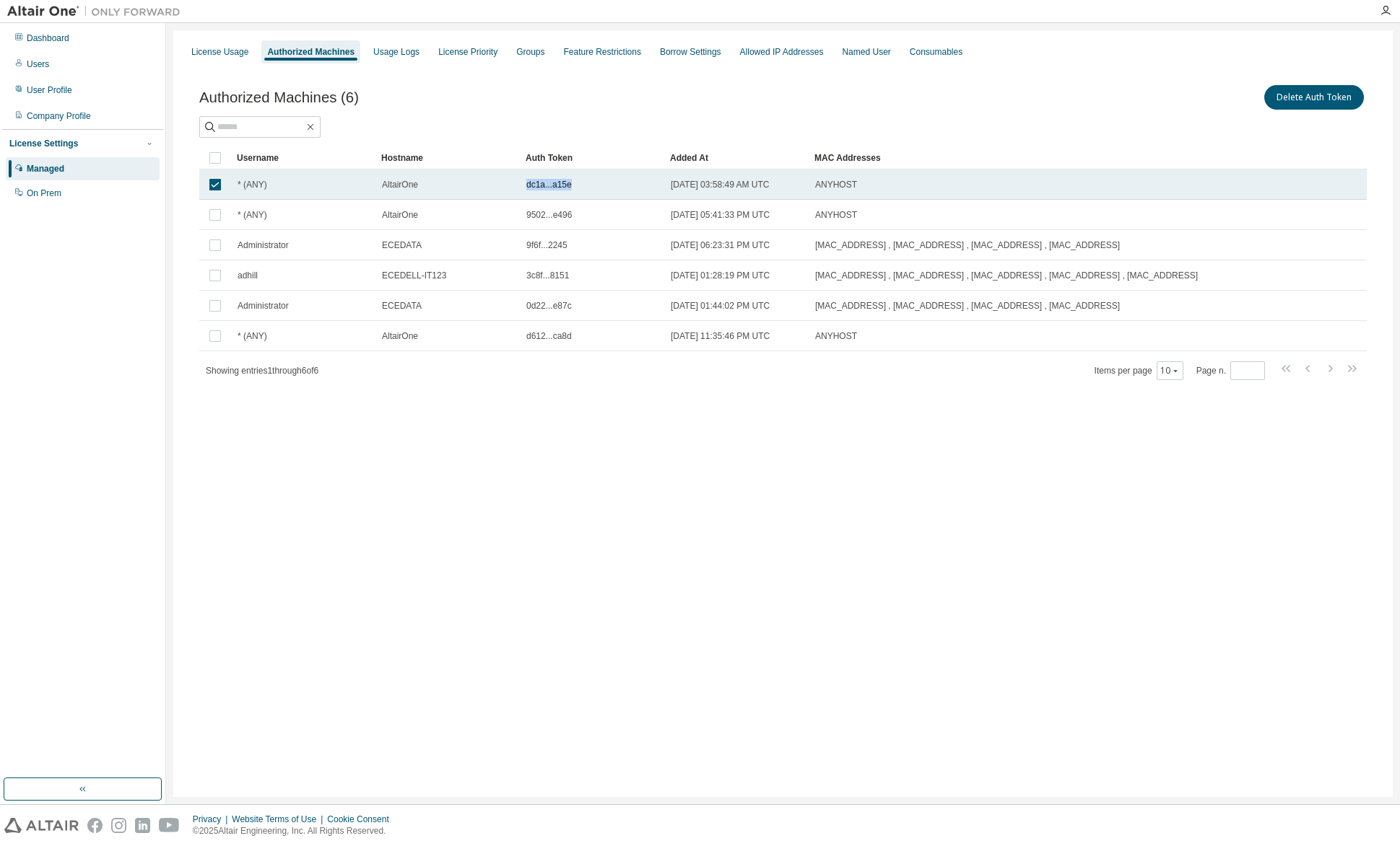
drag, startPoint x: 571, startPoint y: 179, endPoint x: 520, endPoint y: 185, distance: 51.4
click at [520, 185] on td "dc1a...a15e" at bounding box center [592, 185] width 144 height 30
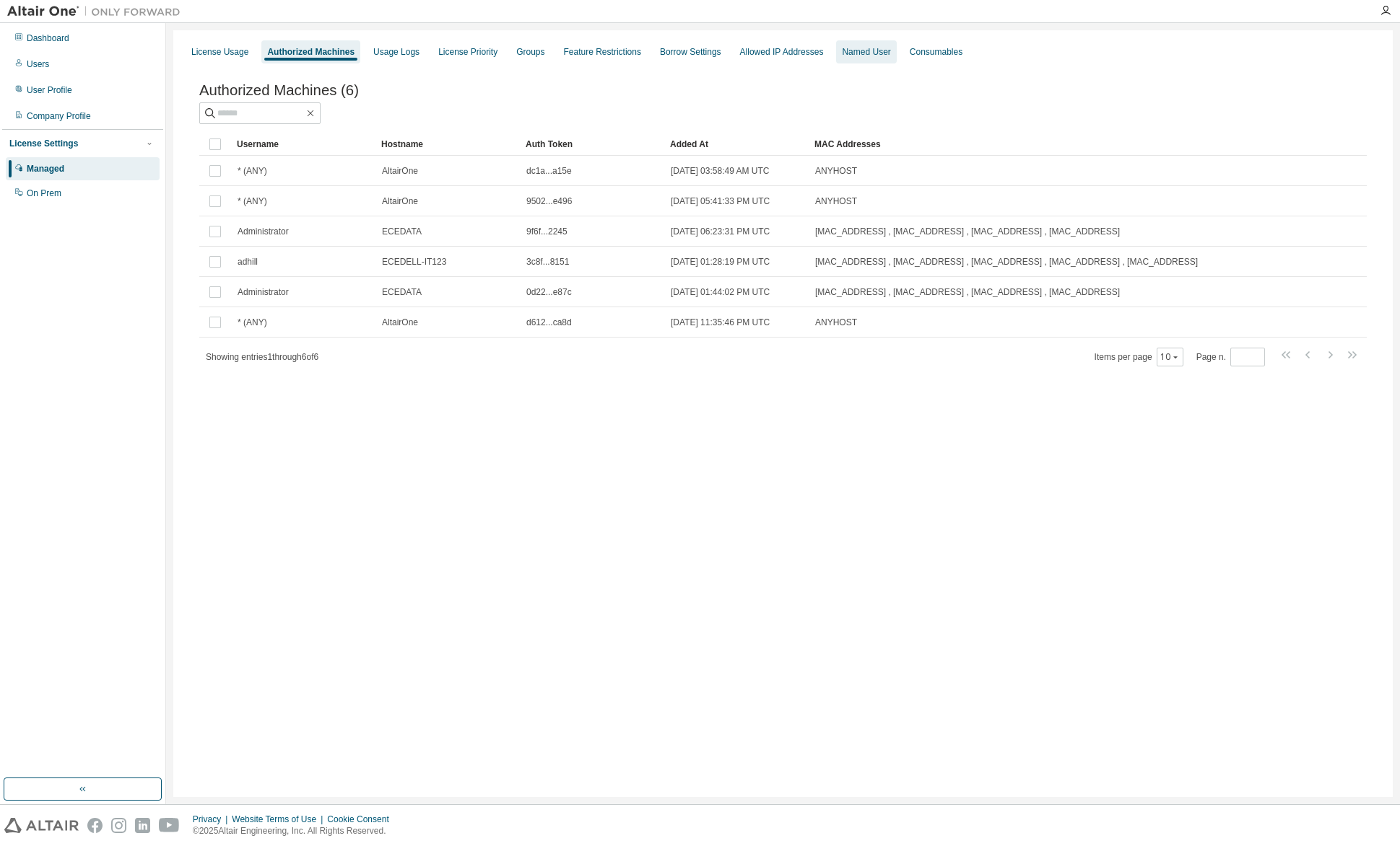
click at [846, 41] on div "Named User" at bounding box center [865, 52] width 60 height 23
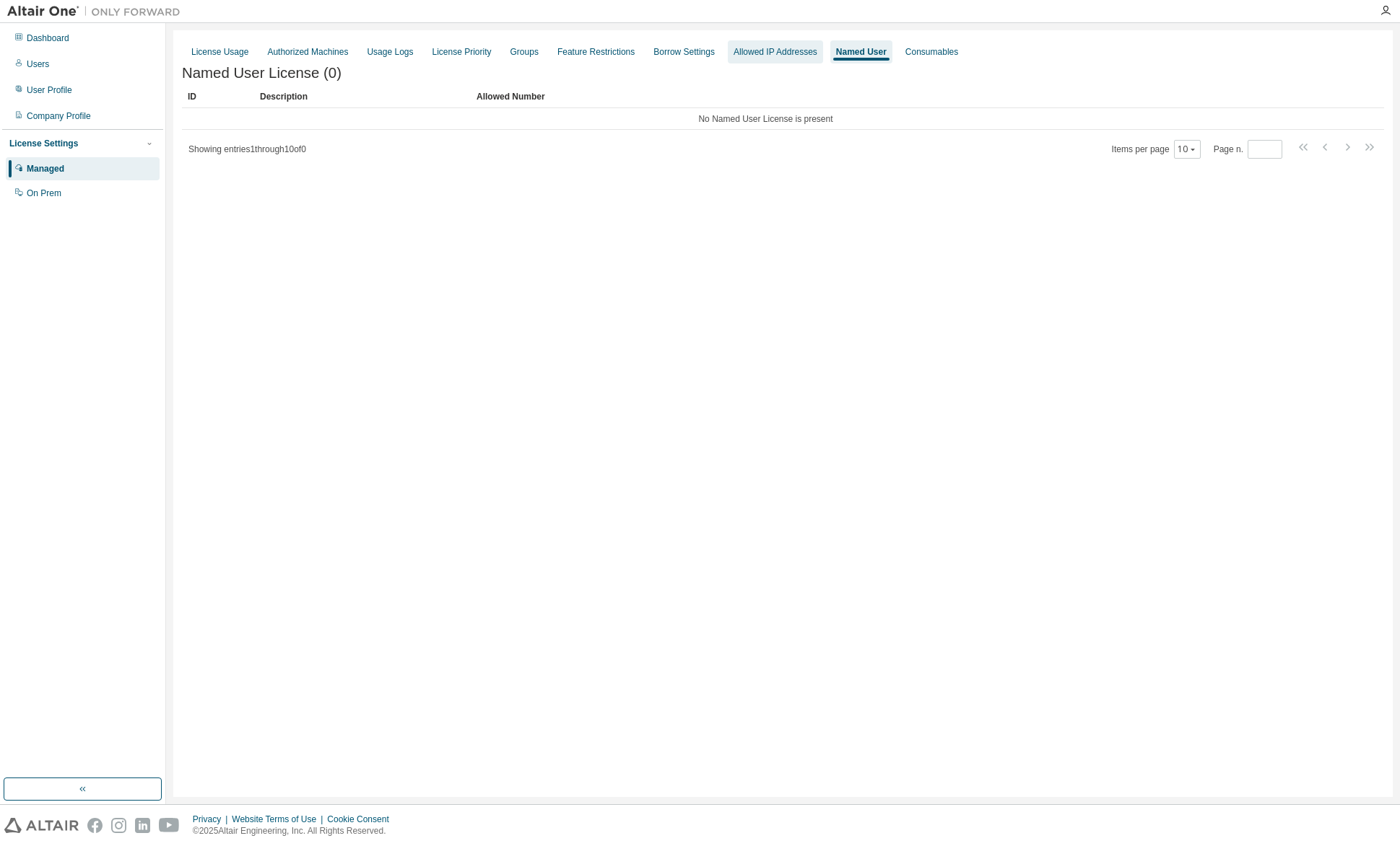
click at [779, 49] on div "Allowed IP Addresses" at bounding box center [775, 52] width 84 height 11
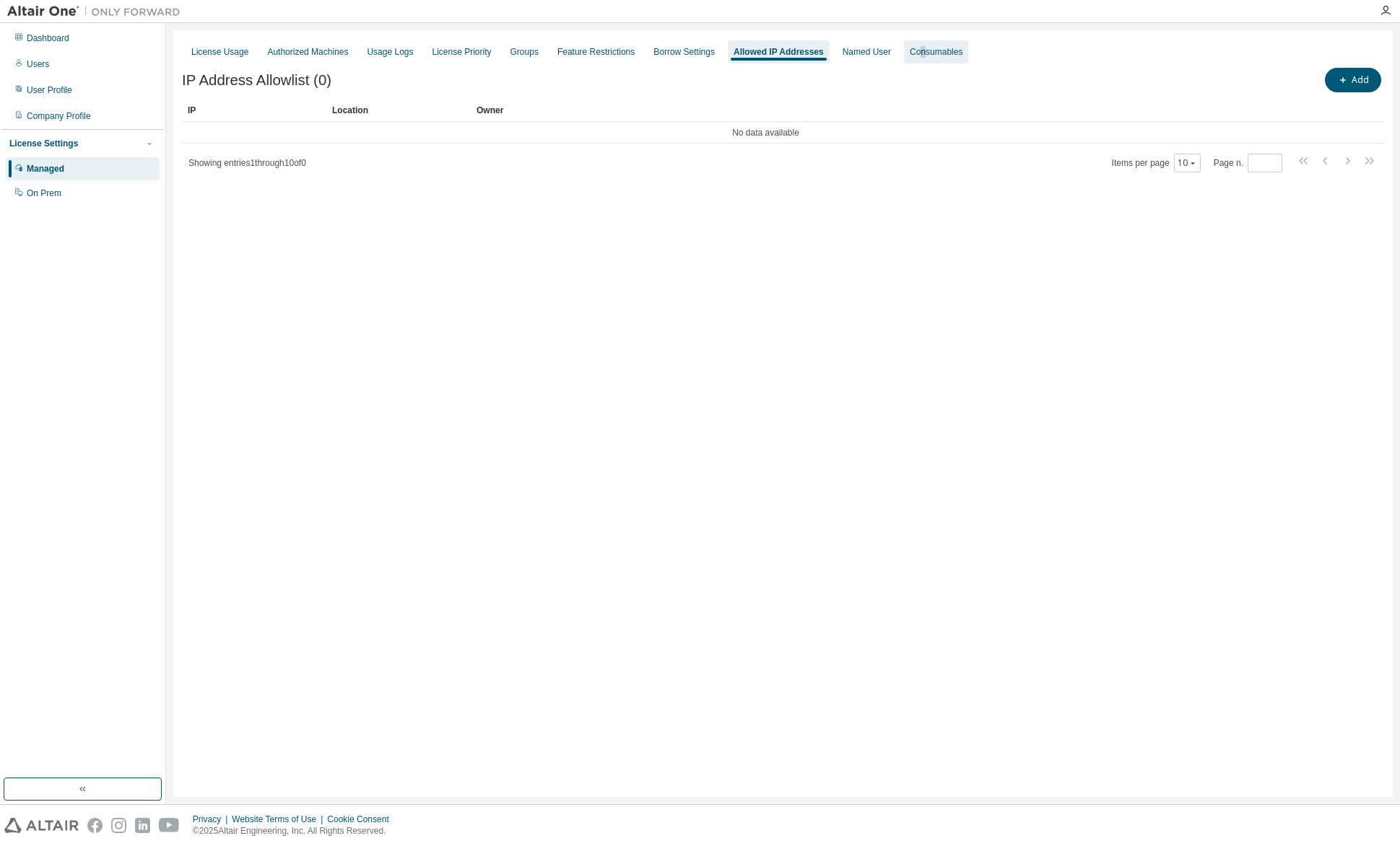
click at [910, 49] on div "Consumables" at bounding box center [935, 52] width 52 height 11
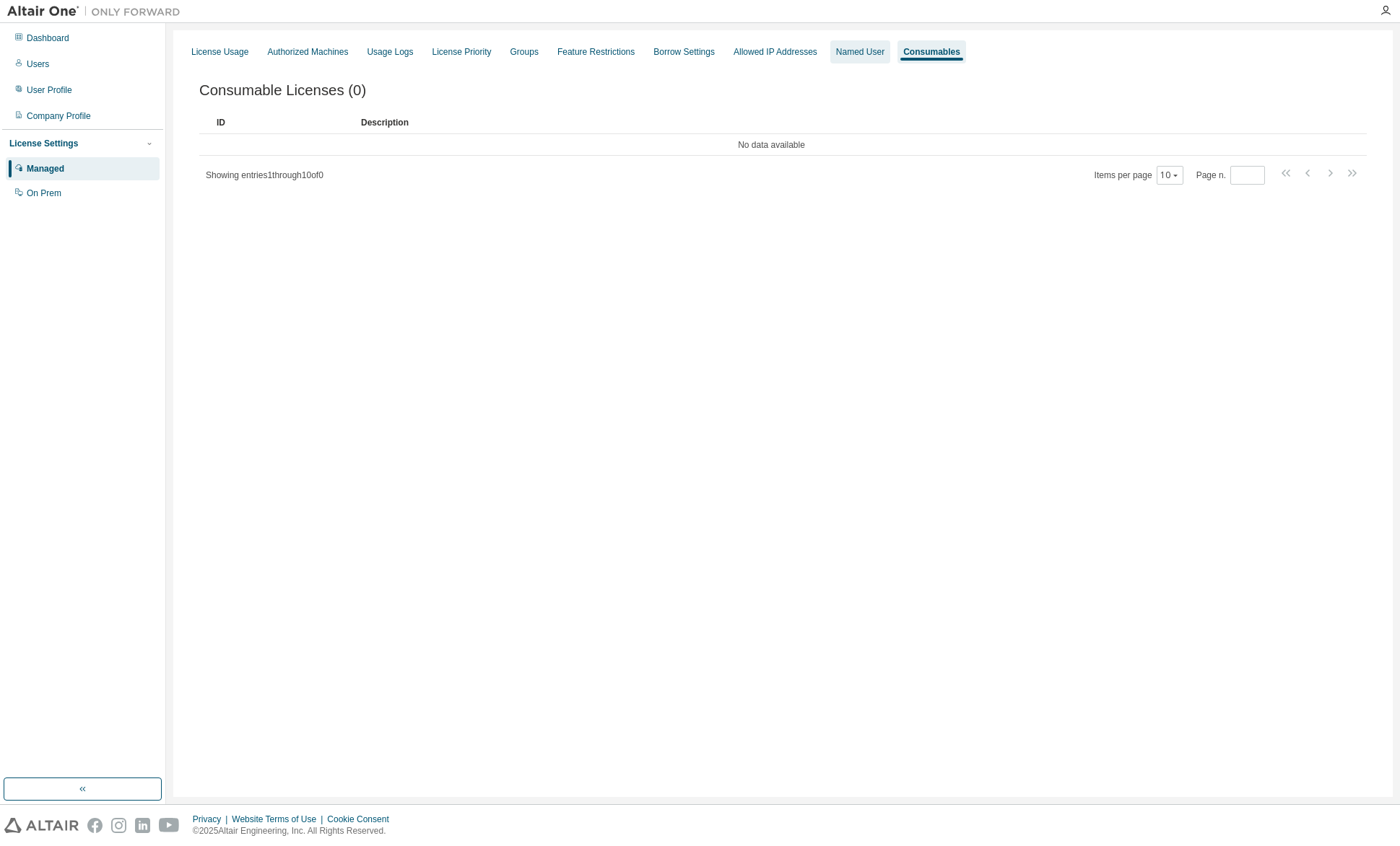
click at [849, 57] on div "Named User" at bounding box center [860, 52] width 49 height 11
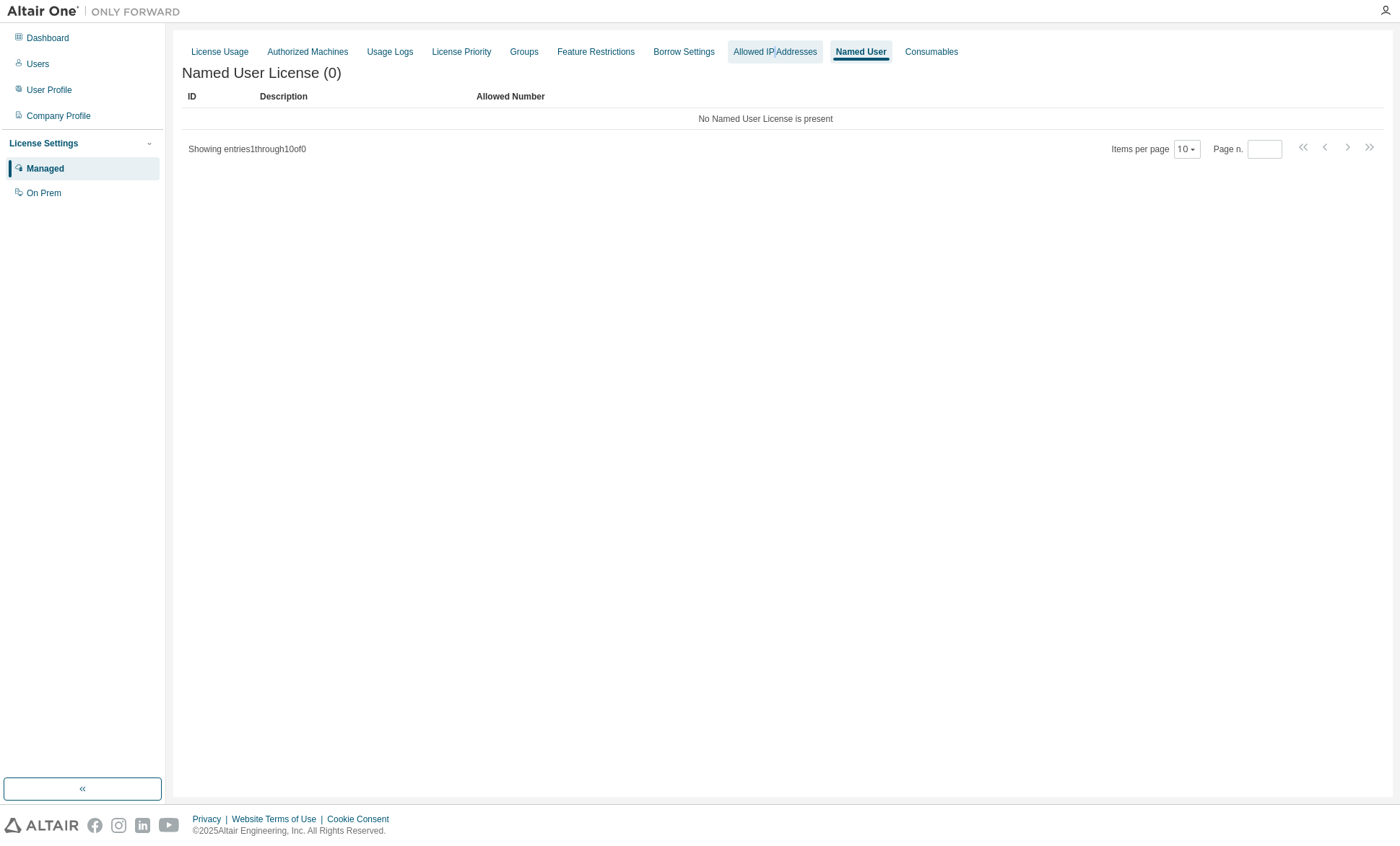
click at [763, 57] on div "Allowed IP Addresses" at bounding box center [775, 52] width 95 height 23
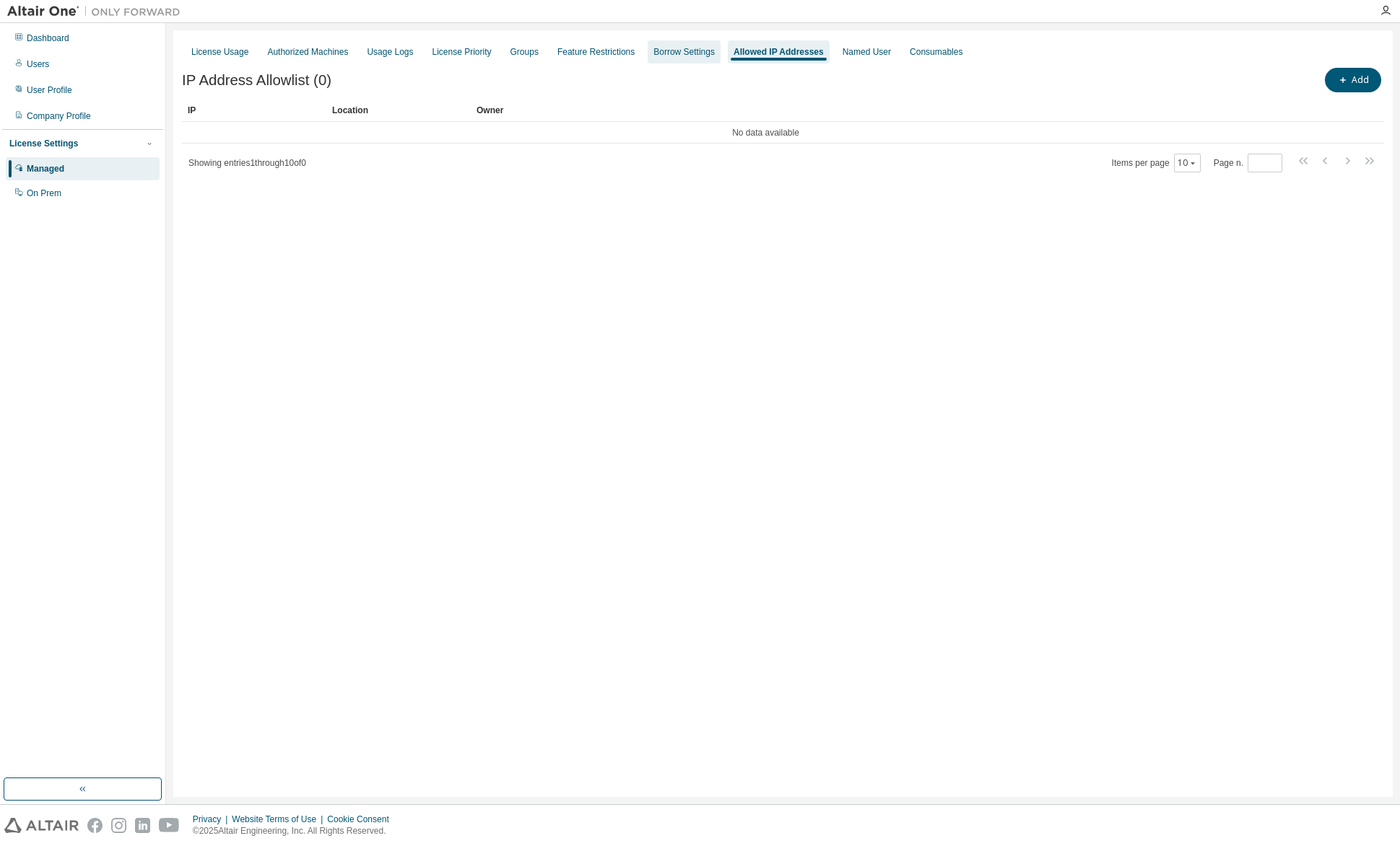
click at [689, 56] on div "Borrow Settings" at bounding box center [684, 52] width 62 height 11
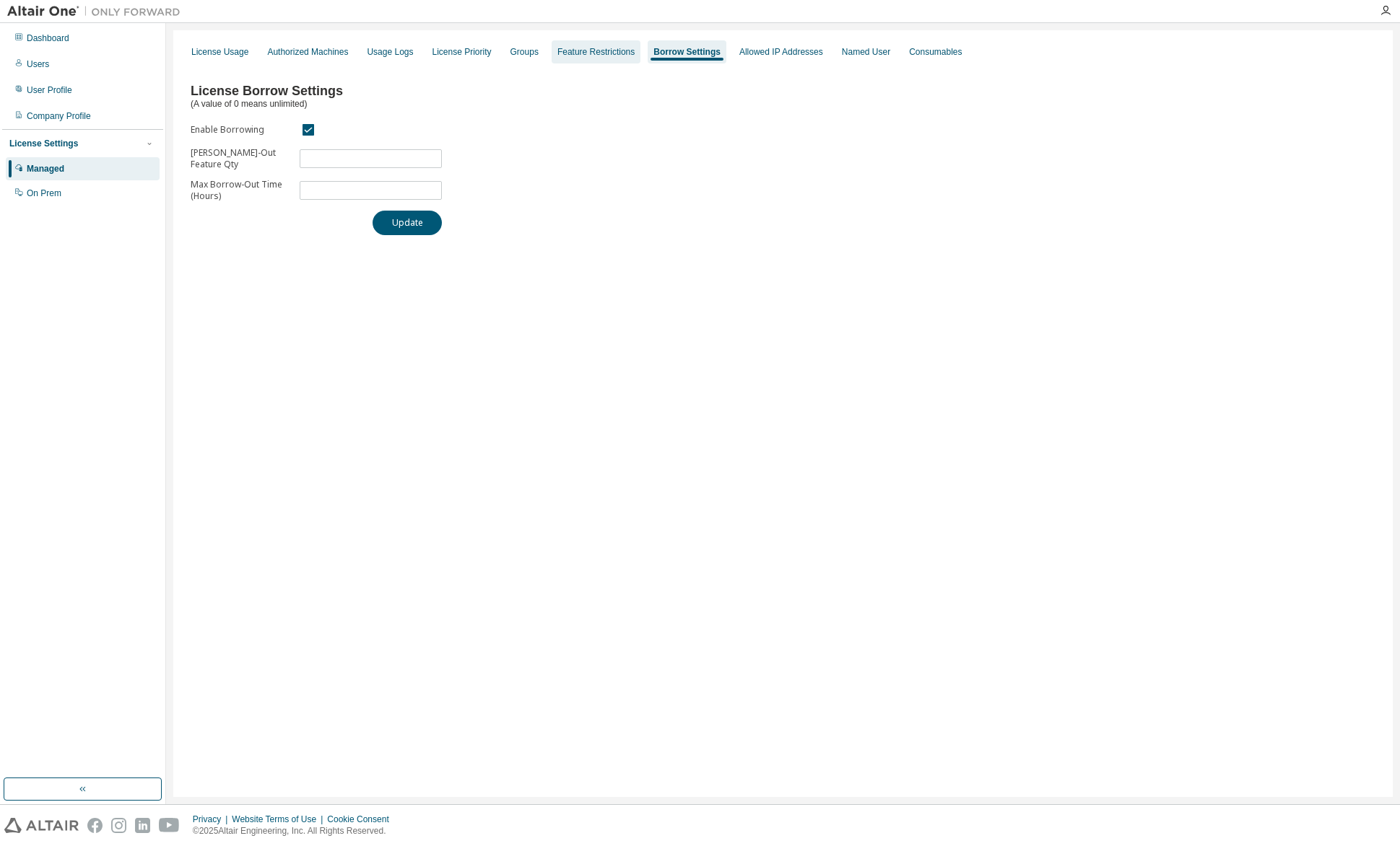
click at [608, 55] on div "Feature Restrictions" at bounding box center [596, 52] width 78 height 11
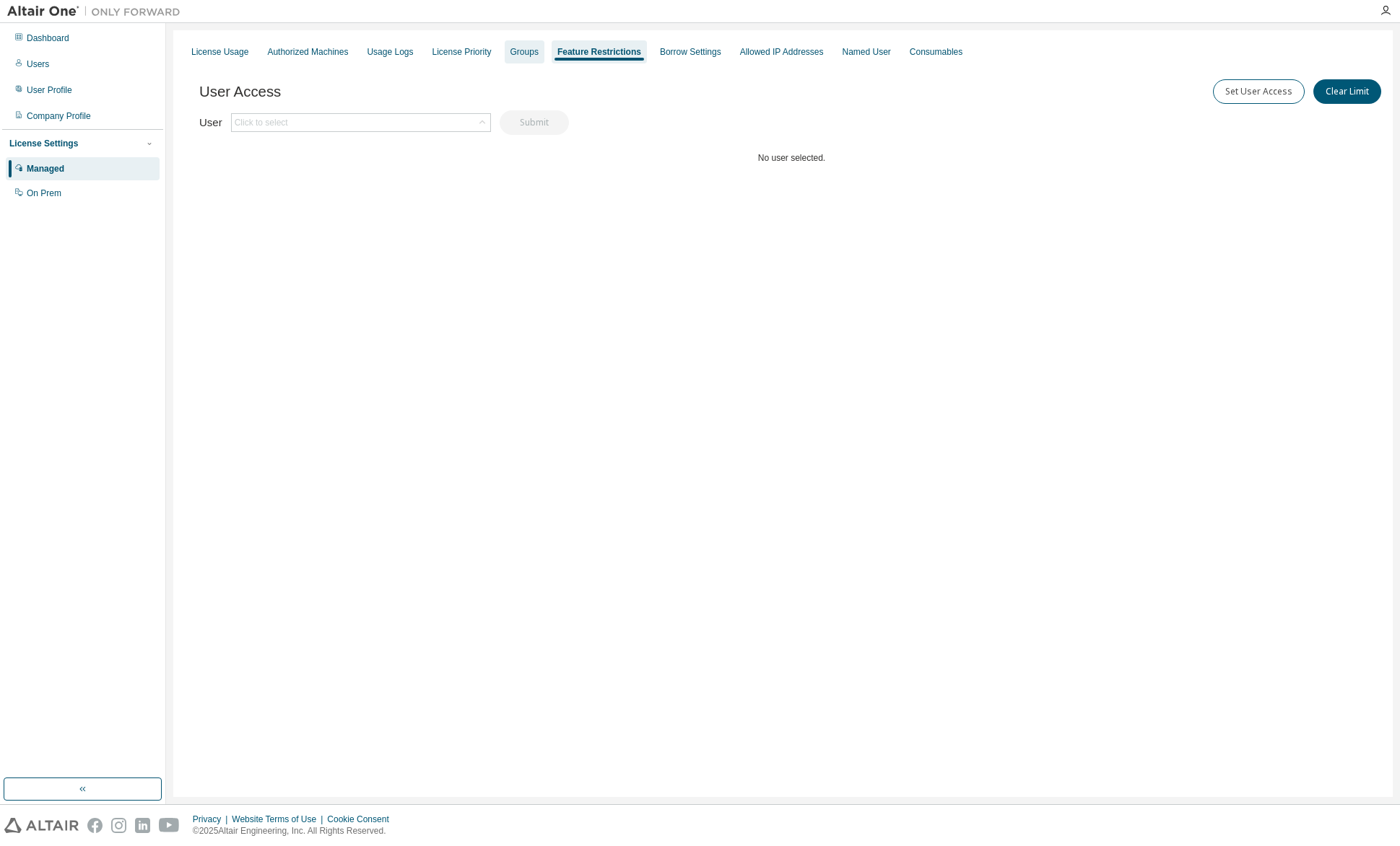
click at [525, 48] on div "Groups" at bounding box center [524, 52] width 28 height 11
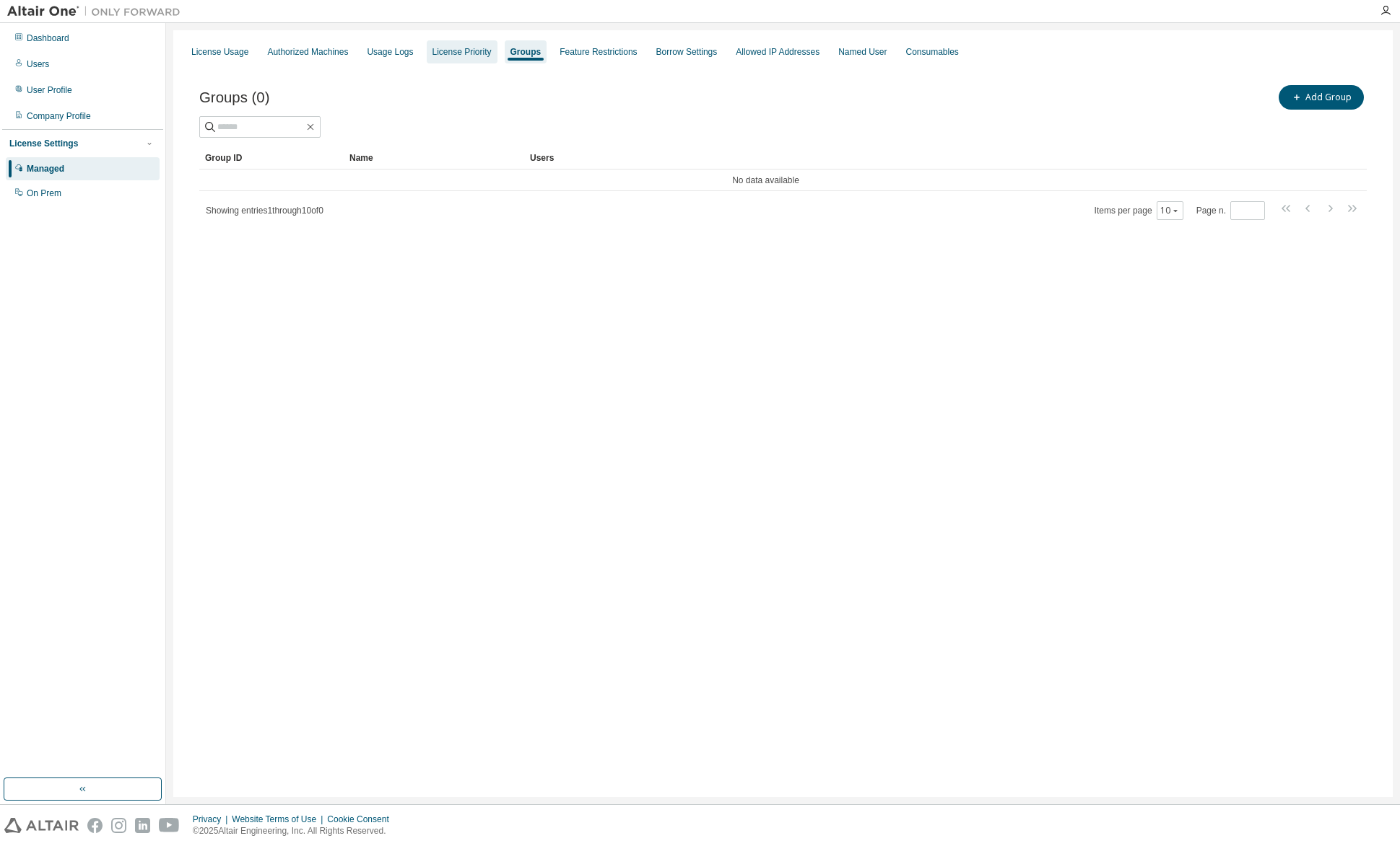
click at [449, 49] on div "License Priority" at bounding box center [462, 52] width 59 height 11
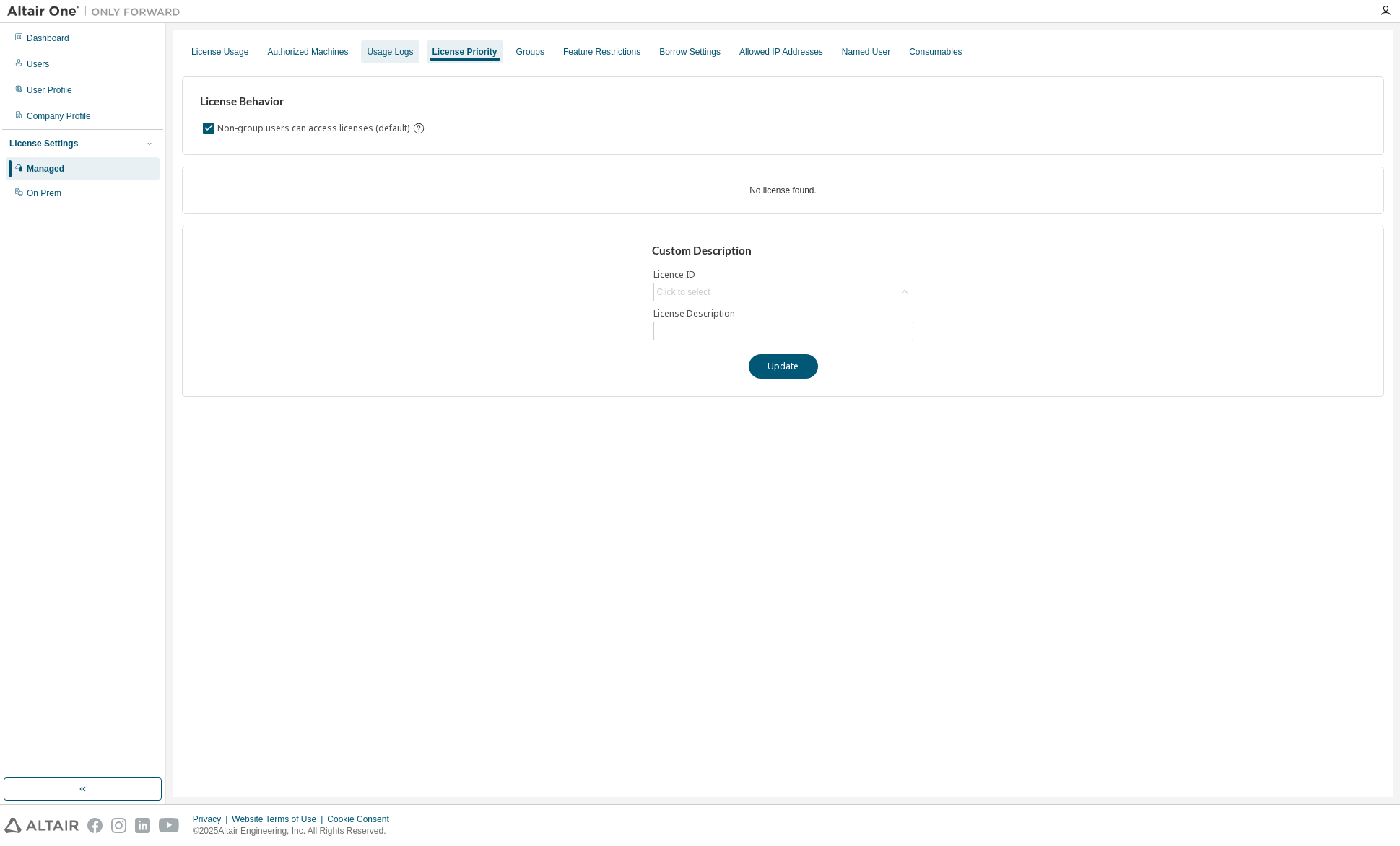
click at [377, 49] on div "Usage Logs" at bounding box center [389, 52] width 46 height 11
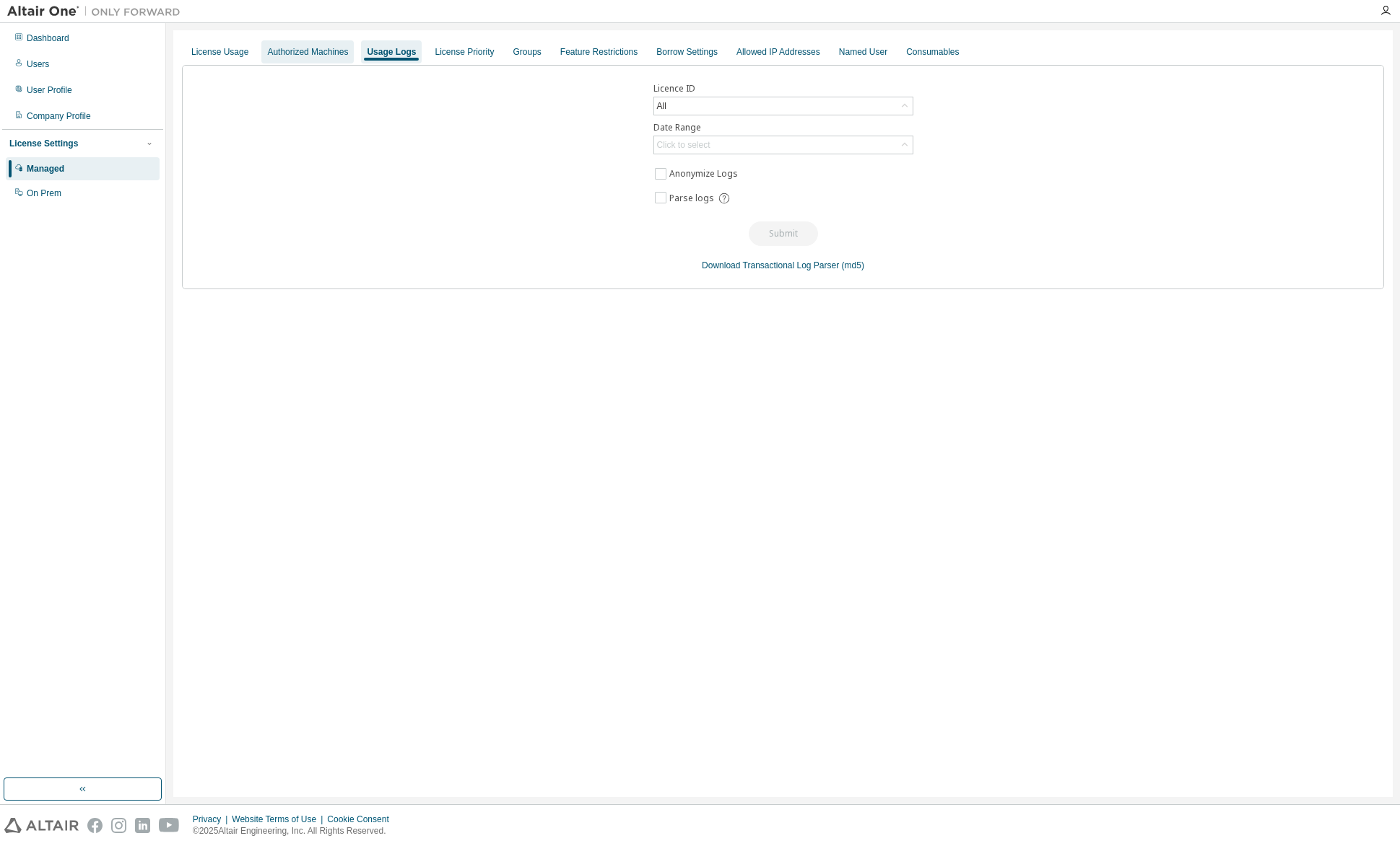
click at [316, 49] on div "Authorized Machines" at bounding box center [307, 52] width 81 height 11
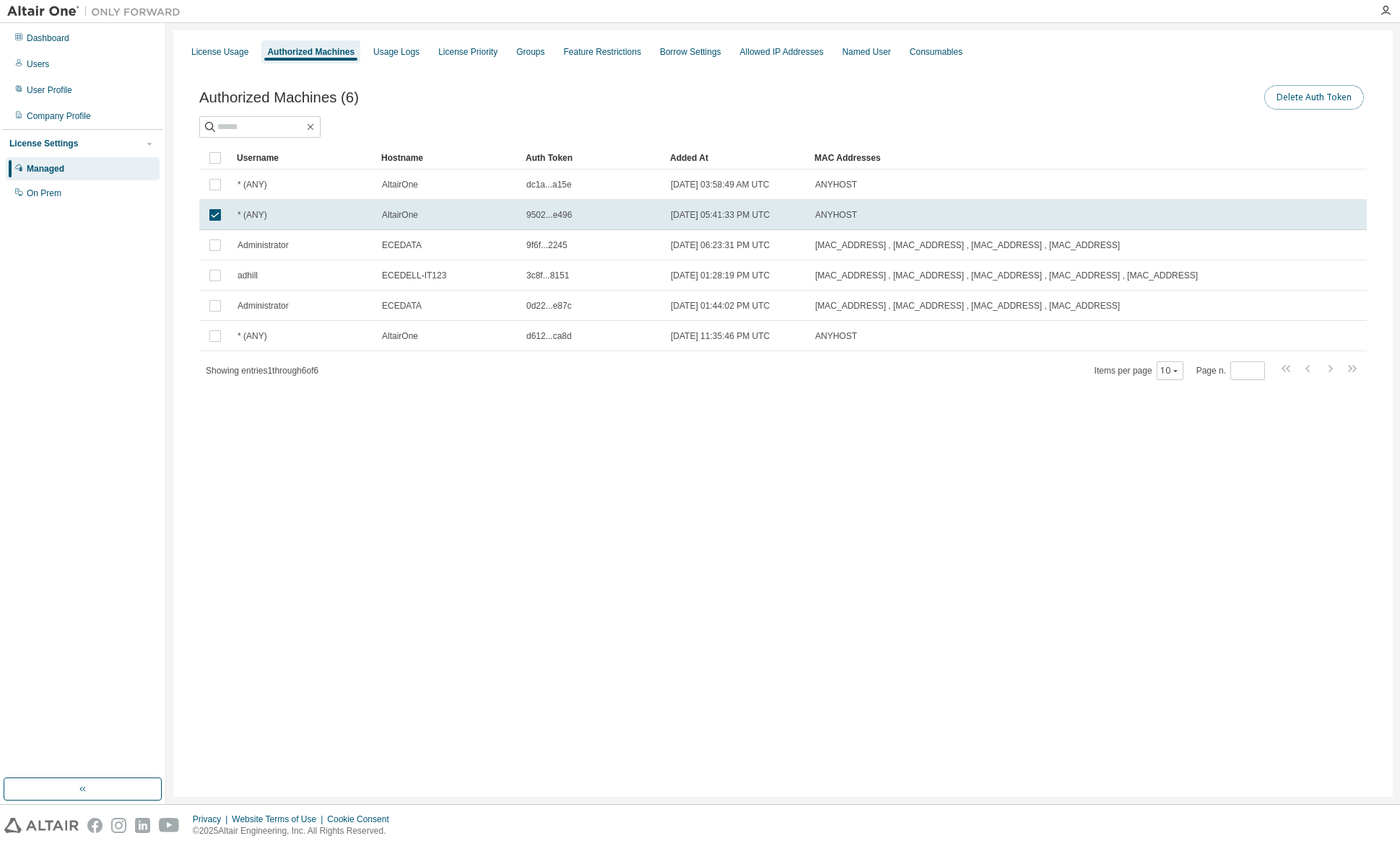
click at [1296, 91] on button "Delete Auth Token" at bounding box center [1313, 97] width 100 height 24
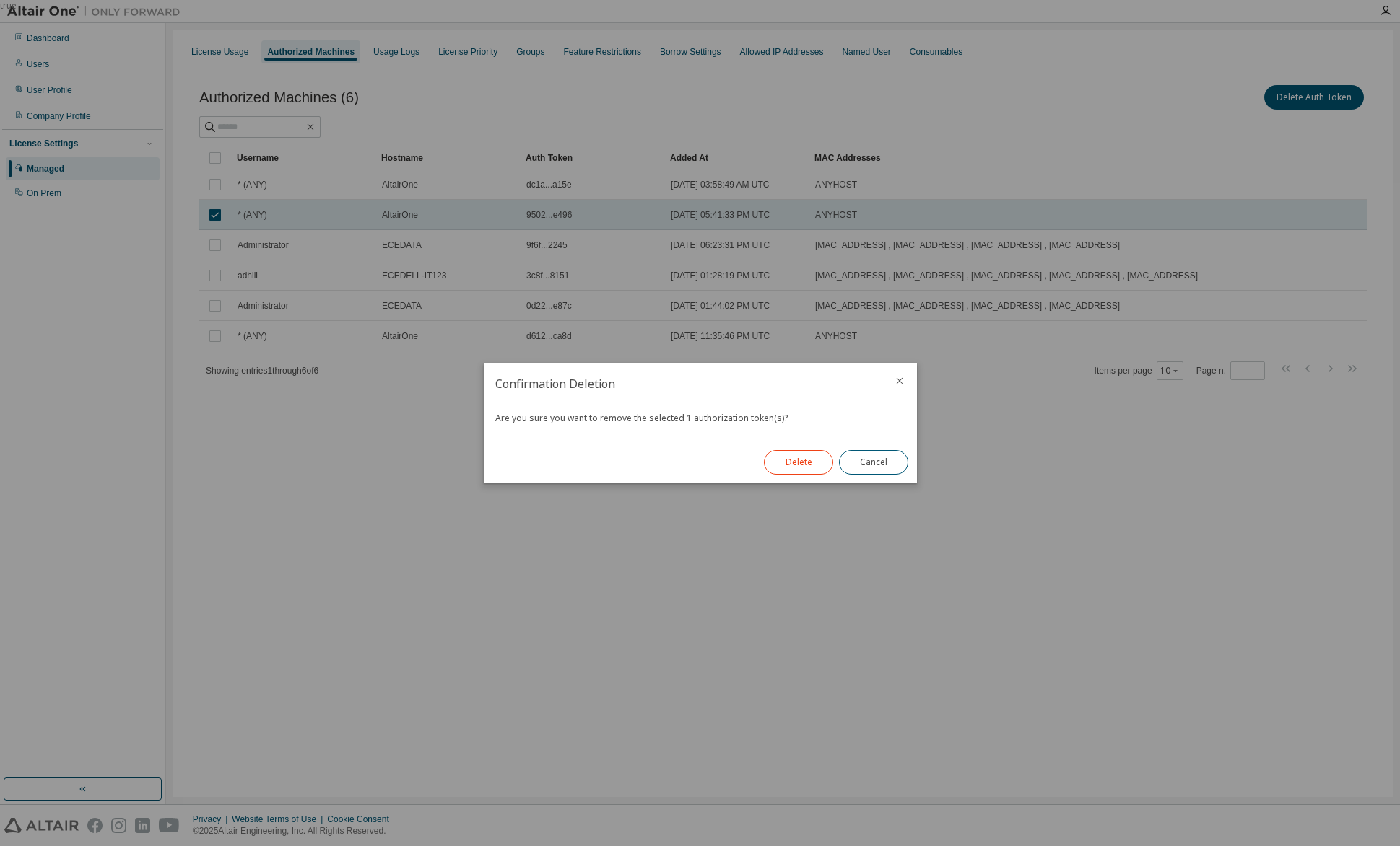
click at [798, 456] on button "Delete" at bounding box center [798, 462] width 69 height 24
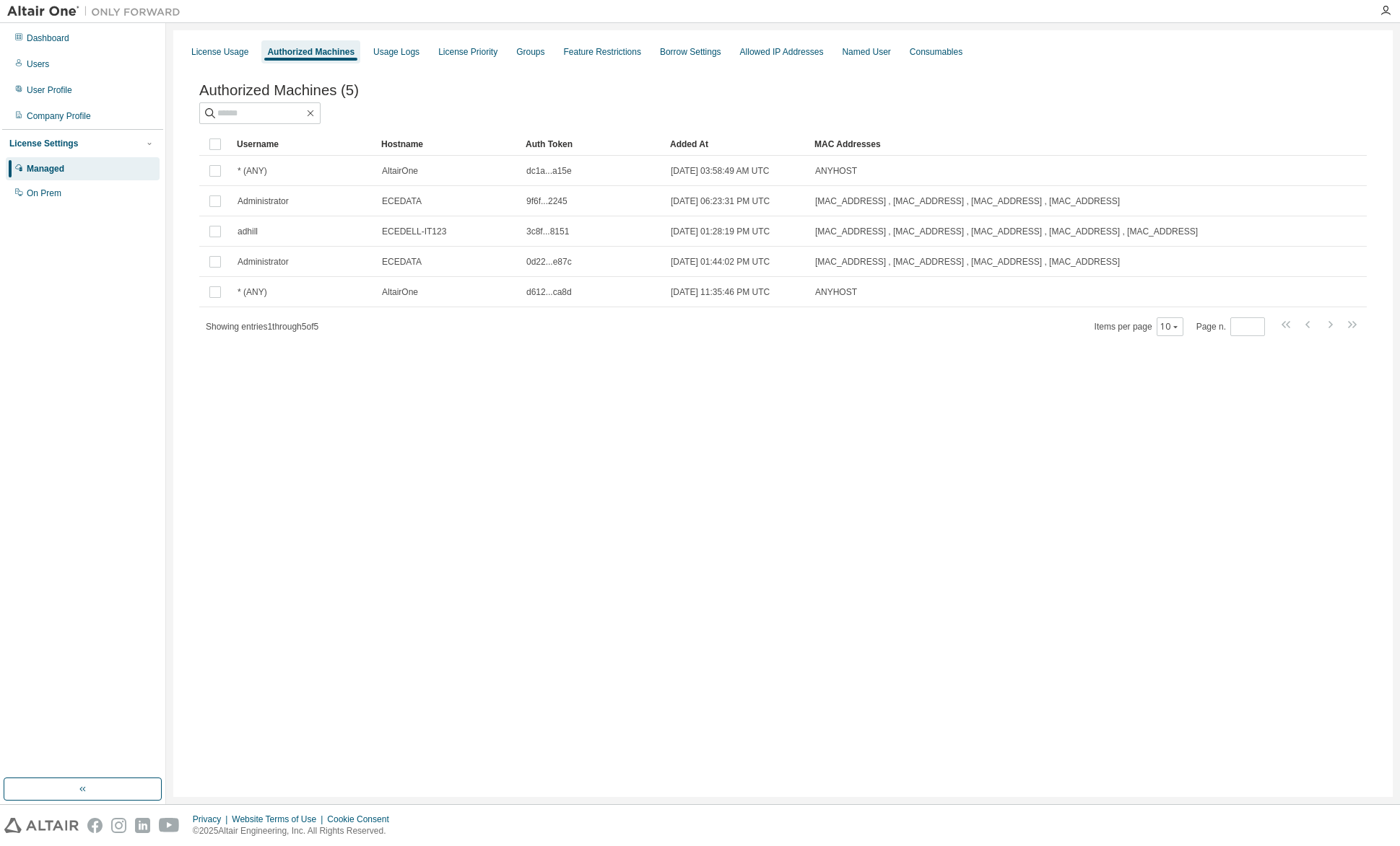
click at [54, 141] on div "License Settings" at bounding box center [43, 143] width 68 height 11
click at [44, 93] on div "User Profile" at bounding box center [49, 90] width 46 height 11
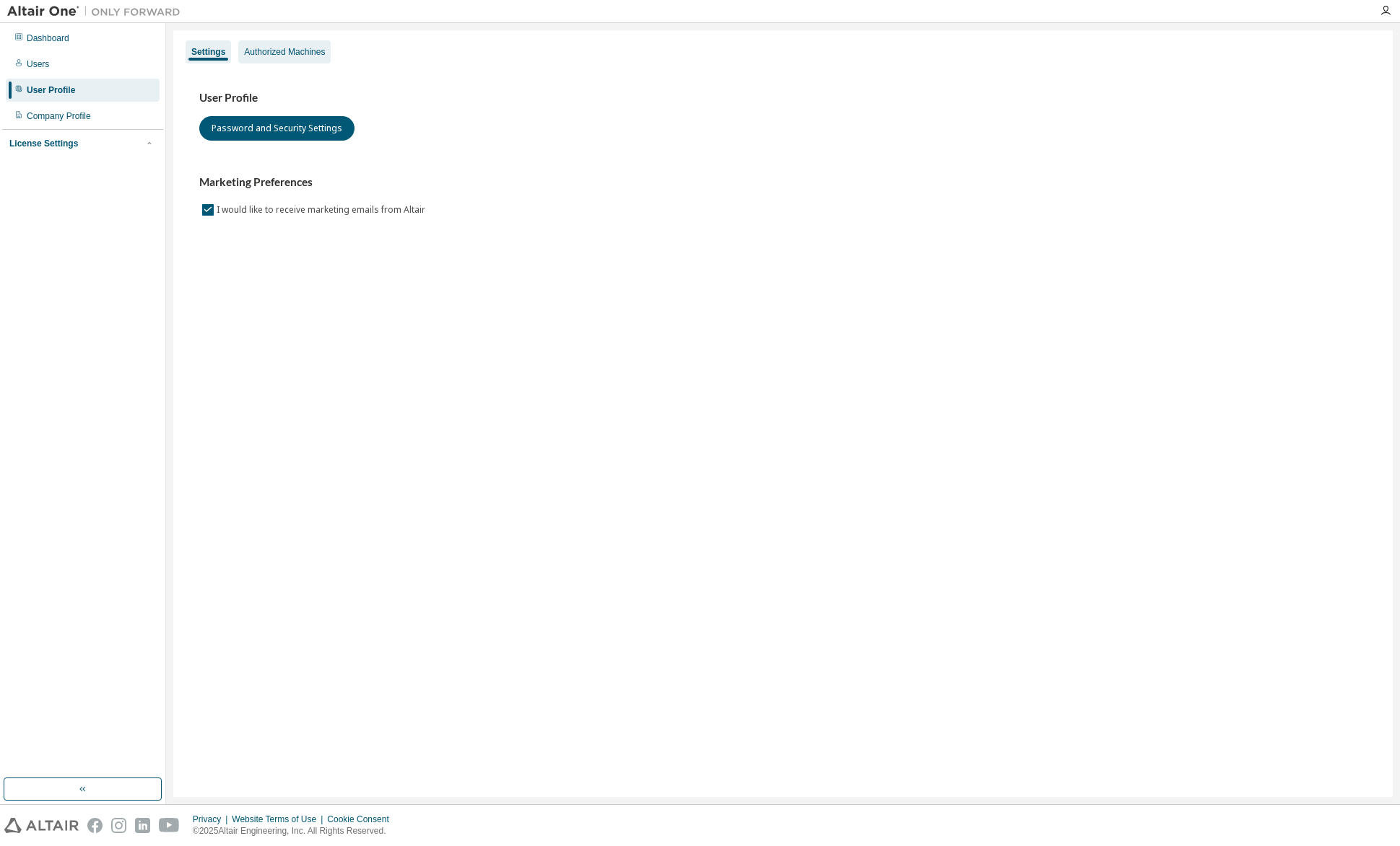
click at [291, 51] on div "Authorized Machines" at bounding box center [284, 52] width 81 height 11
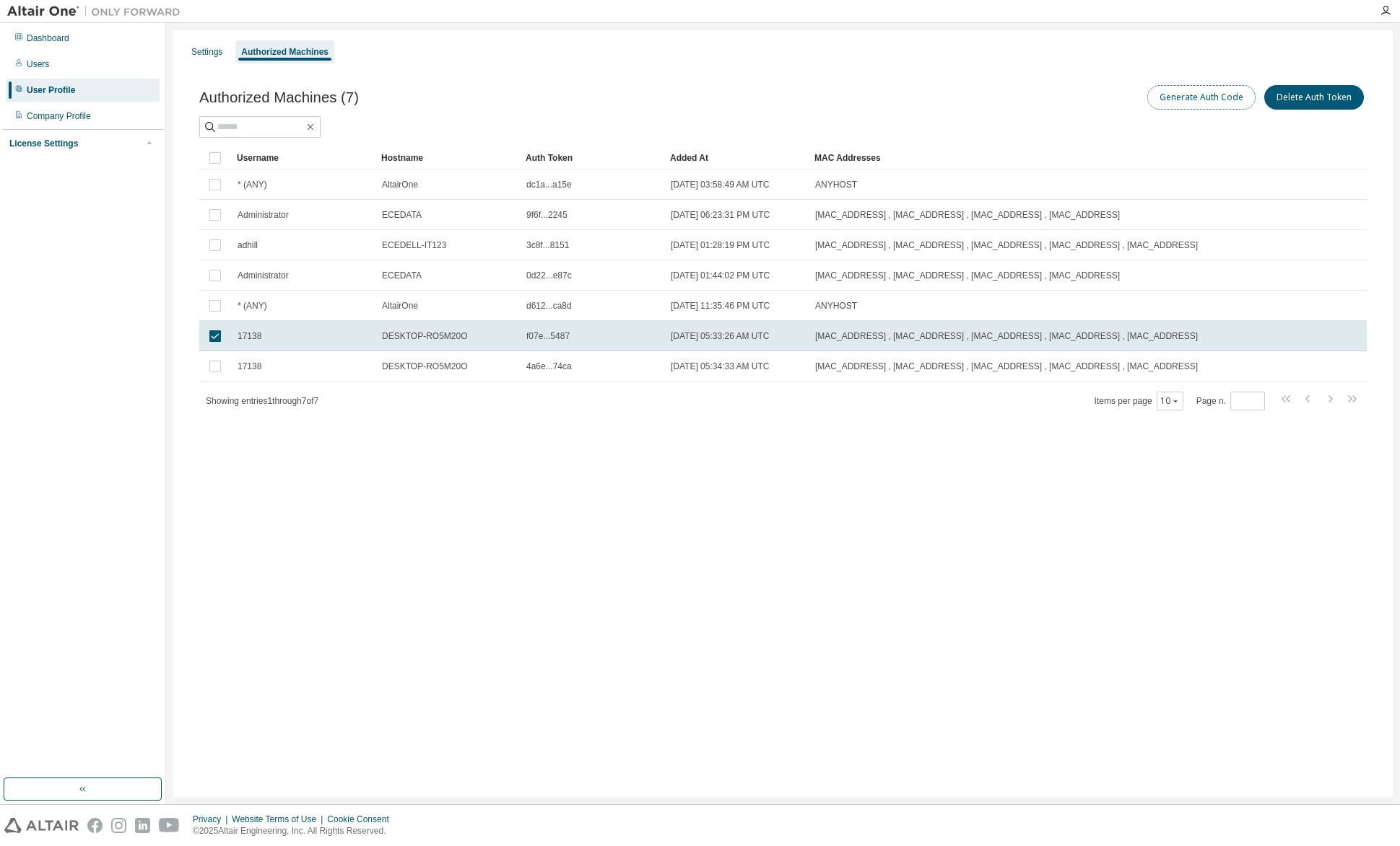
click at [1205, 93] on button "Generate Auth Code" at bounding box center [1201, 97] width 108 height 24
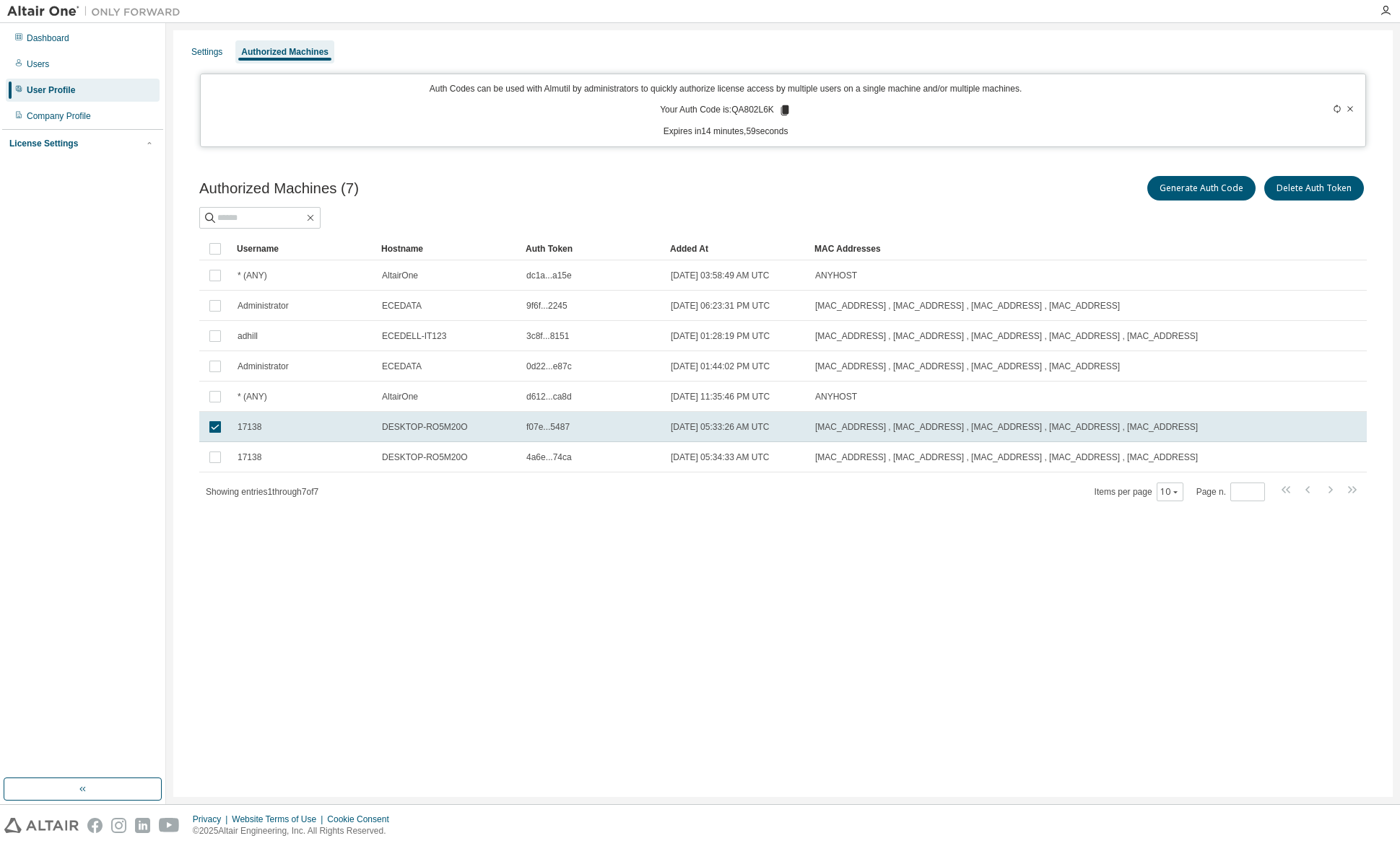
click at [786, 106] on icon at bounding box center [784, 110] width 8 height 10
click at [1376, 416] on div "Authorized Machines (7) Generate Auth Code Delete Auth Token Clear Load Save Sa…" at bounding box center [783, 347] width 1202 height 384
click at [786, 106] on icon at bounding box center [784, 110] width 8 height 10
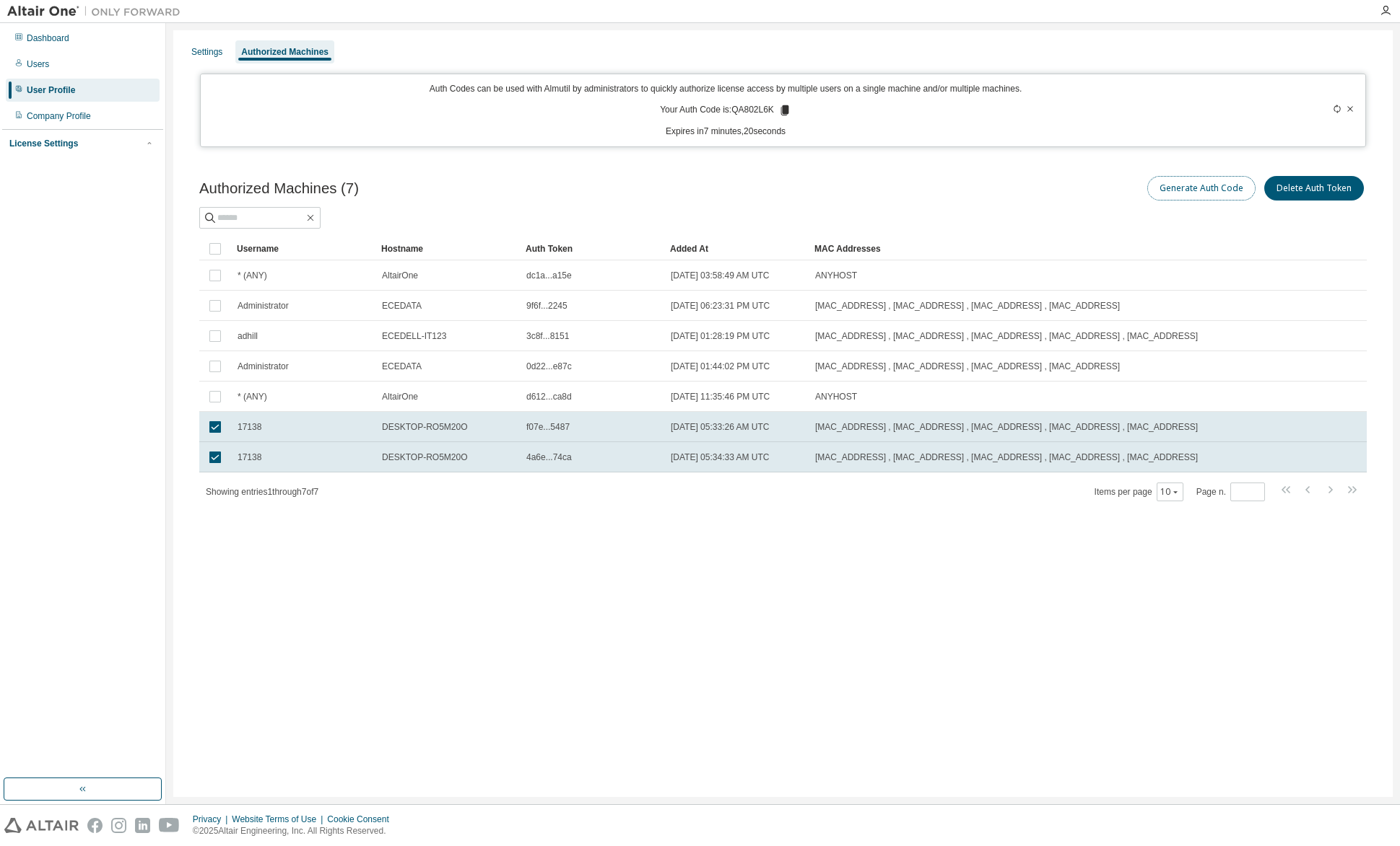
click at [1178, 188] on button "Generate Auth Code" at bounding box center [1201, 189] width 108 height 24
click at [1178, 192] on button "Generate Auth Code" at bounding box center [1201, 189] width 108 height 24
click at [1205, 192] on button "Generate Auth Code" at bounding box center [1201, 189] width 108 height 24
click at [1335, 105] on icon at bounding box center [1336, 109] width 8 height 8
click at [786, 109] on icon at bounding box center [785, 110] width 8 height 10
